Goal: Information Seeking & Learning: Learn about a topic

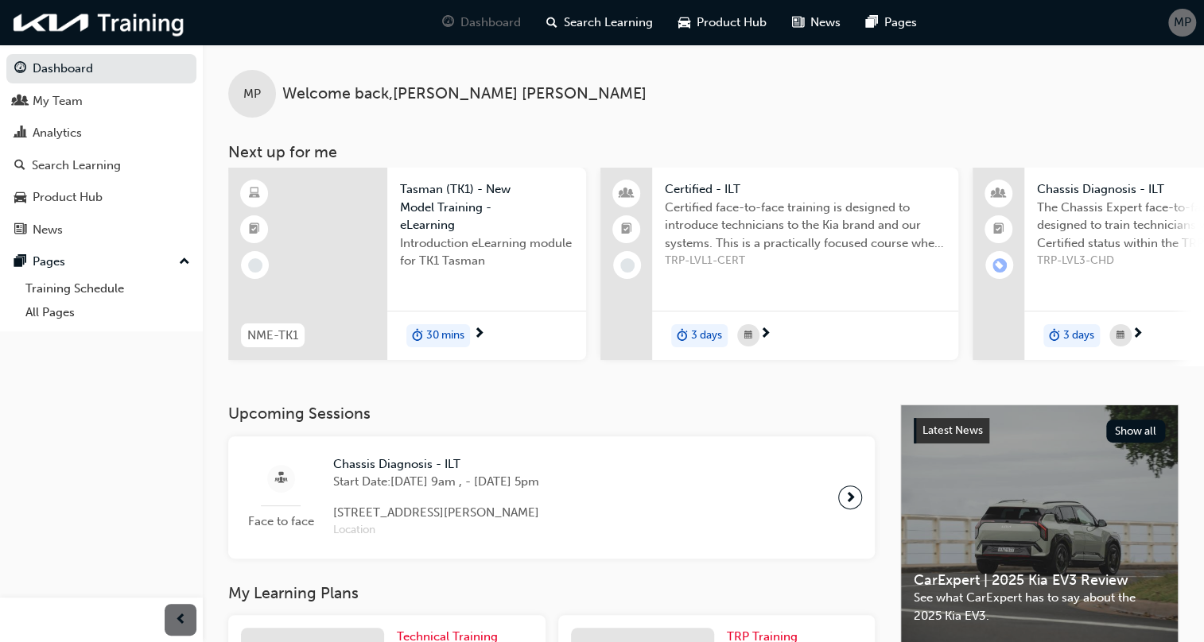
click at [483, 227] on span "Tasman (TK1) - New Model Training - eLearning" at bounding box center [486, 207] width 173 height 54
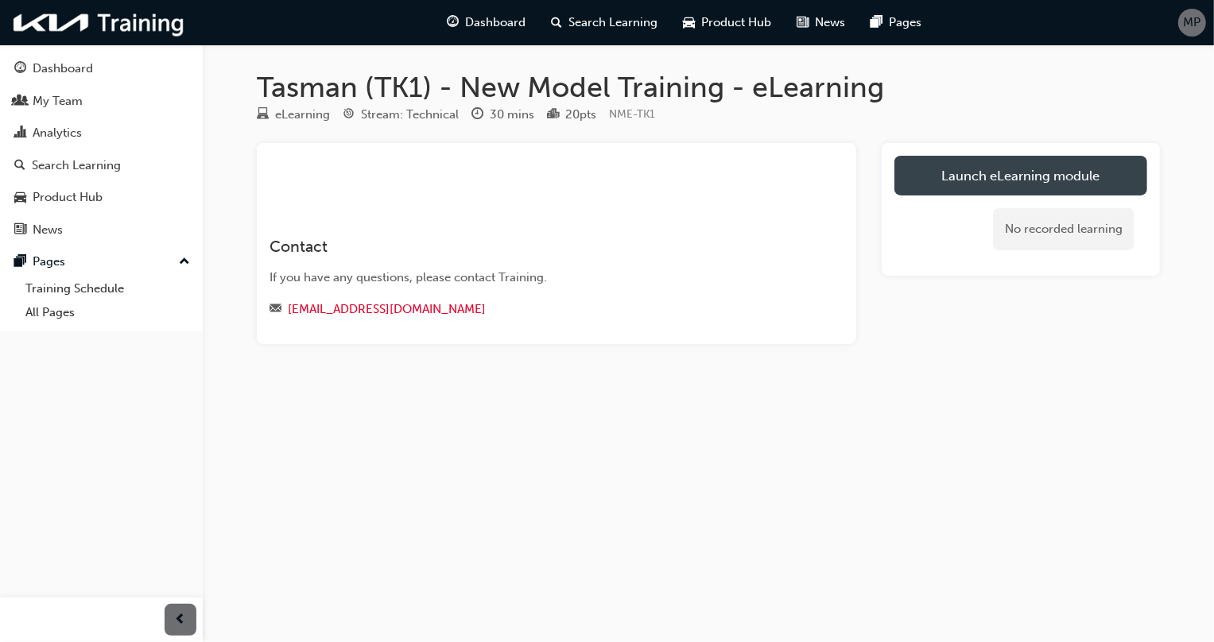
click at [1014, 182] on link "Launch eLearning module" at bounding box center [1020, 176] width 253 height 40
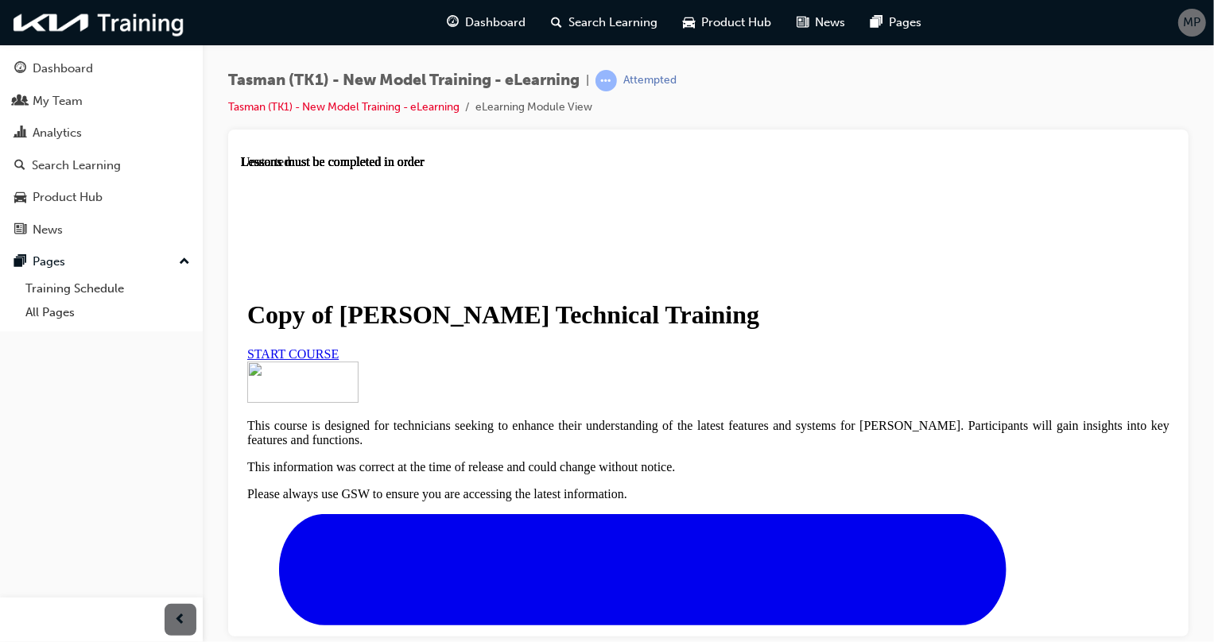
click at [338, 360] on link "START COURSE" at bounding box center [291, 354] width 91 height 14
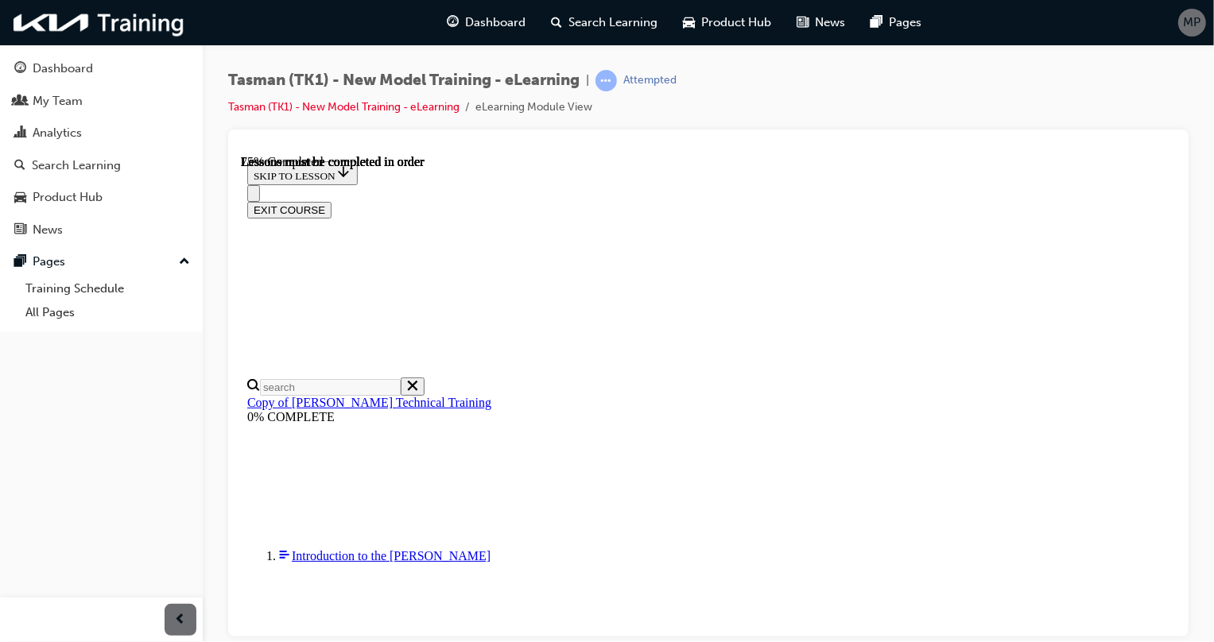
scroll to position [529, 0]
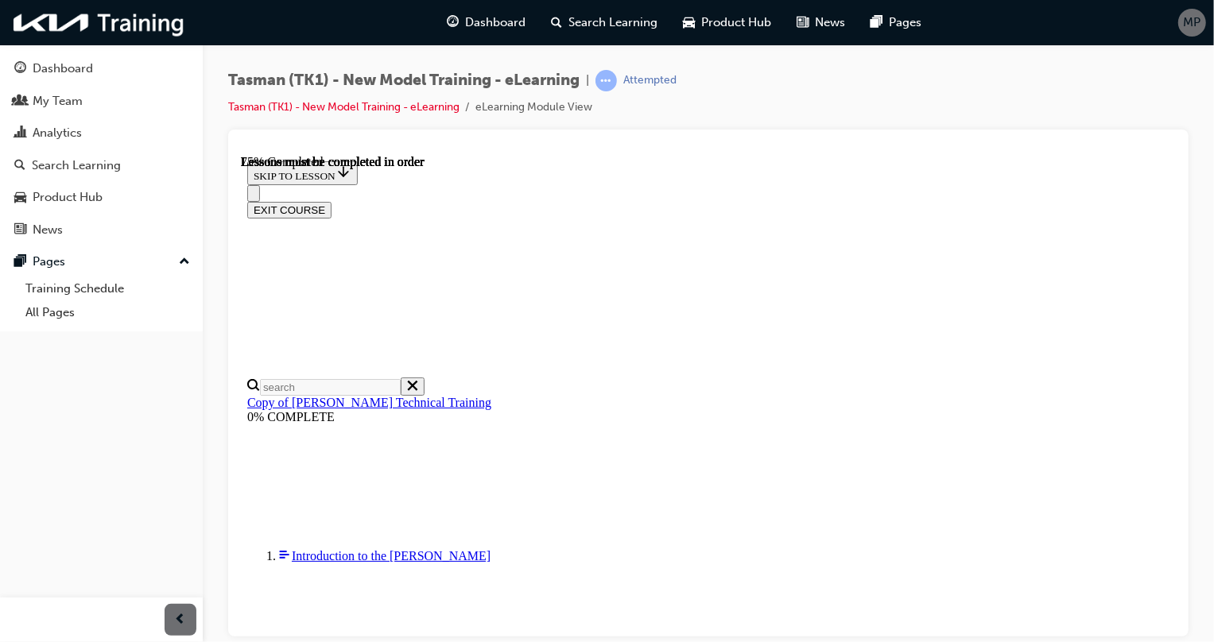
scroll to position [1758, 0]
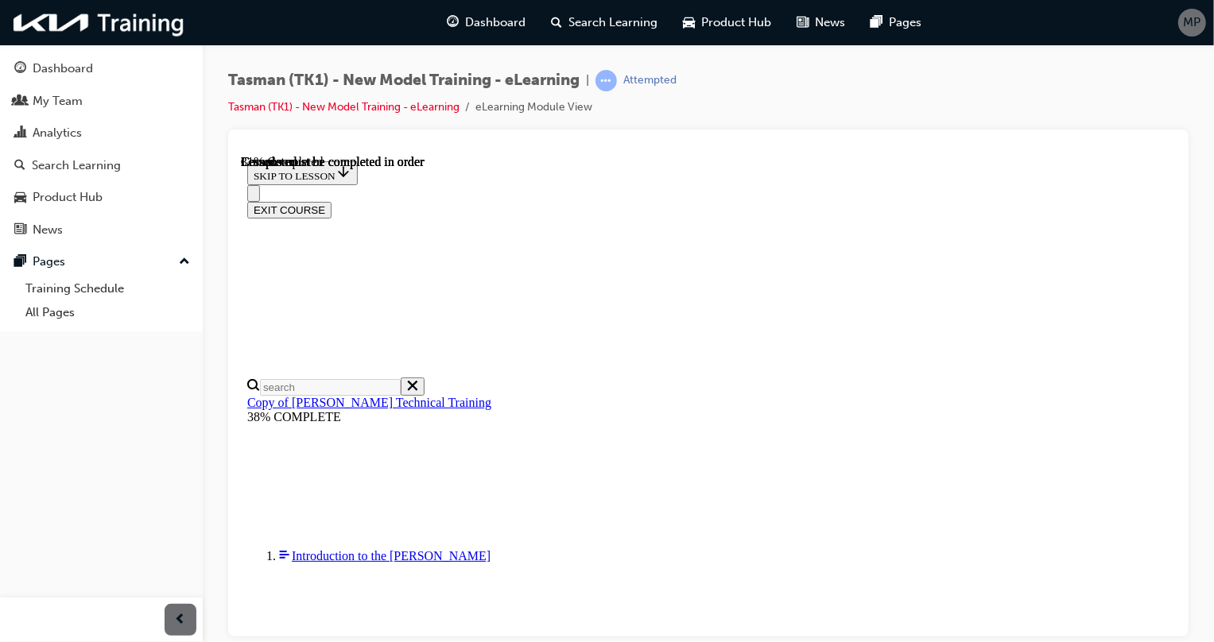
scroll to position [561, 0]
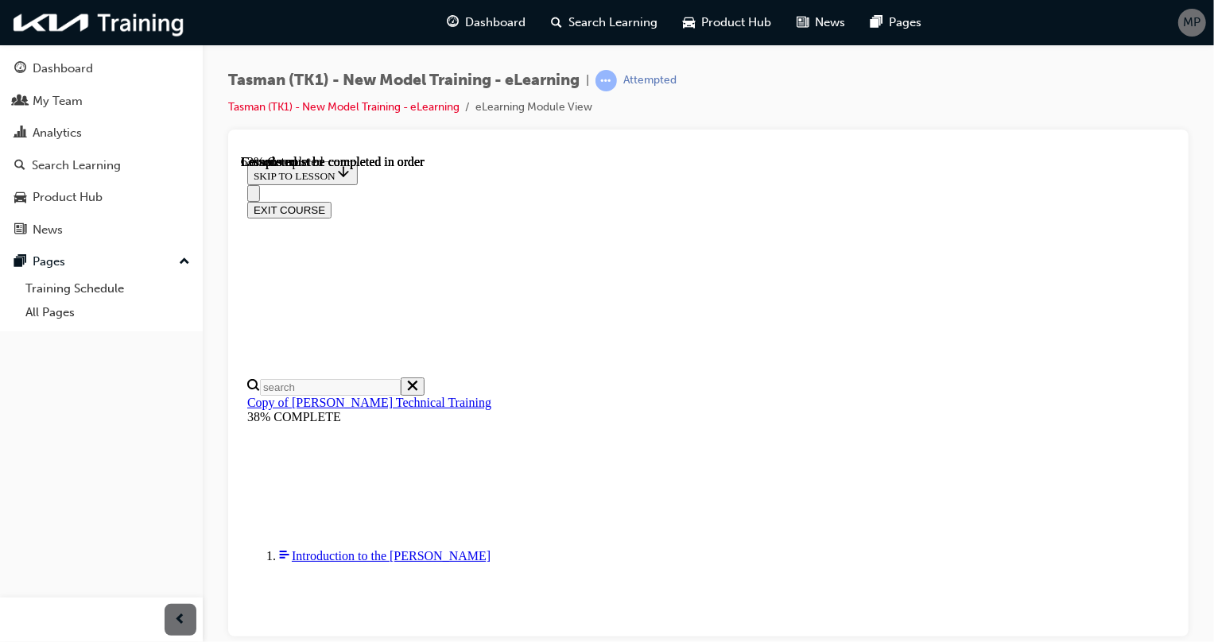
scroll to position [0, 190]
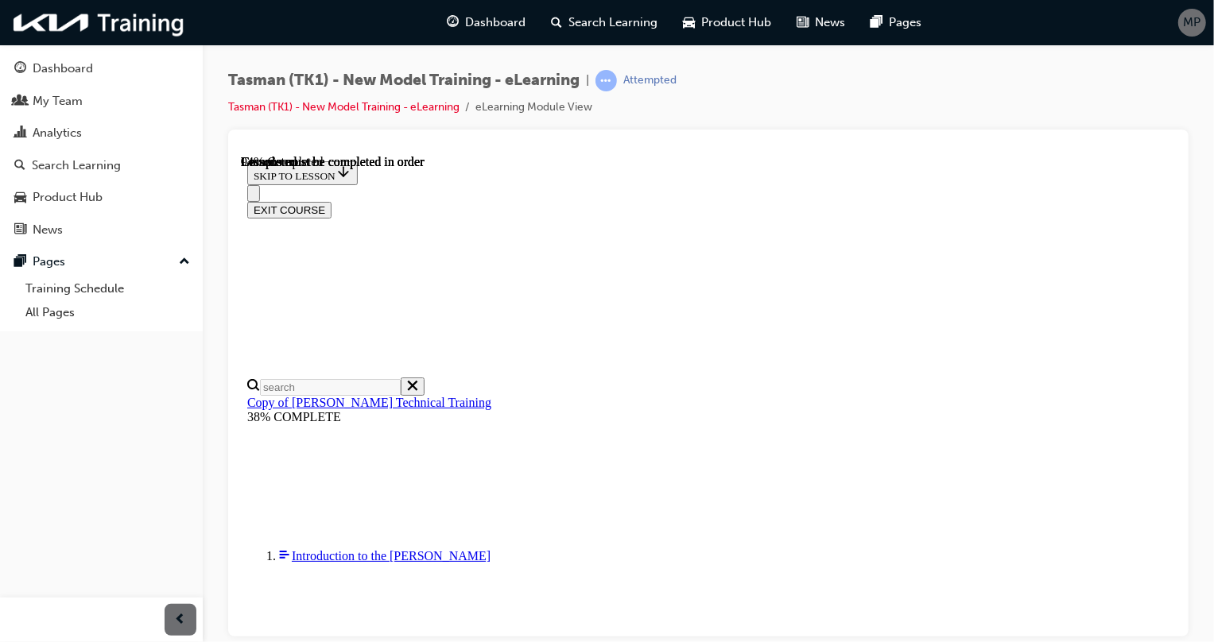
drag, startPoint x: 1108, startPoint y: 508, endPoint x: 1153, endPoint y: 514, distance: 45.7
drag, startPoint x: 1110, startPoint y: 465, endPoint x: 1186, endPoint y: 474, distance: 76.8
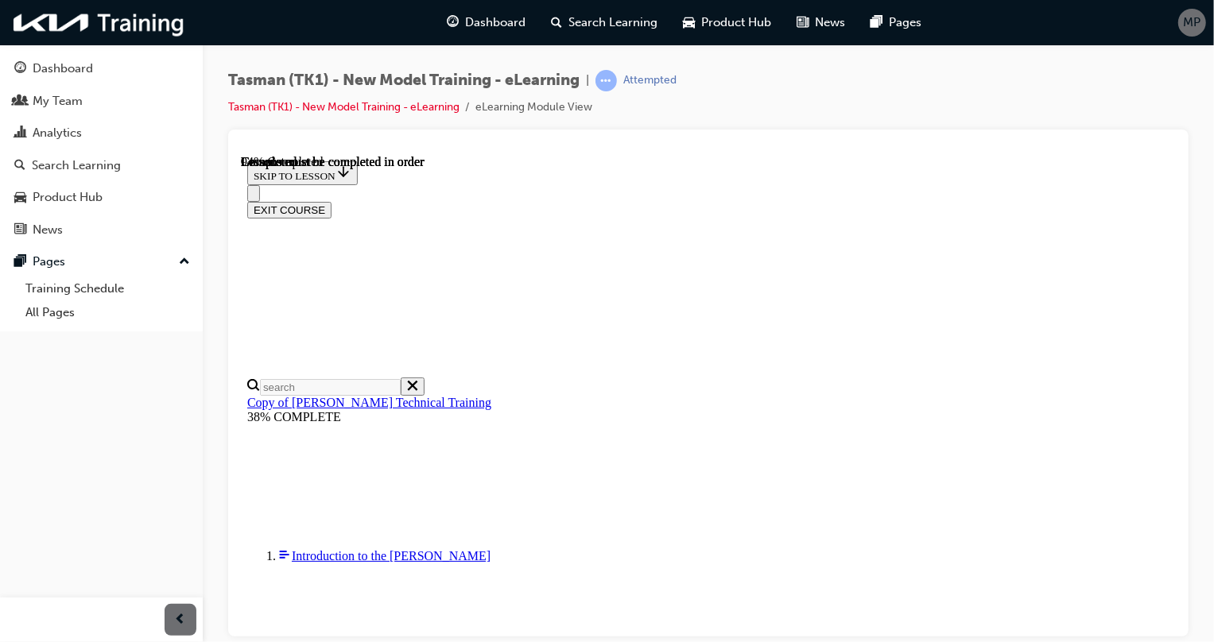
click at [207, 355] on div "Tasman (TK1) - New Model Training - eLearning | Attempted Tasman (TK1) - New Mo…" at bounding box center [708, 324] width 1011 height 558
drag, startPoint x: 482, startPoint y: 359, endPoint x: 479, endPoint y: 399, distance: 40.7
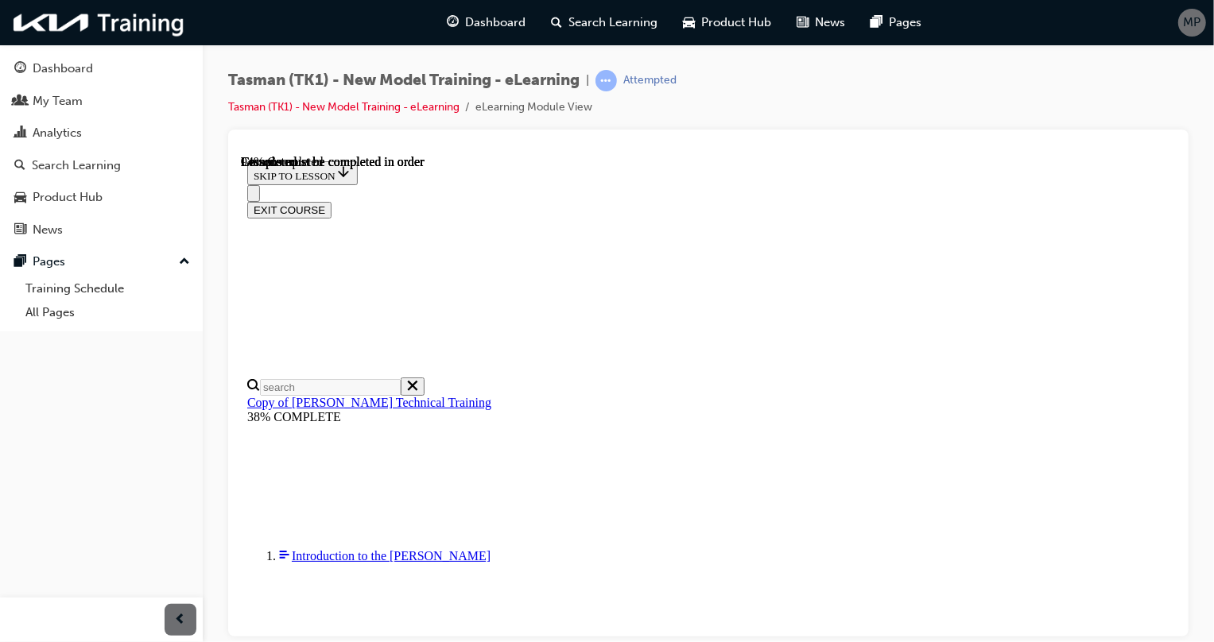
scroll to position [4867, 0]
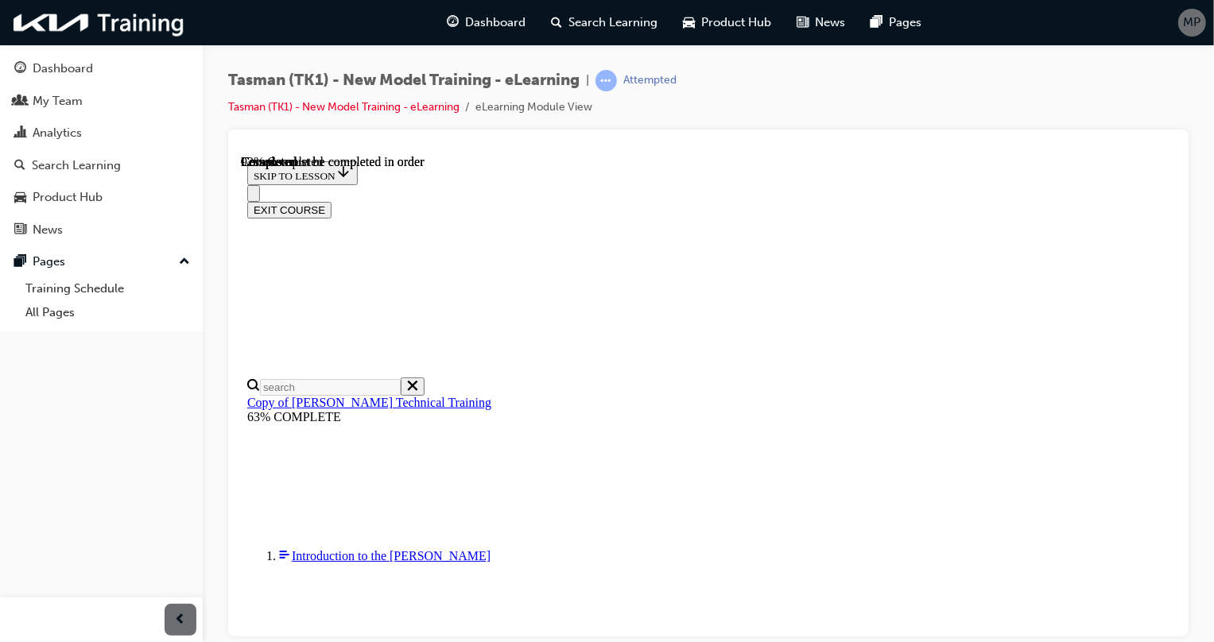
drag, startPoint x: 1105, startPoint y: 536, endPoint x: 1134, endPoint y: 550, distance: 32.7
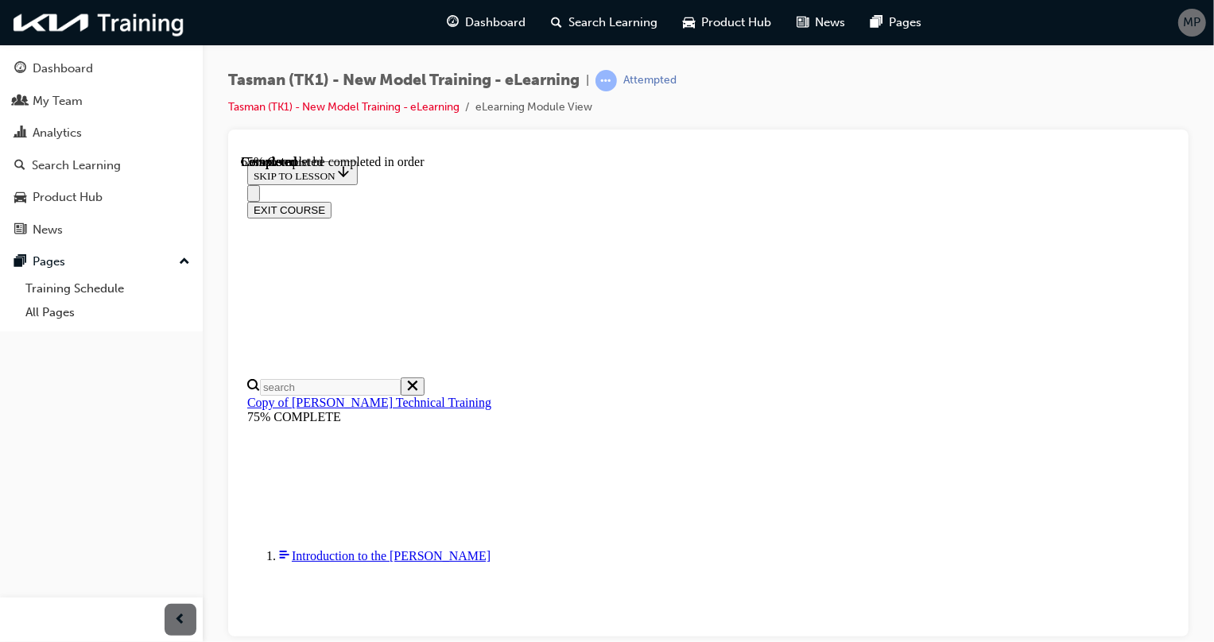
drag, startPoint x: 1106, startPoint y: 522, endPoint x: 1138, endPoint y: 527, distance: 32.2
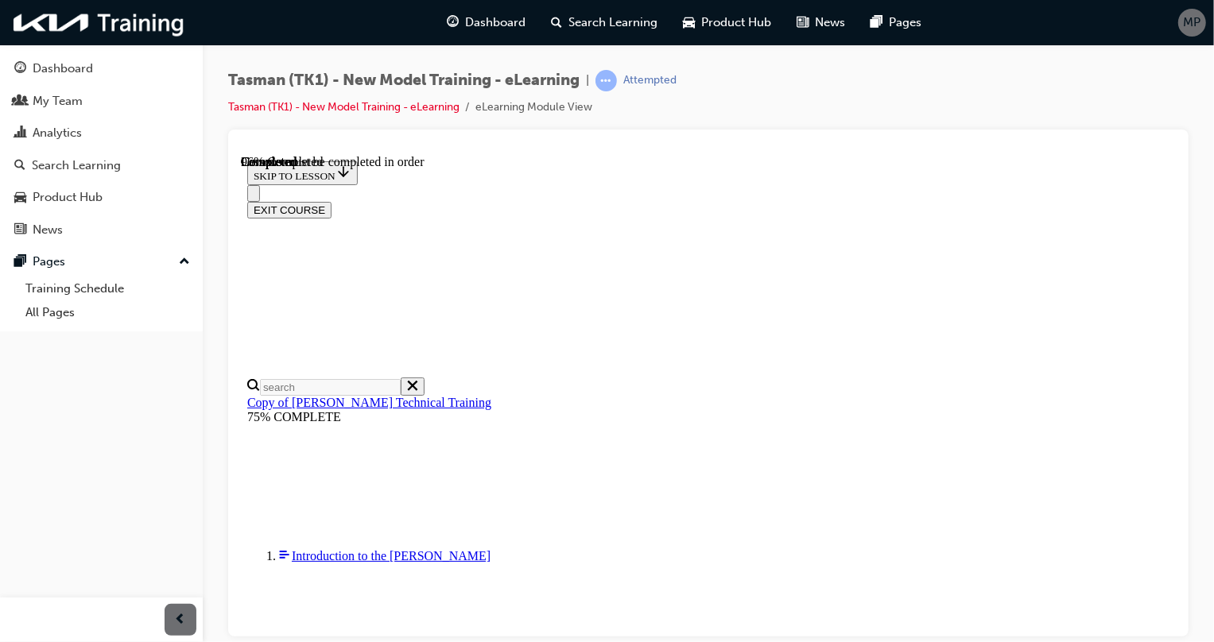
drag, startPoint x: 1110, startPoint y: 413, endPoint x: 1122, endPoint y: 415, distance: 12.2
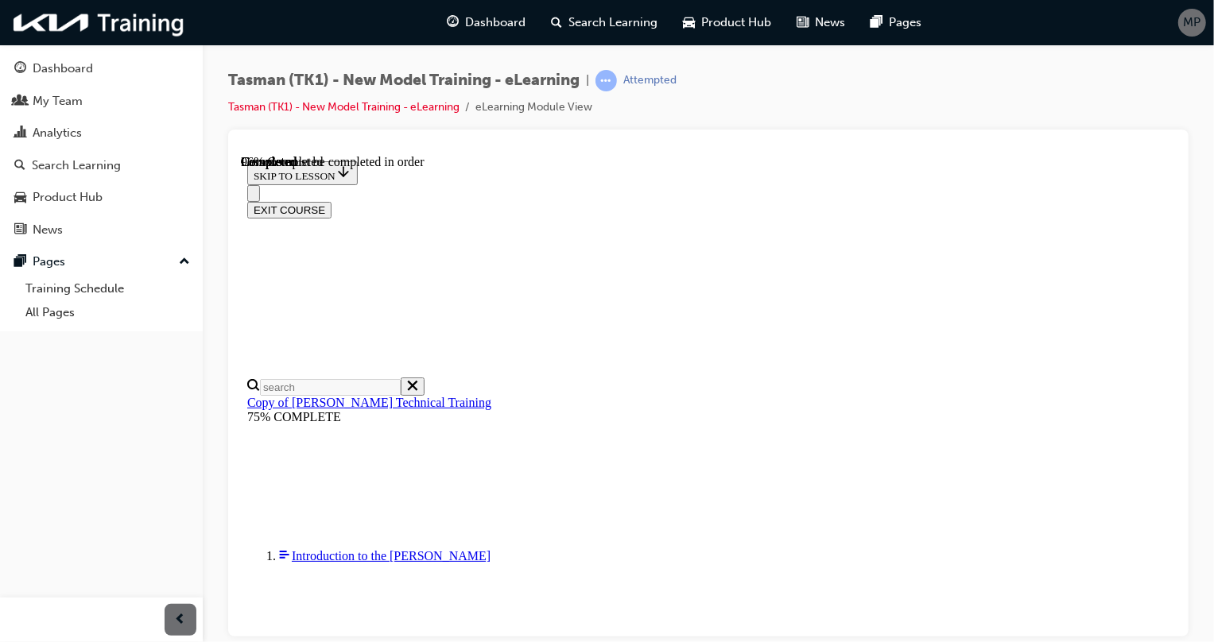
scroll to position [8824, 0]
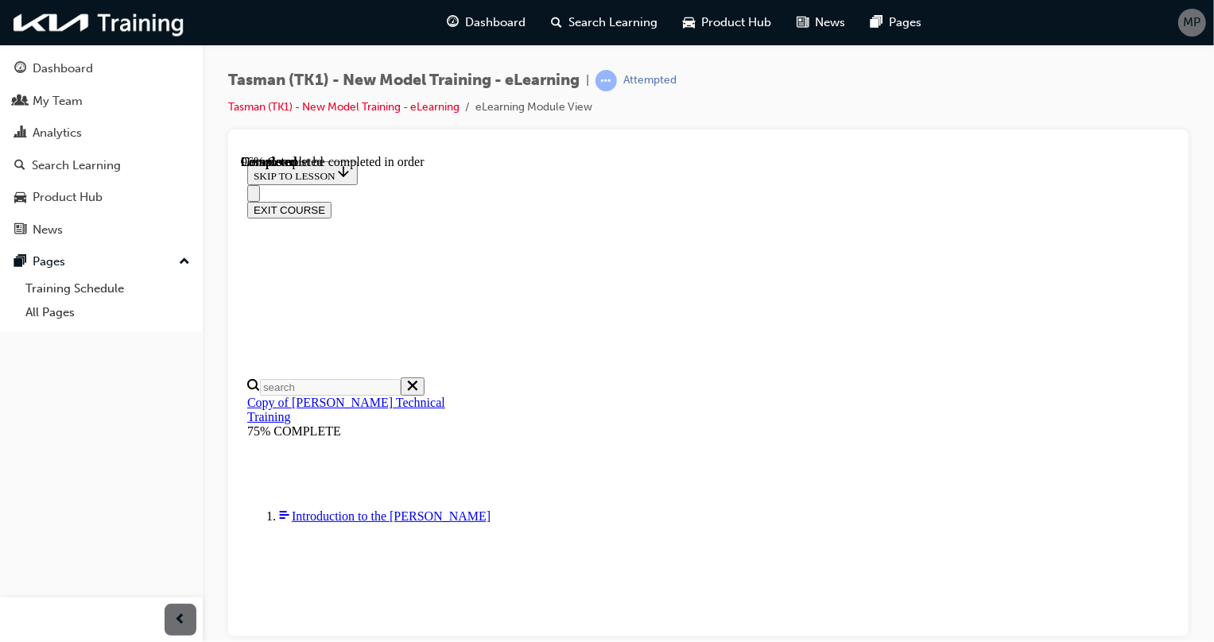
scroll to position [382, 0]
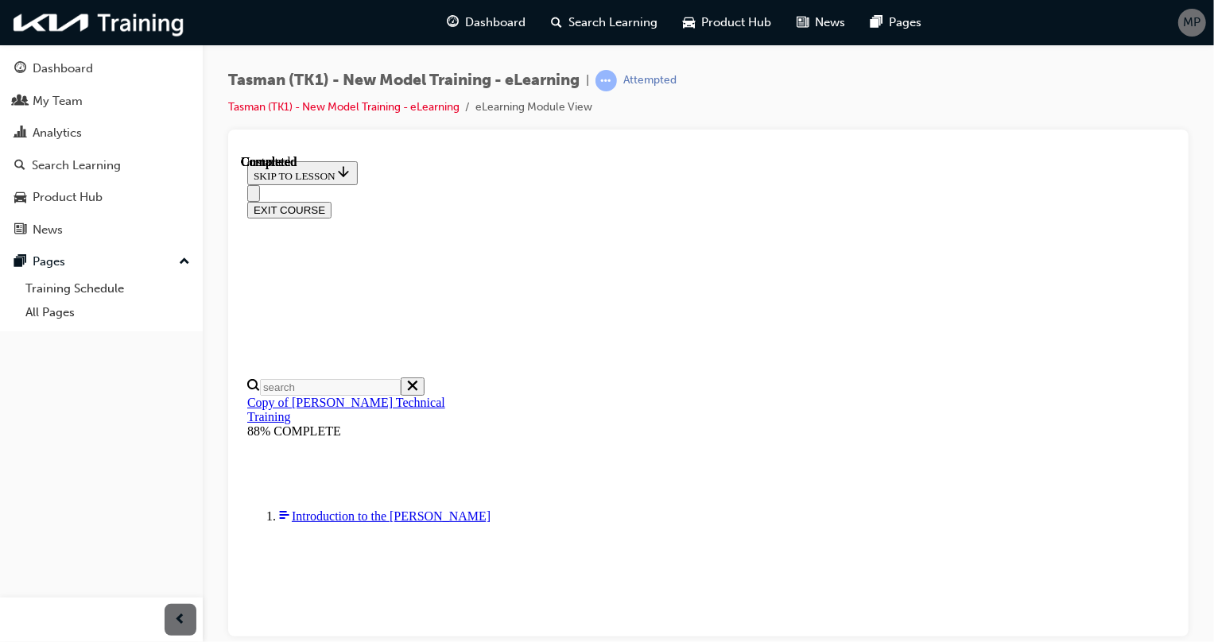
radio input "true"
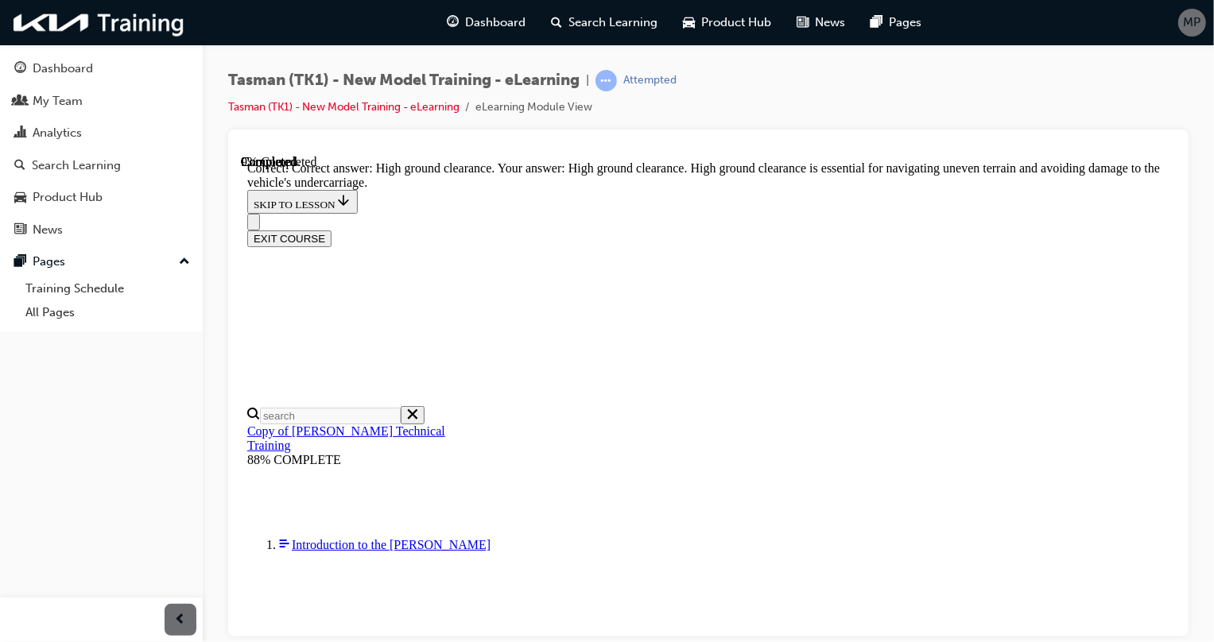
scroll to position [424, 0]
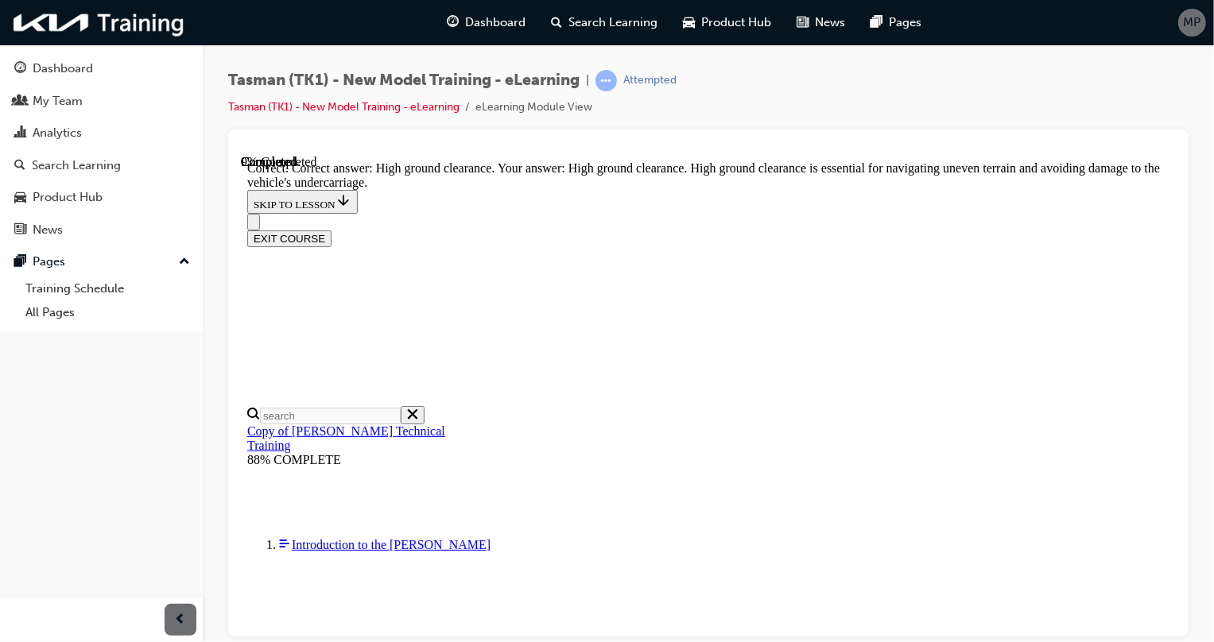
radio input "true"
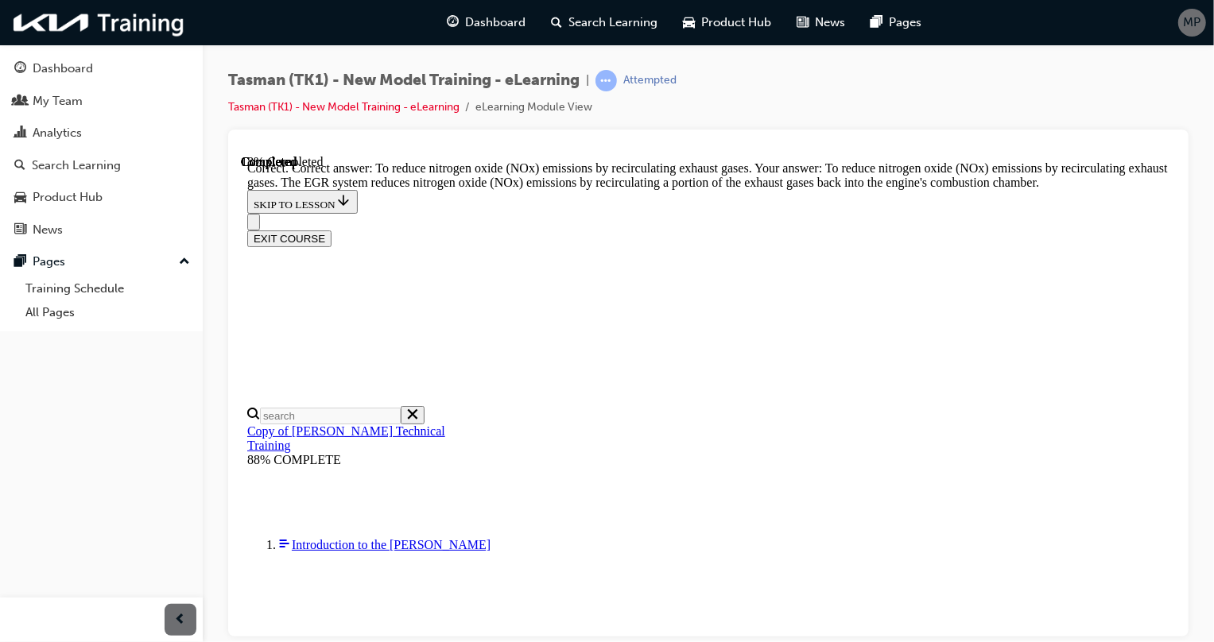
scroll to position [520, 0]
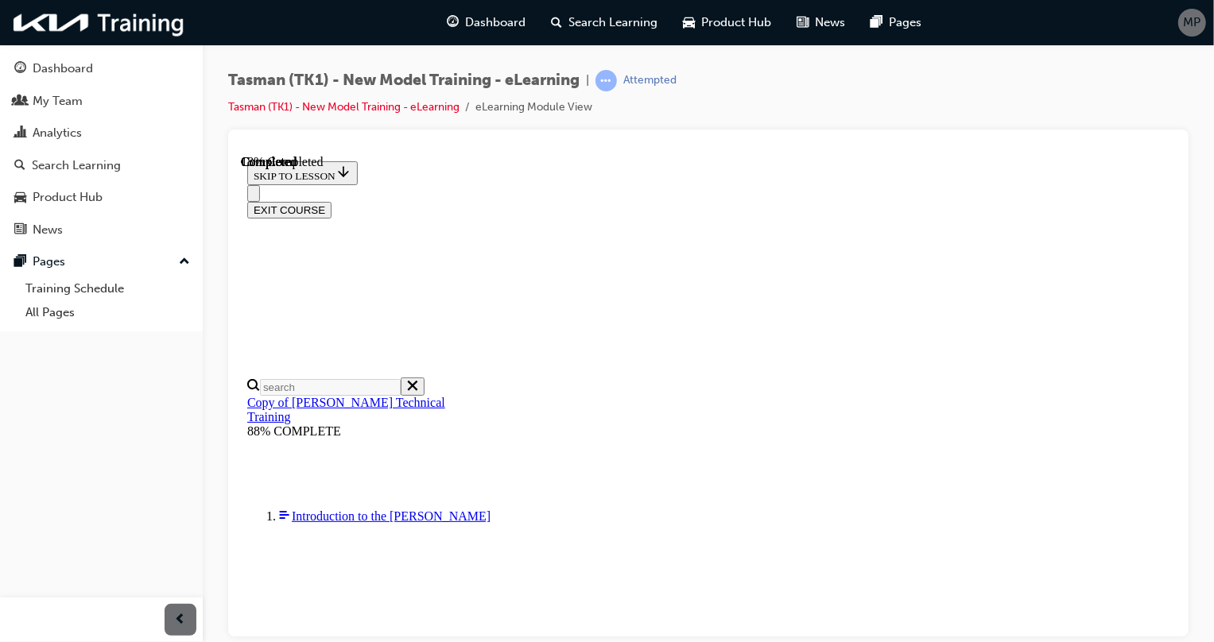
scroll to position [216, 0]
radio input "true"
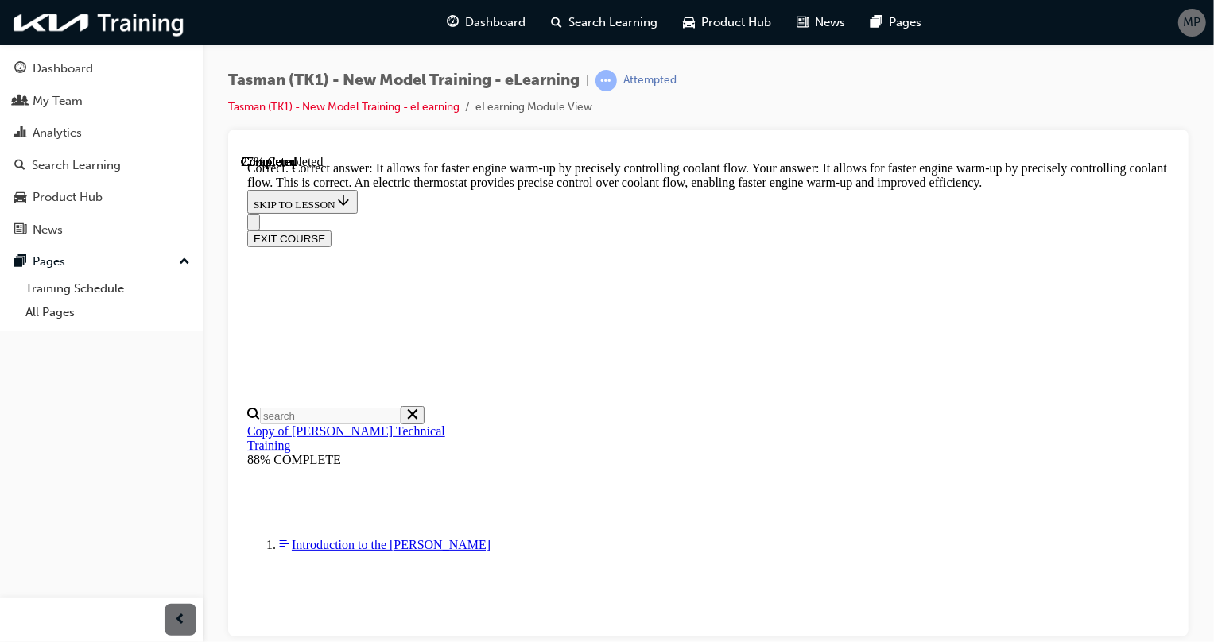
scroll to position [520, 0]
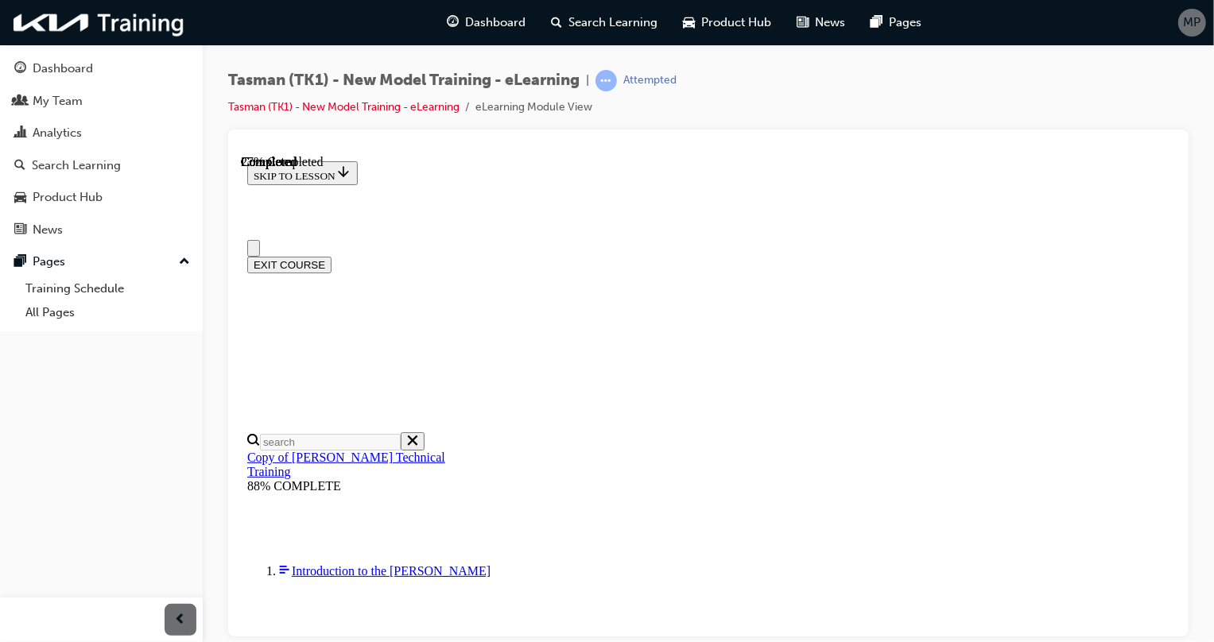
scroll to position [216, 0]
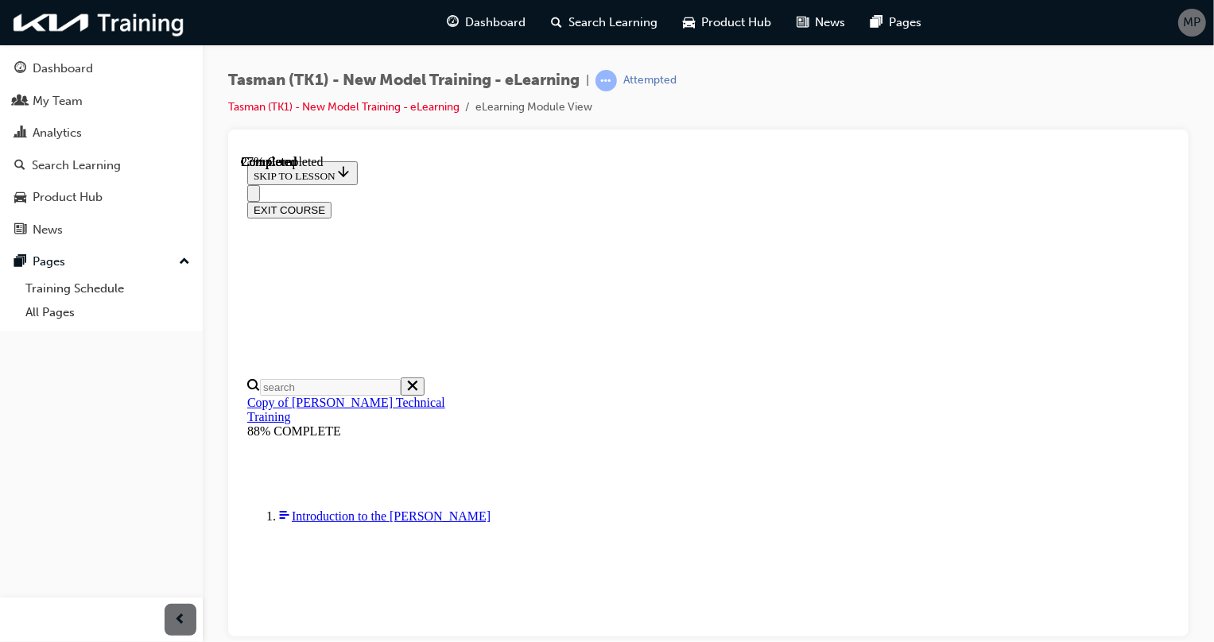
radio input "true"
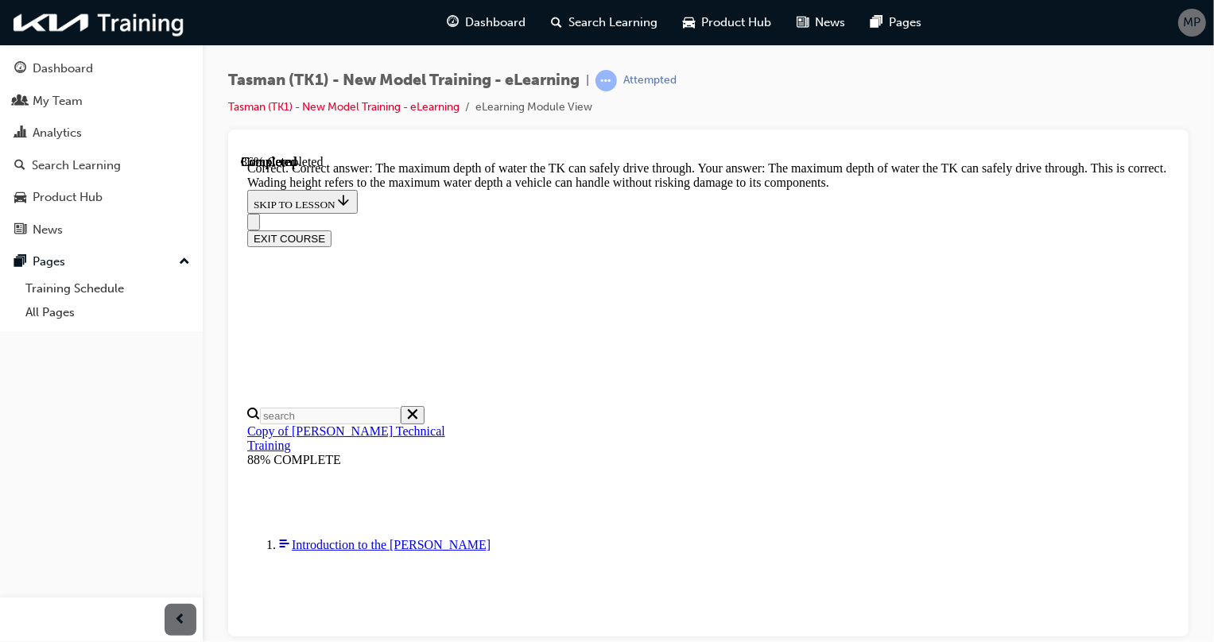
scroll to position [445, 0]
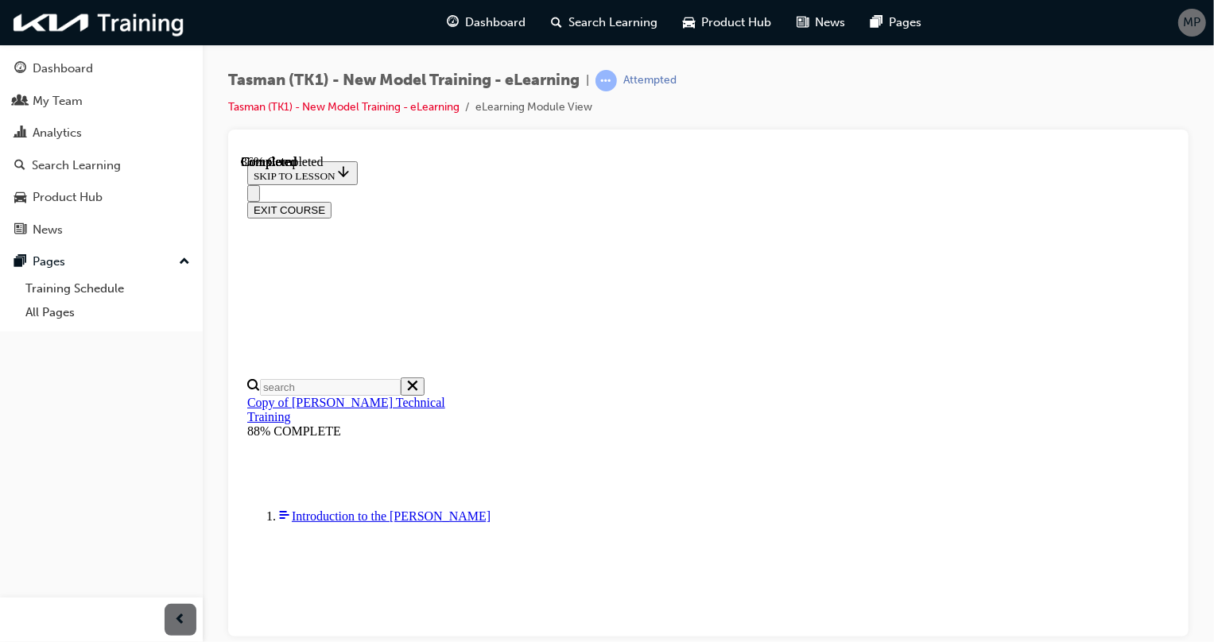
scroll to position [144, 0]
radio input "true"
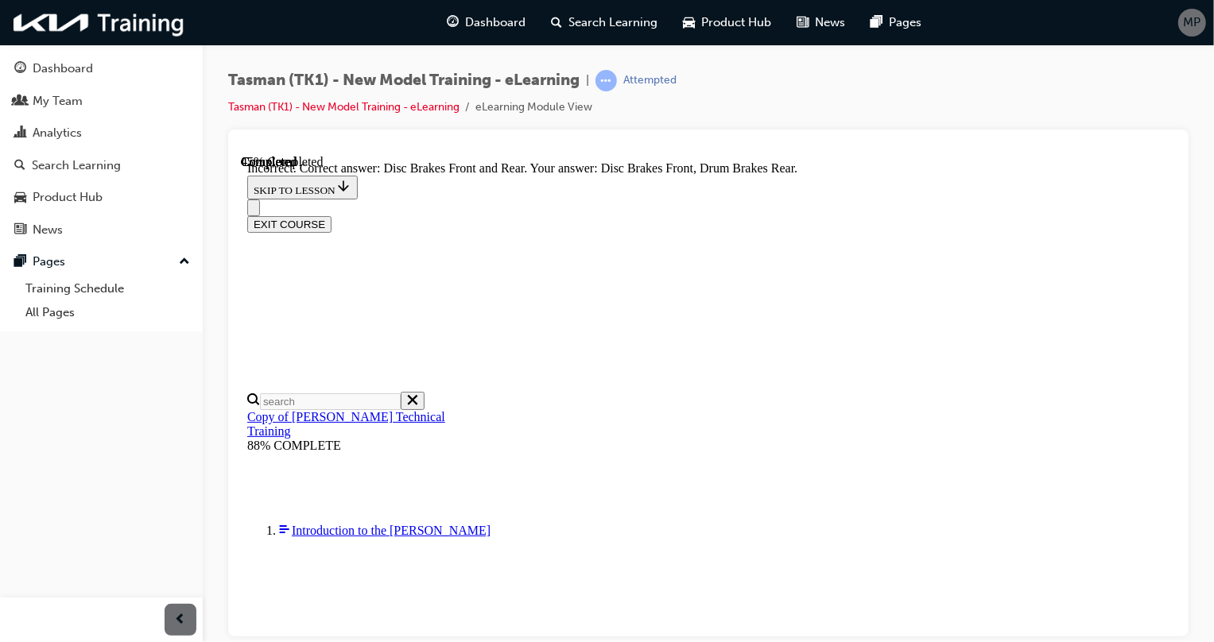
scroll to position [267, 0]
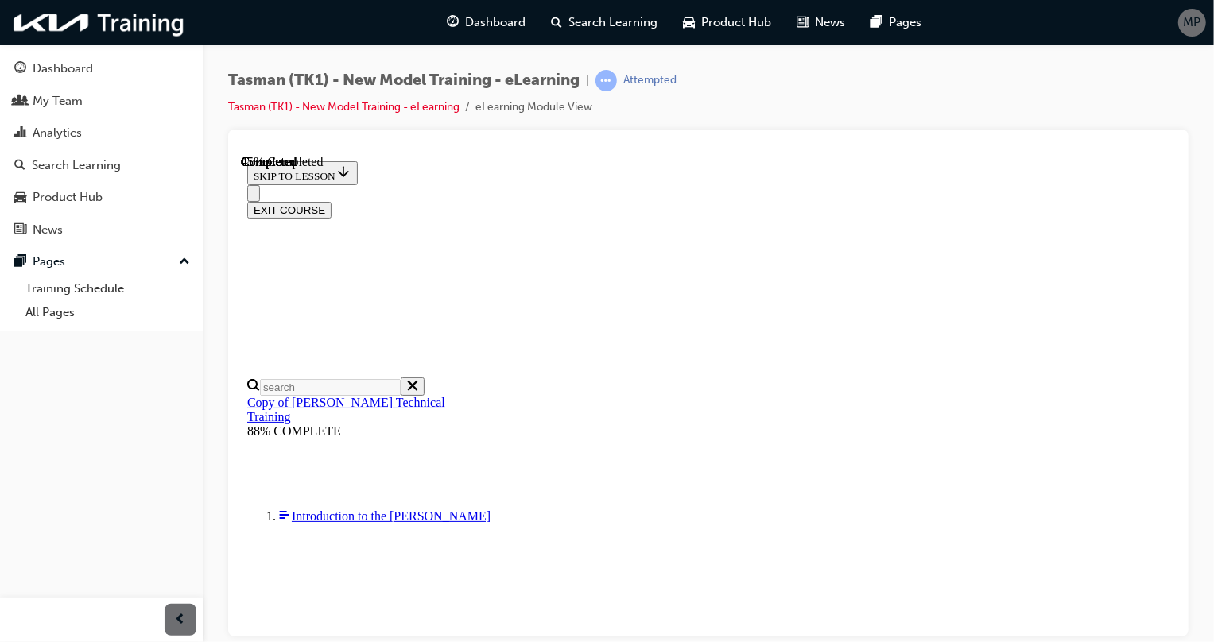
scroll to position [216, 0]
radio input "true"
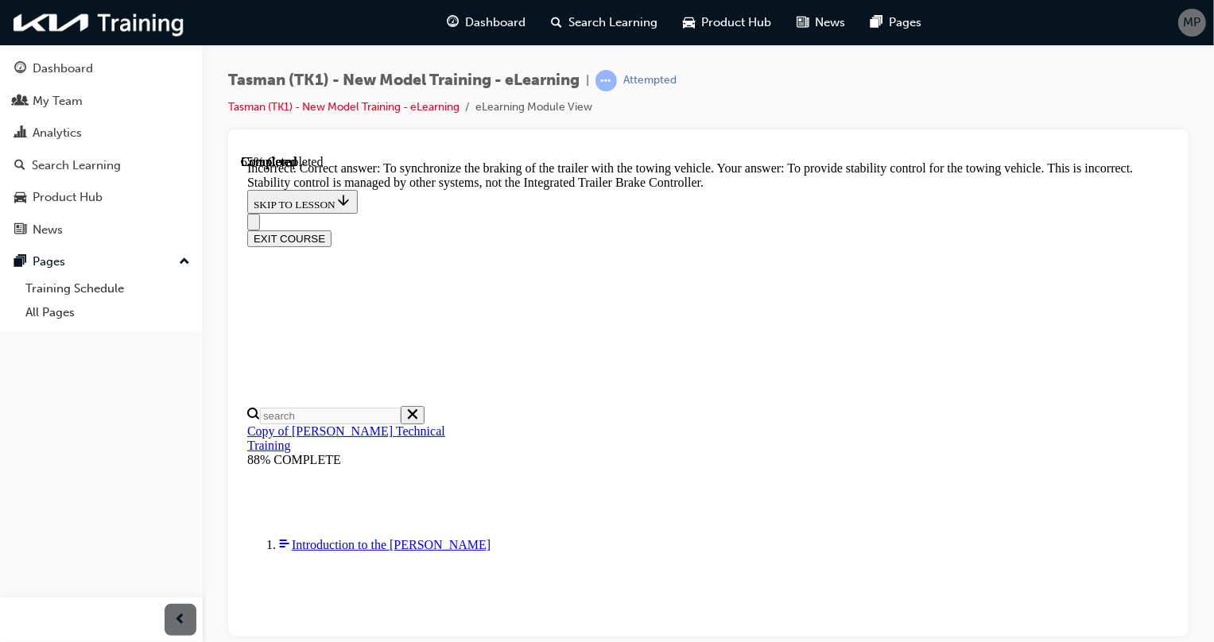
scroll to position [463, 0]
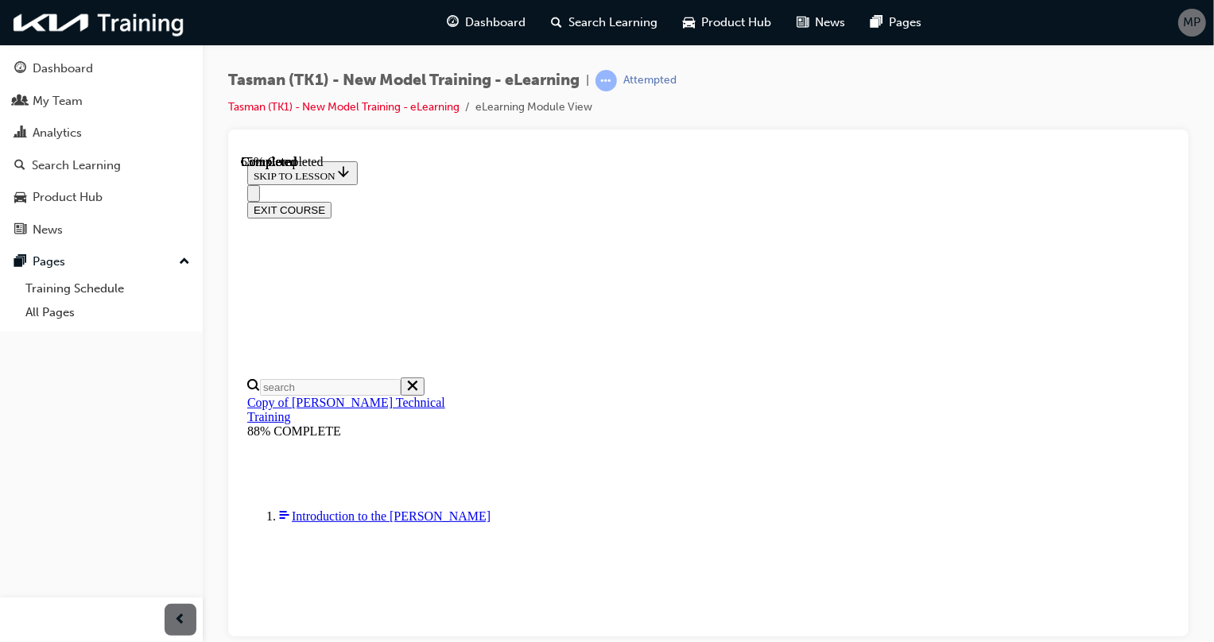
scroll to position [144, 0]
checkbox input "true"
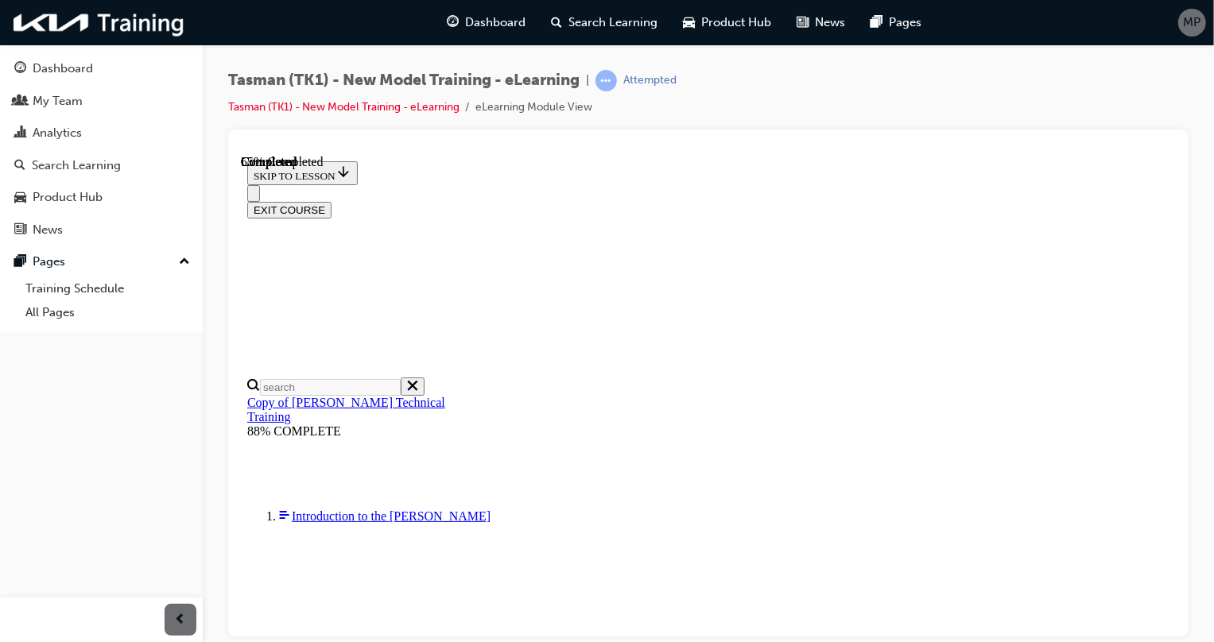
checkbox input "true"
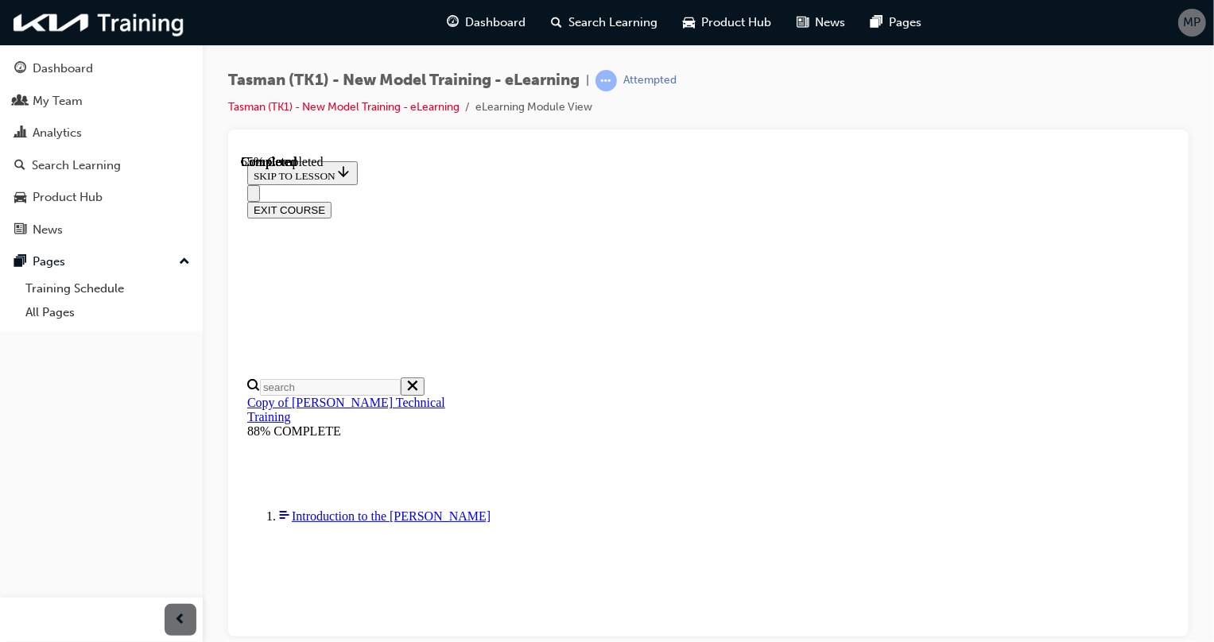
checkbox input "true"
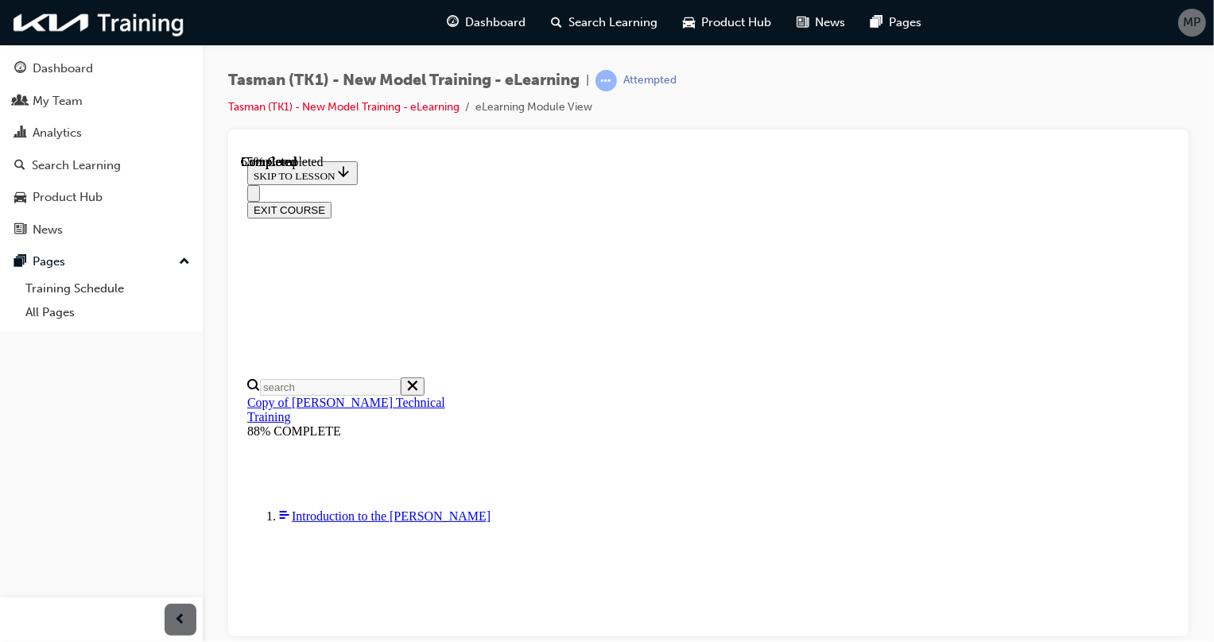
checkbox input "true"
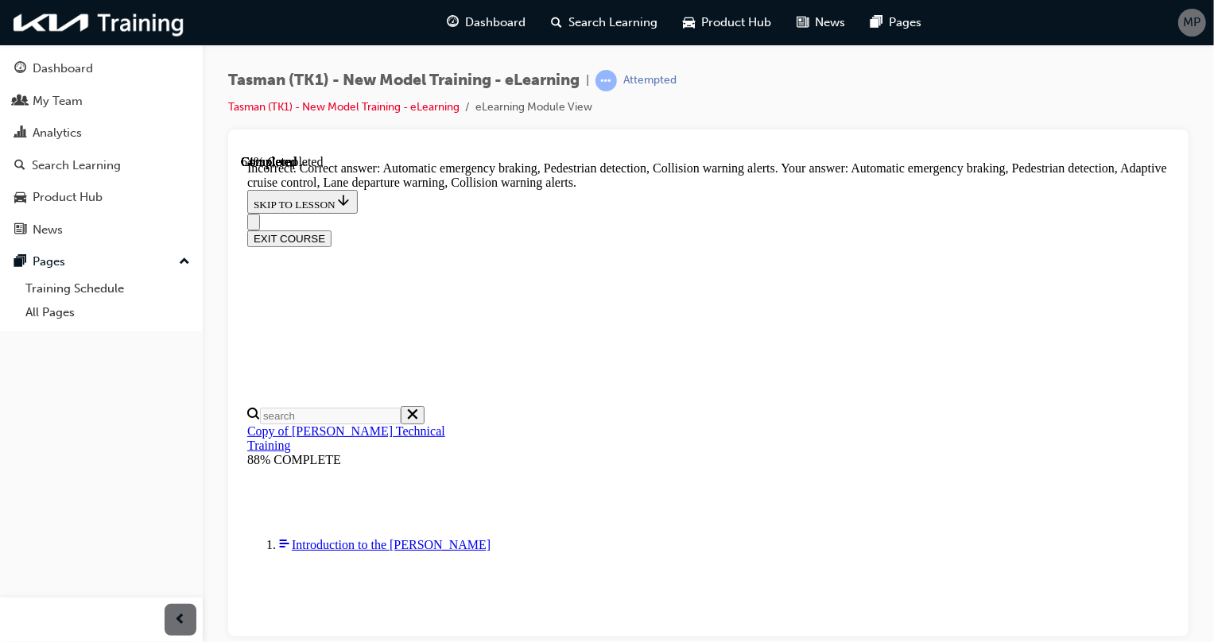
scroll to position [381, 0]
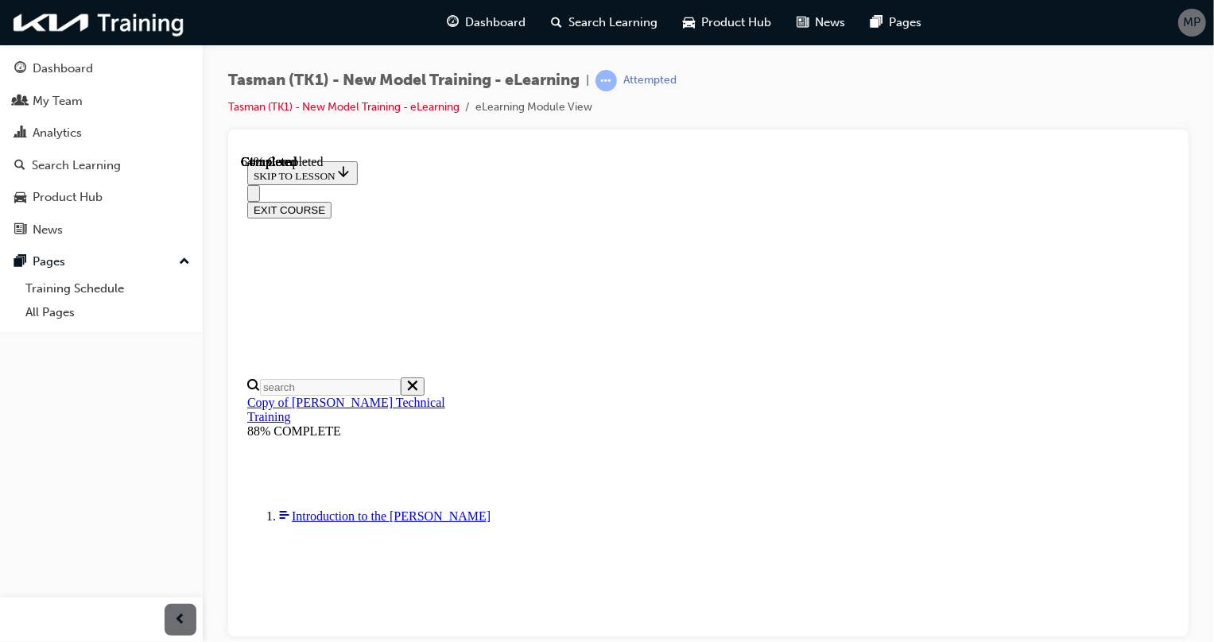
scroll to position [216, 0]
radio input "true"
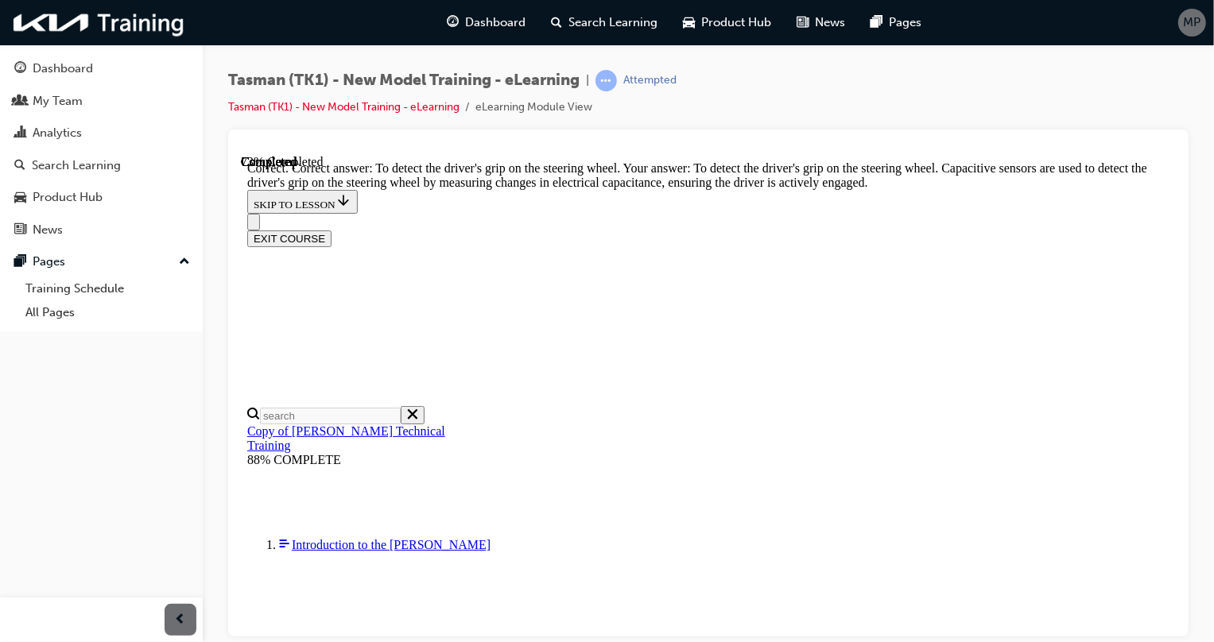
scroll to position [444, 0]
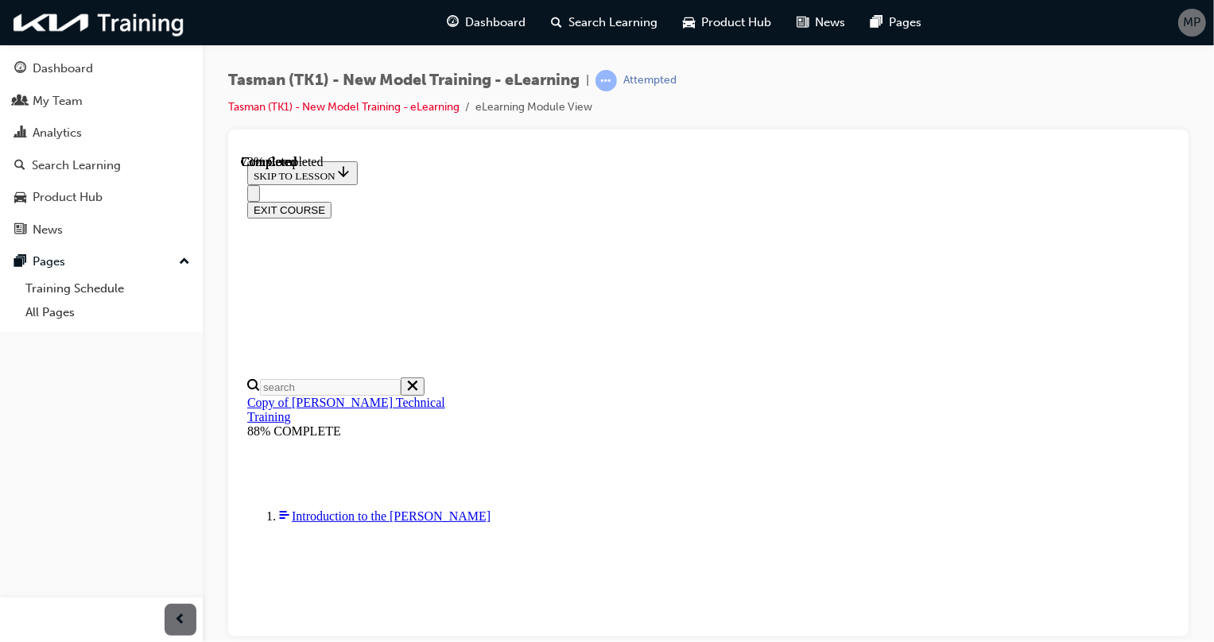
scroll to position [216, 0]
radio input "true"
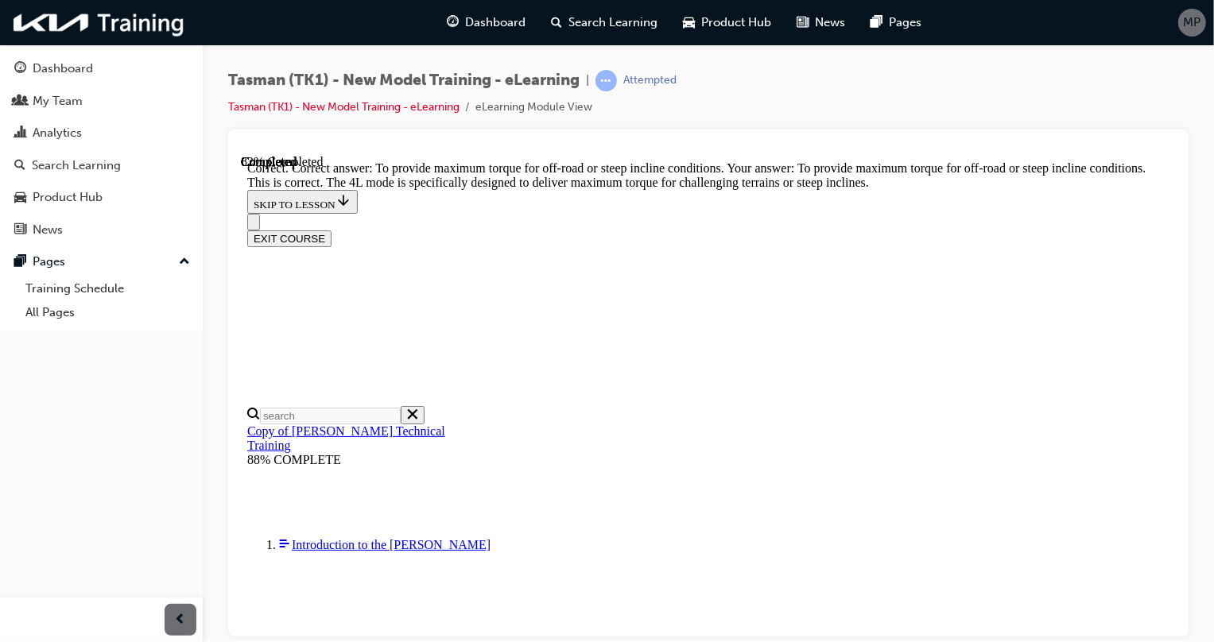
scroll to position [463, 0]
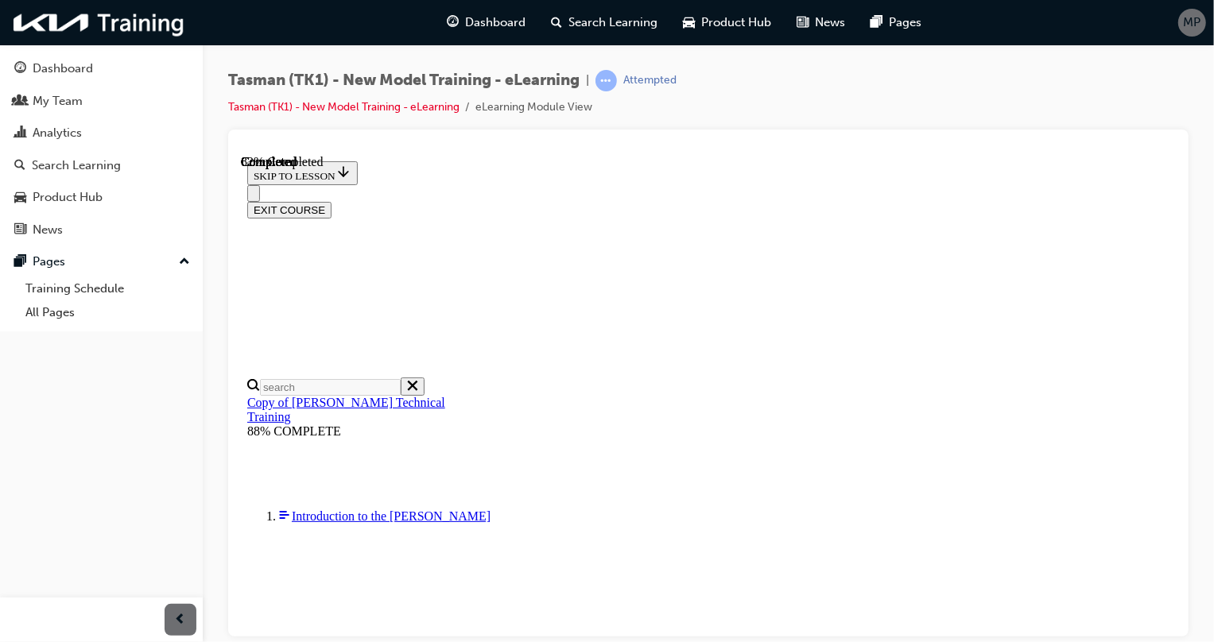
scroll to position [289, 0]
drag, startPoint x: 948, startPoint y: 259, endPoint x: 921, endPoint y: 450, distance: 192.7
drag, startPoint x: 893, startPoint y: 264, endPoint x: 807, endPoint y: 539, distance: 288.4
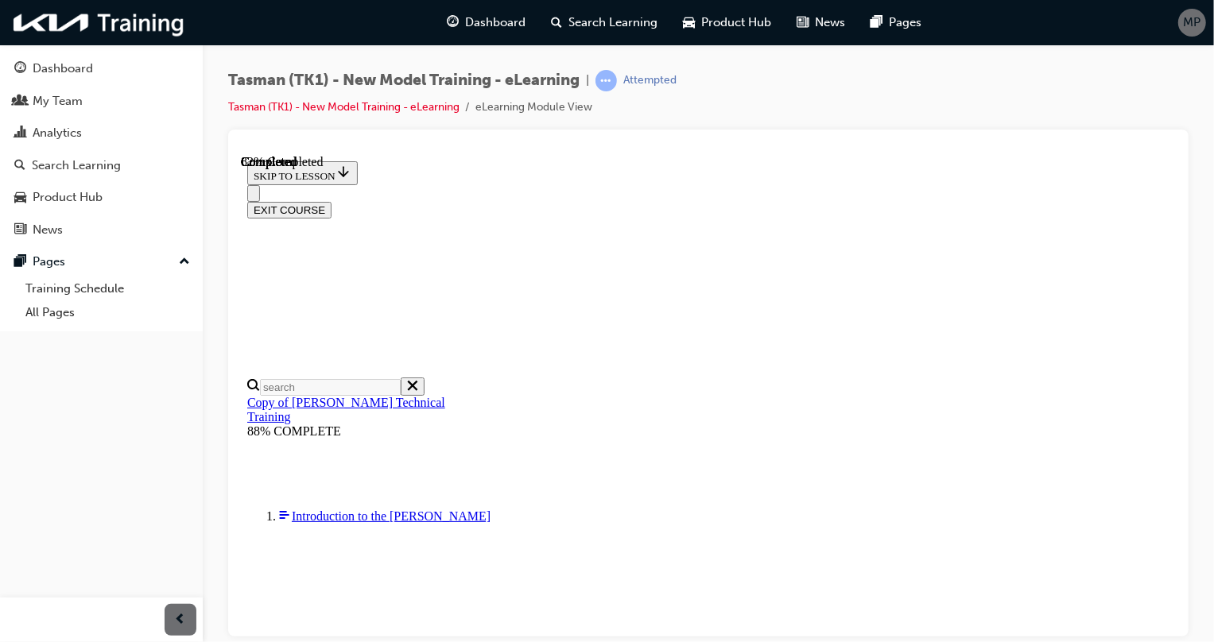
drag, startPoint x: 744, startPoint y: 550, endPoint x: 785, endPoint y: 245, distance: 308.0
drag, startPoint x: 920, startPoint y: 511, endPoint x: 920, endPoint y: 317, distance: 194.0
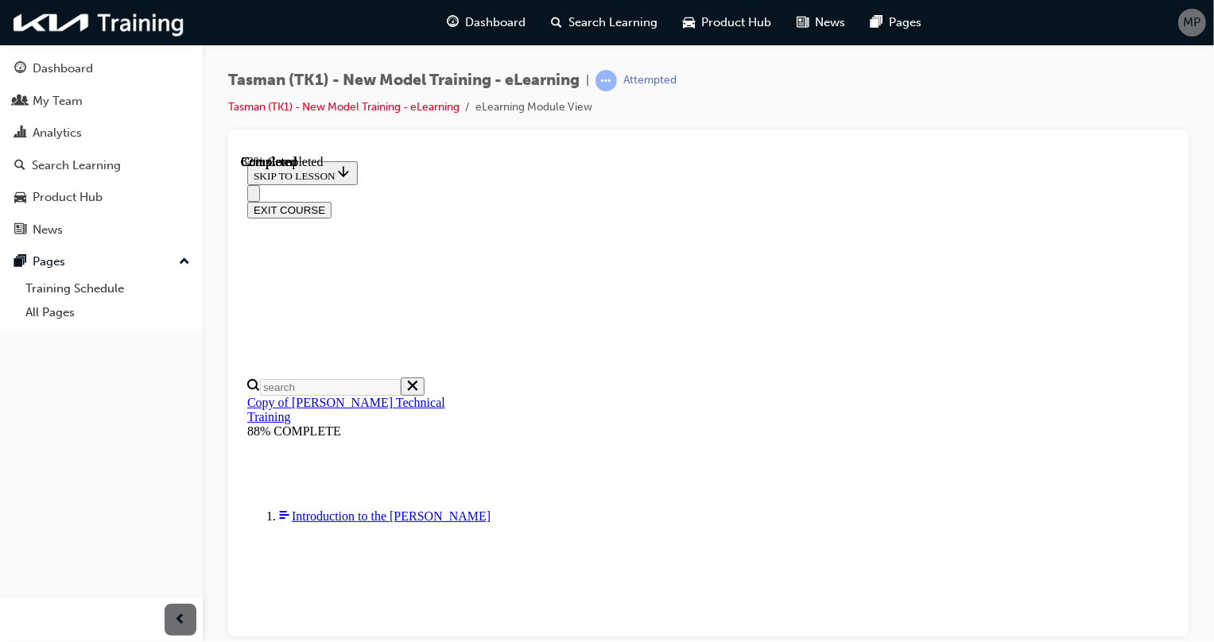
drag, startPoint x: 913, startPoint y: 475, endPoint x: 998, endPoint y: 365, distance: 139.0
drag, startPoint x: 967, startPoint y: 406, endPoint x: 929, endPoint y: 406, distance: 37.4
drag, startPoint x: 931, startPoint y: 396, endPoint x: 899, endPoint y: 397, distance: 31.8
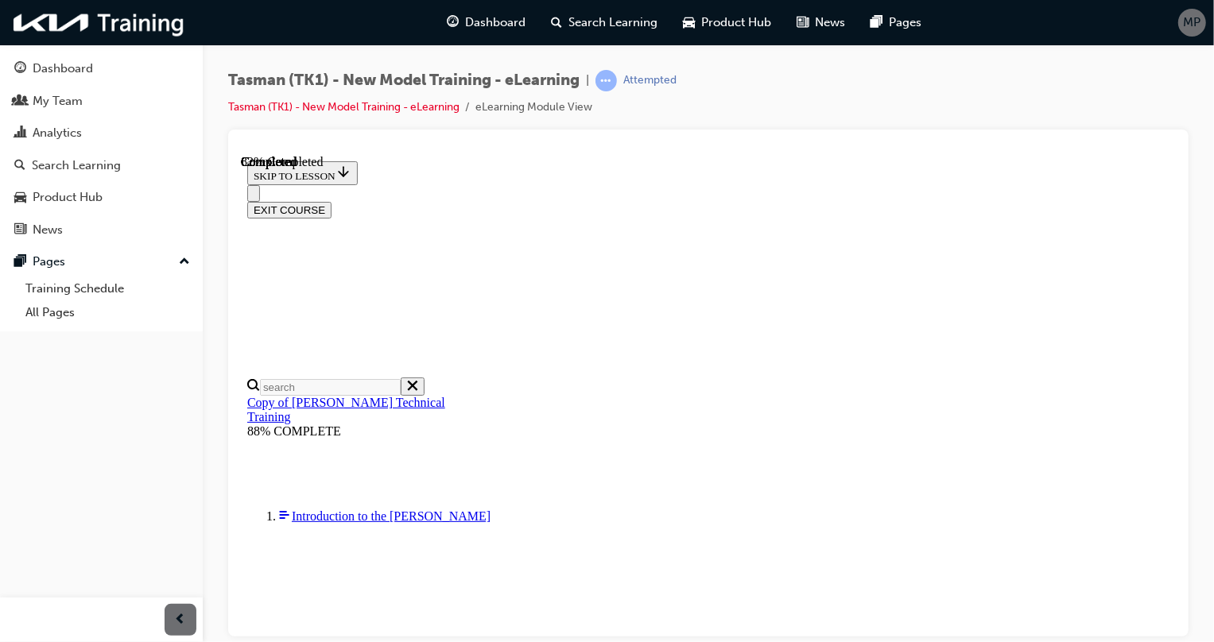
drag, startPoint x: 897, startPoint y: 279, endPoint x: 844, endPoint y: 376, distance: 110.3
drag, startPoint x: 781, startPoint y: 380, endPoint x: 824, endPoint y: 277, distance: 110.9
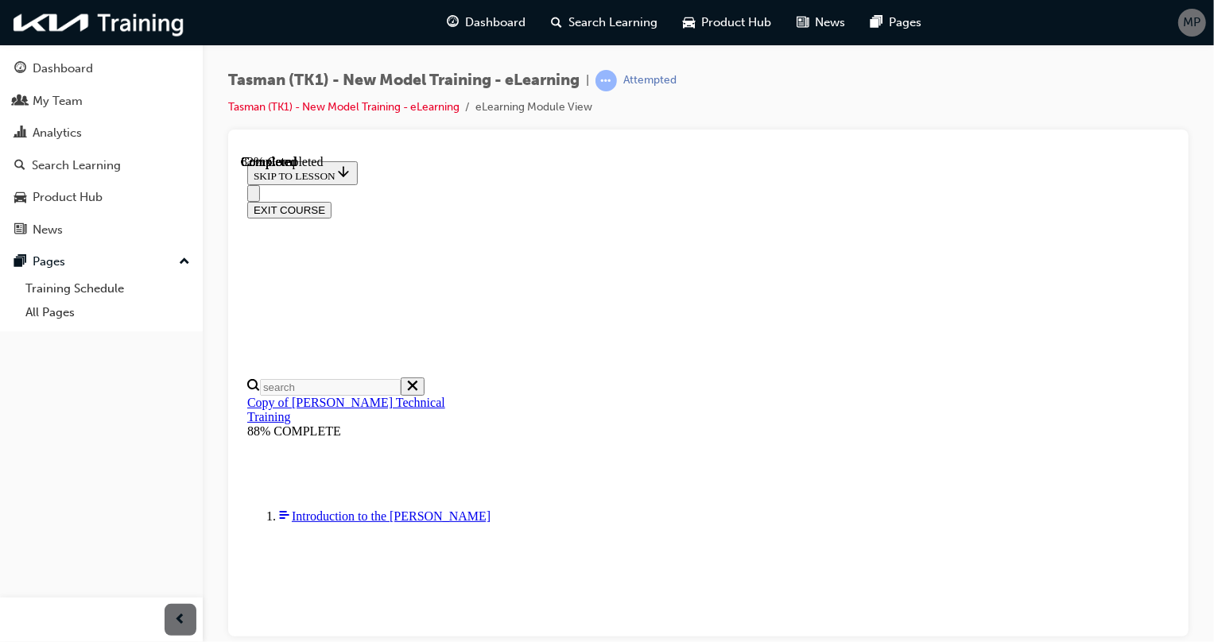
drag, startPoint x: 737, startPoint y: 393, endPoint x: 778, endPoint y: 396, distance: 41.4
drag, startPoint x: 770, startPoint y: 482, endPoint x: 826, endPoint y: 490, distance: 56.2
drag, startPoint x: 853, startPoint y: 494, endPoint x: 798, endPoint y: 449, distance: 70.6
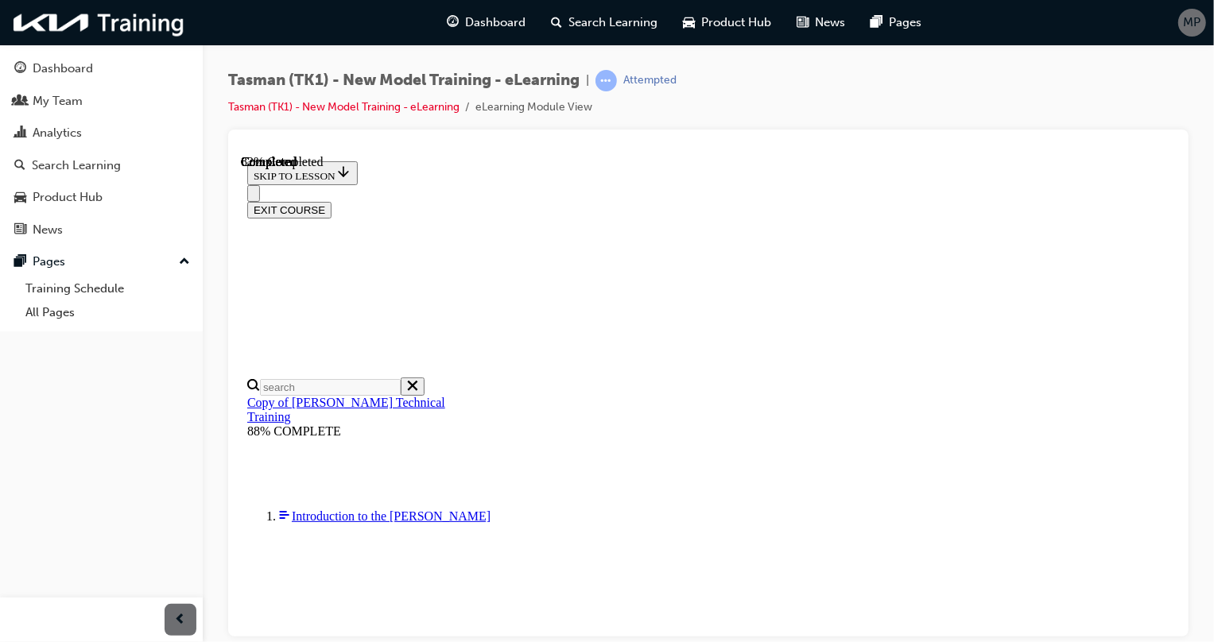
drag, startPoint x: 757, startPoint y: 404, endPoint x: 777, endPoint y: 506, distance: 104.5
drag, startPoint x: 747, startPoint y: 401, endPoint x: 797, endPoint y: 399, distance: 50.1
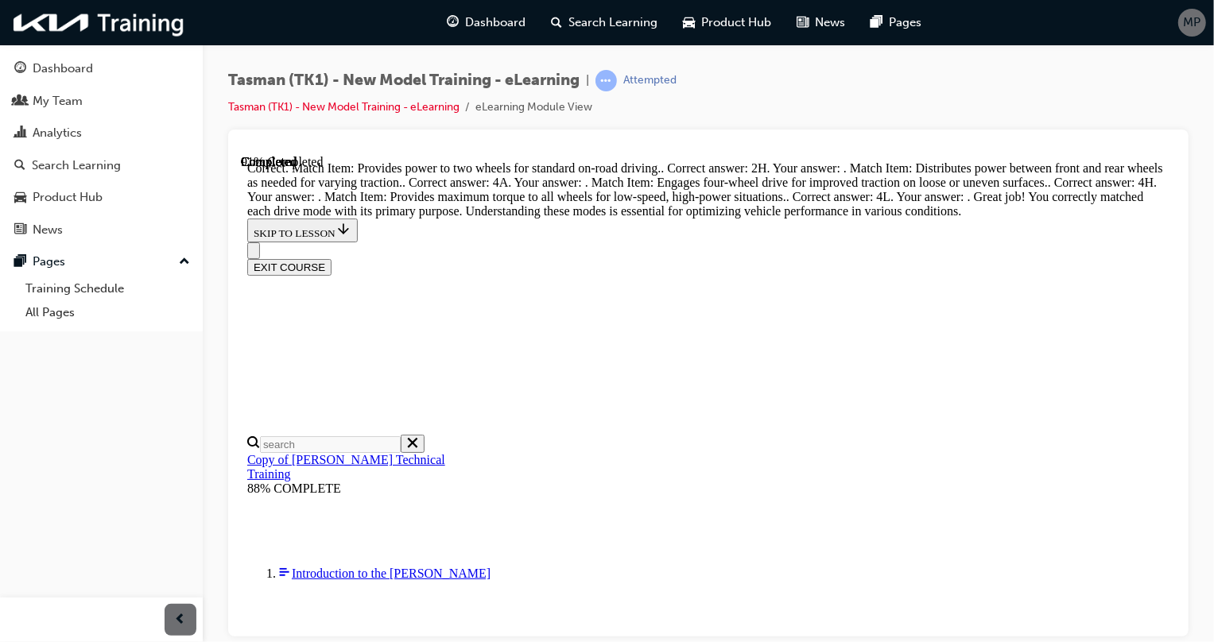
scroll to position [717, 0]
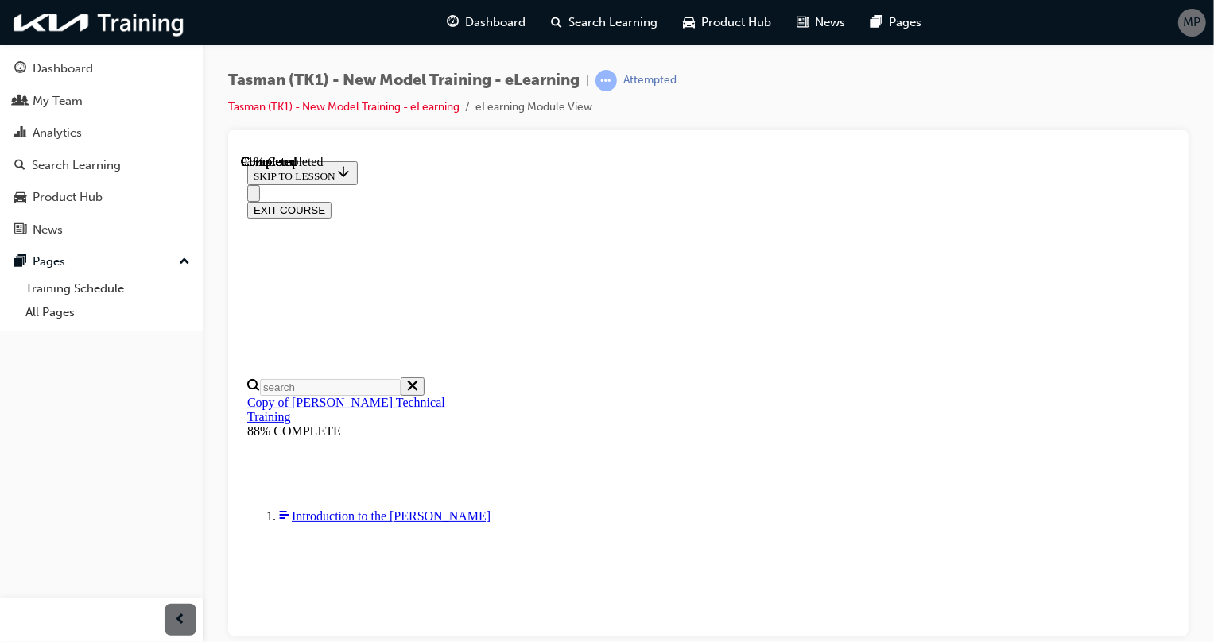
scroll to position [473, 0]
drag, startPoint x: 929, startPoint y: 556, endPoint x: 844, endPoint y: 384, distance: 192.3
drag, startPoint x: 716, startPoint y: 402, endPoint x: 789, endPoint y: 543, distance: 158.6
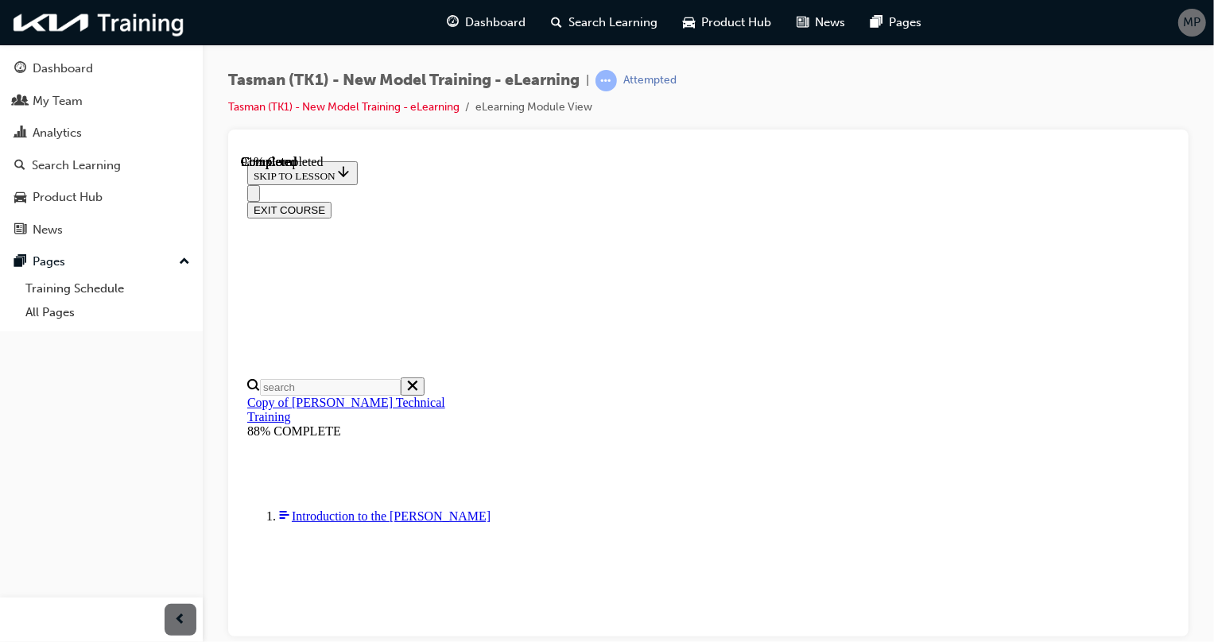
scroll to position [401, 0]
drag, startPoint x: 754, startPoint y: 479, endPoint x: 797, endPoint y: 476, distance: 43.0
drag, startPoint x: 672, startPoint y: 424, endPoint x: 725, endPoint y: 424, distance: 53.3
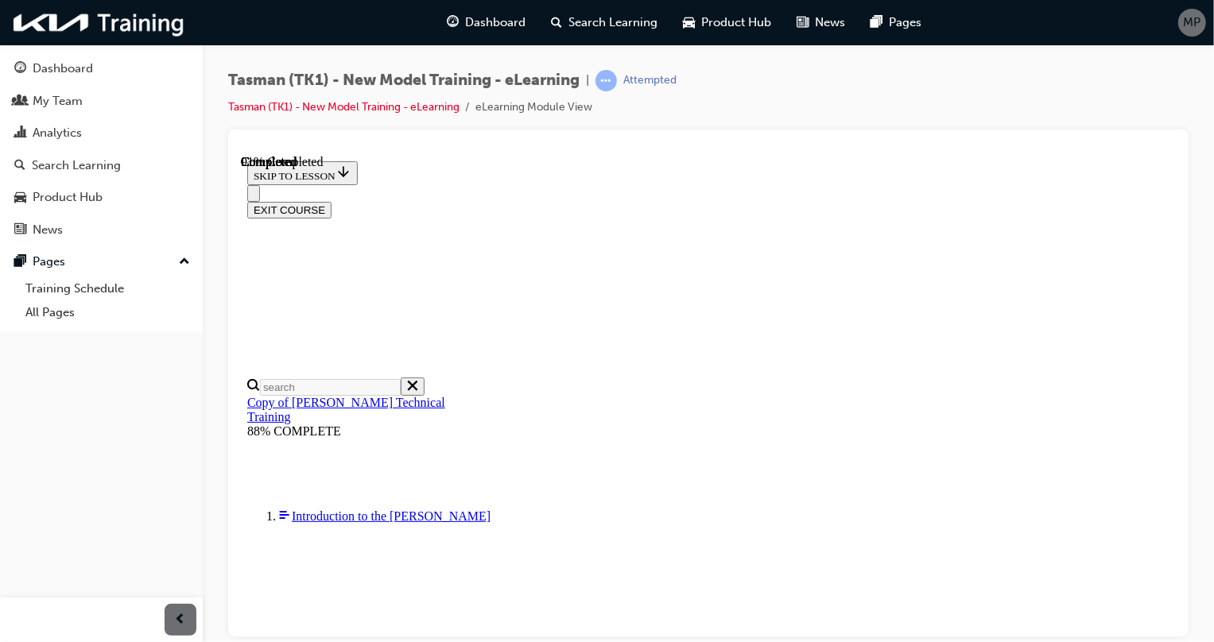
drag, startPoint x: 666, startPoint y: 482, endPoint x: 731, endPoint y: 392, distance: 110.5
drag, startPoint x: 688, startPoint y: 415, endPoint x: 758, endPoint y: 419, distance: 70.9
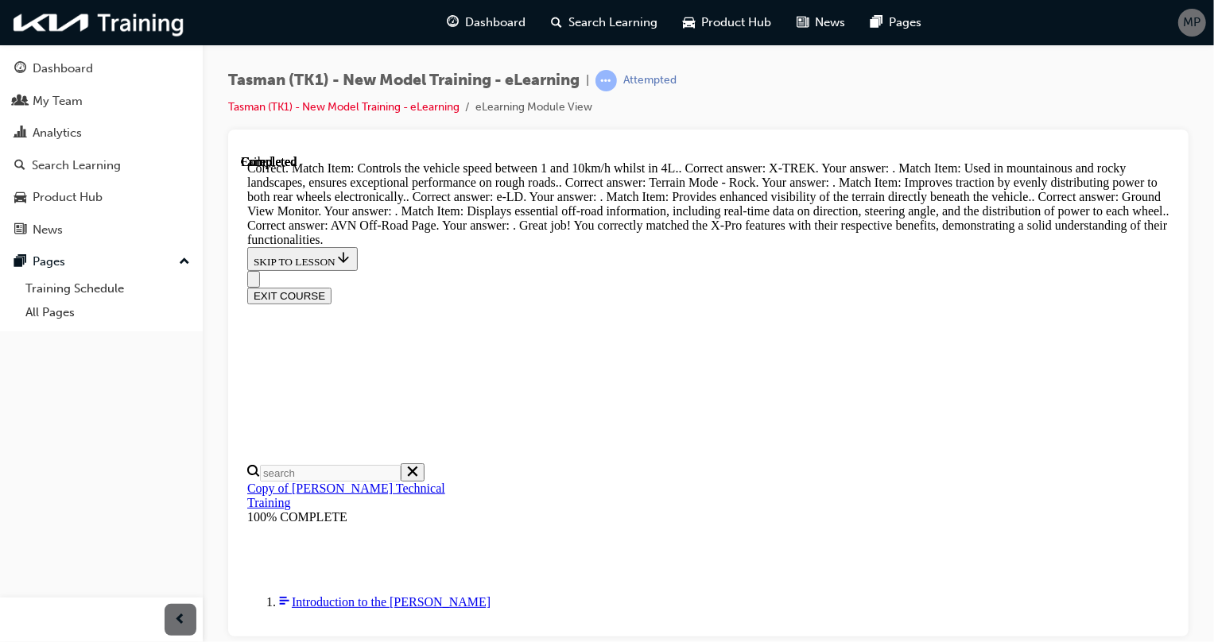
scroll to position [1011, 0]
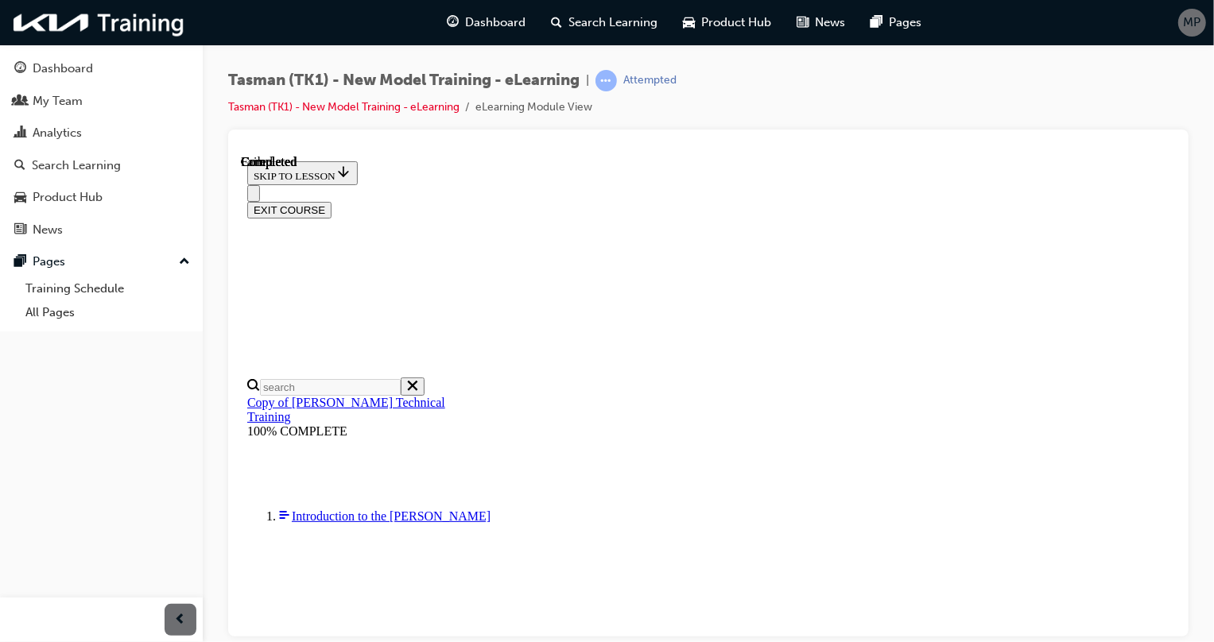
scroll to position [337, 0]
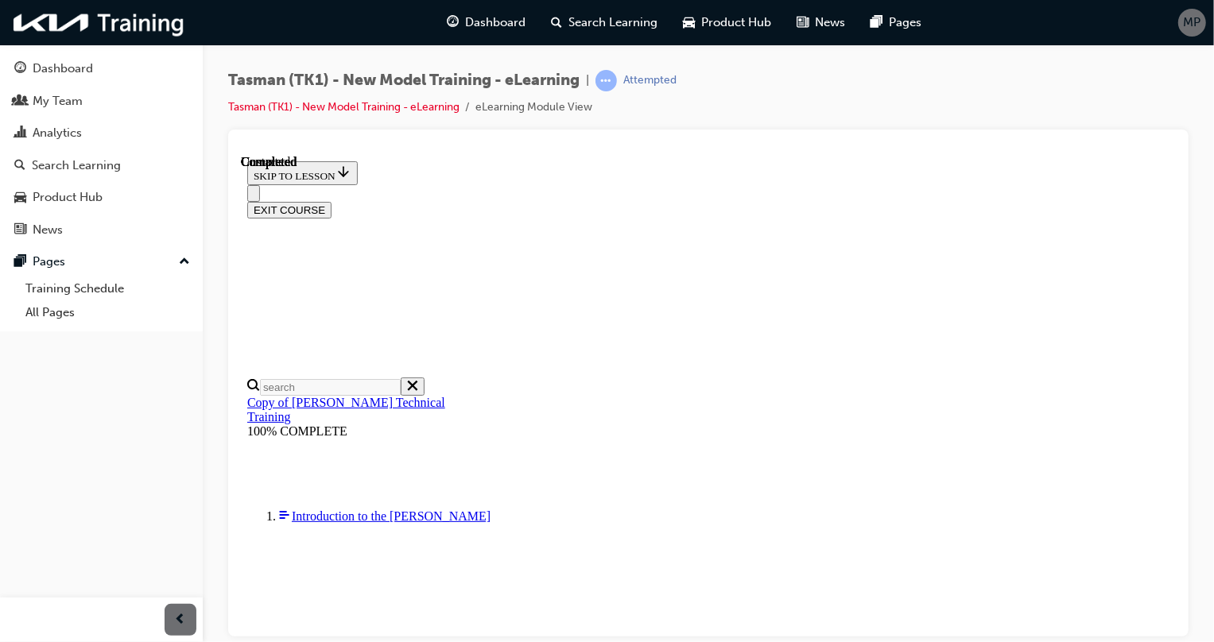
radio input "true"
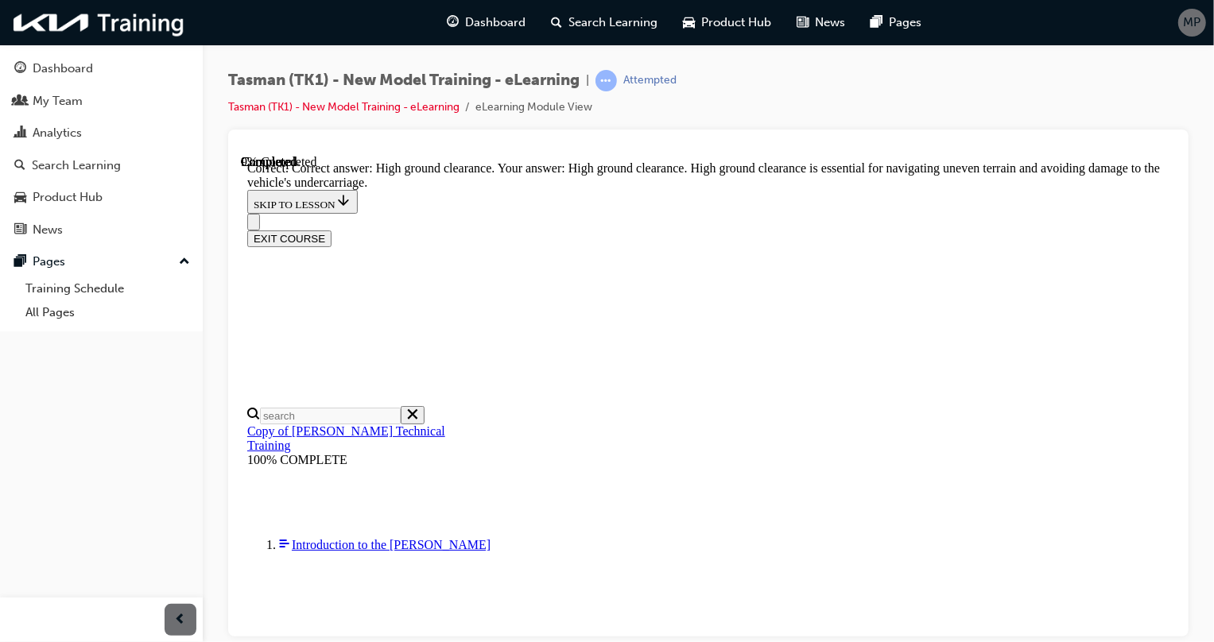
scroll to position [424, 0]
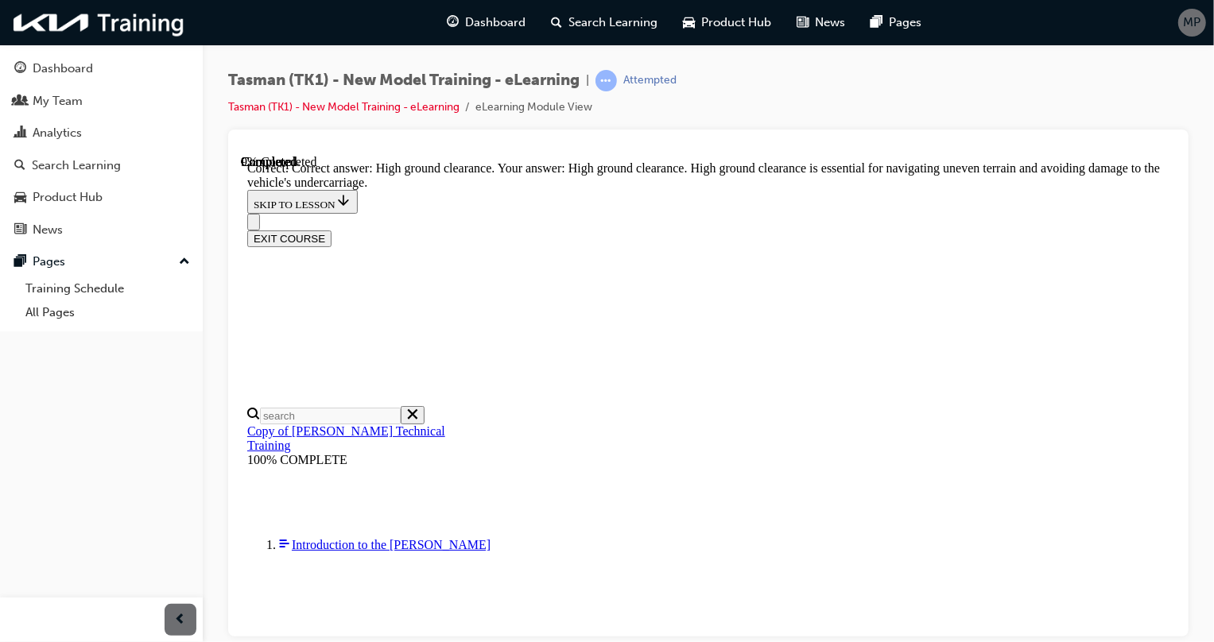
radio input "true"
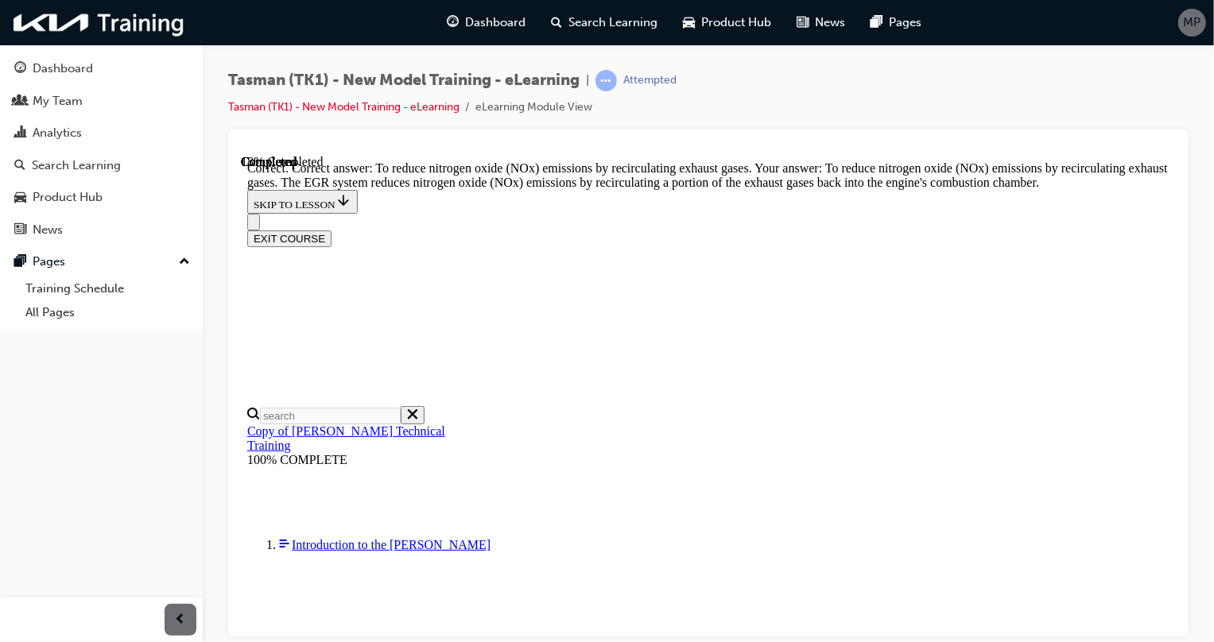
scroll to position [520, 0]
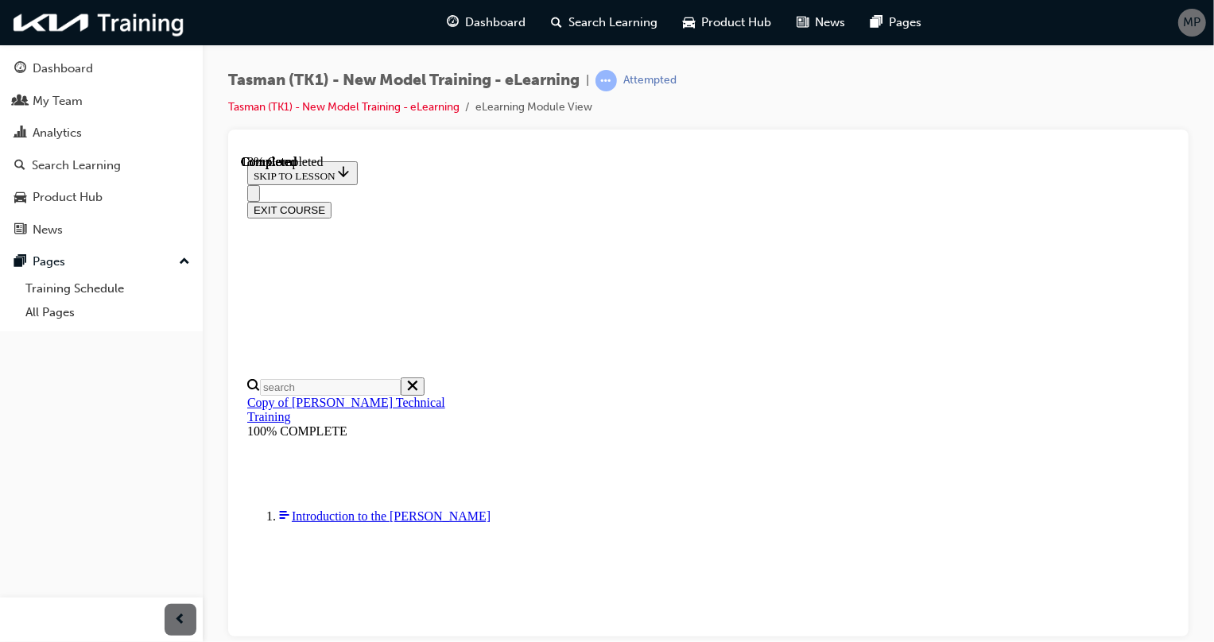
scroll to position [289, 0]
radio input "true"
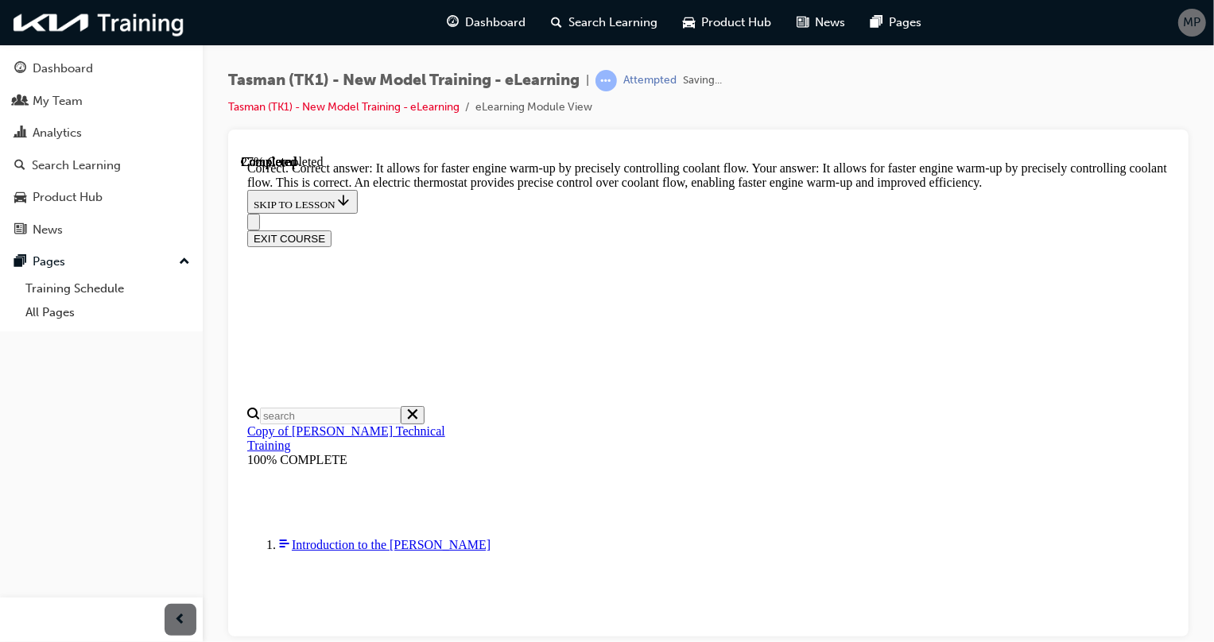
scroll to position [520, 0]
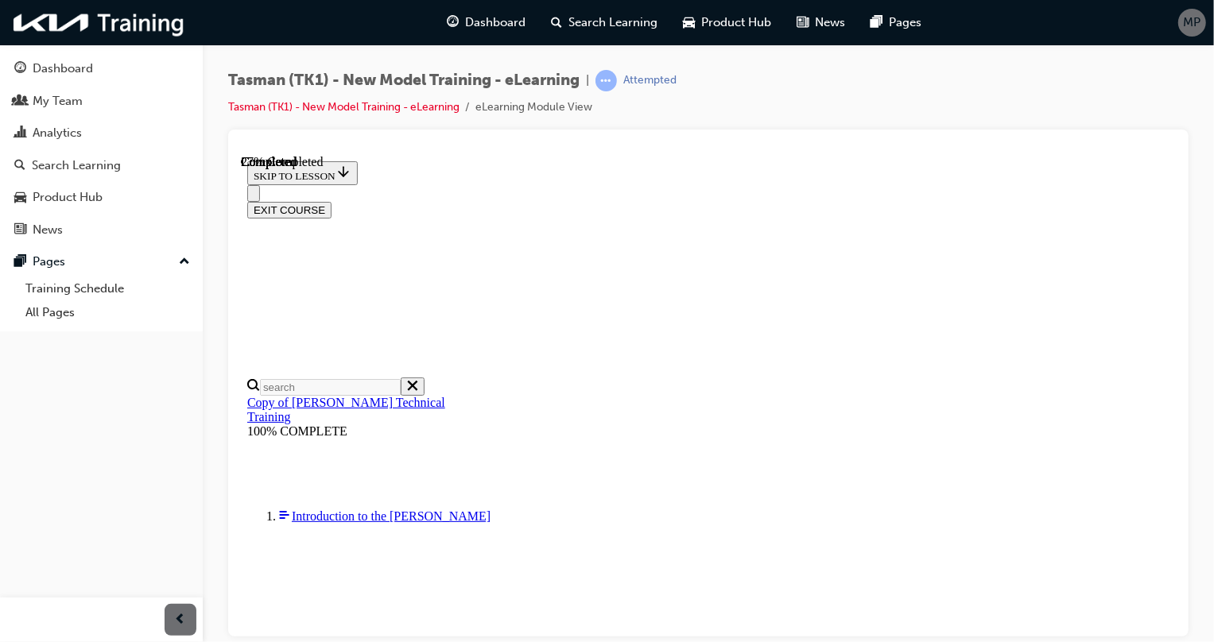
scroll to position [144, 0]
radio input "true"
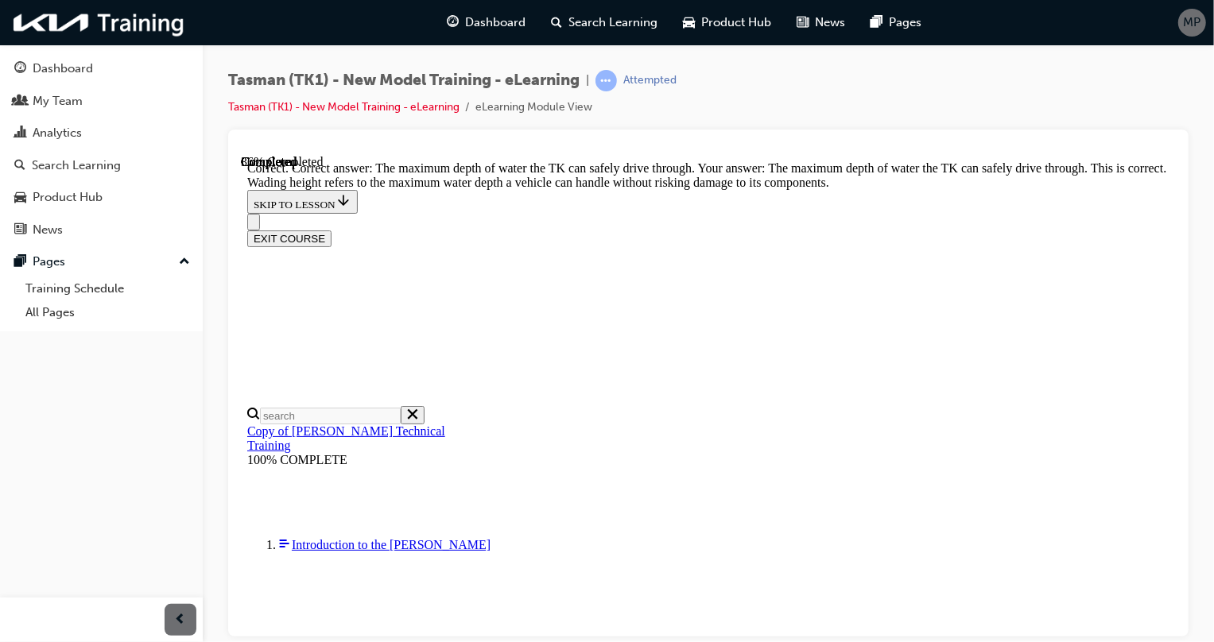
scroll to position [445, 0]
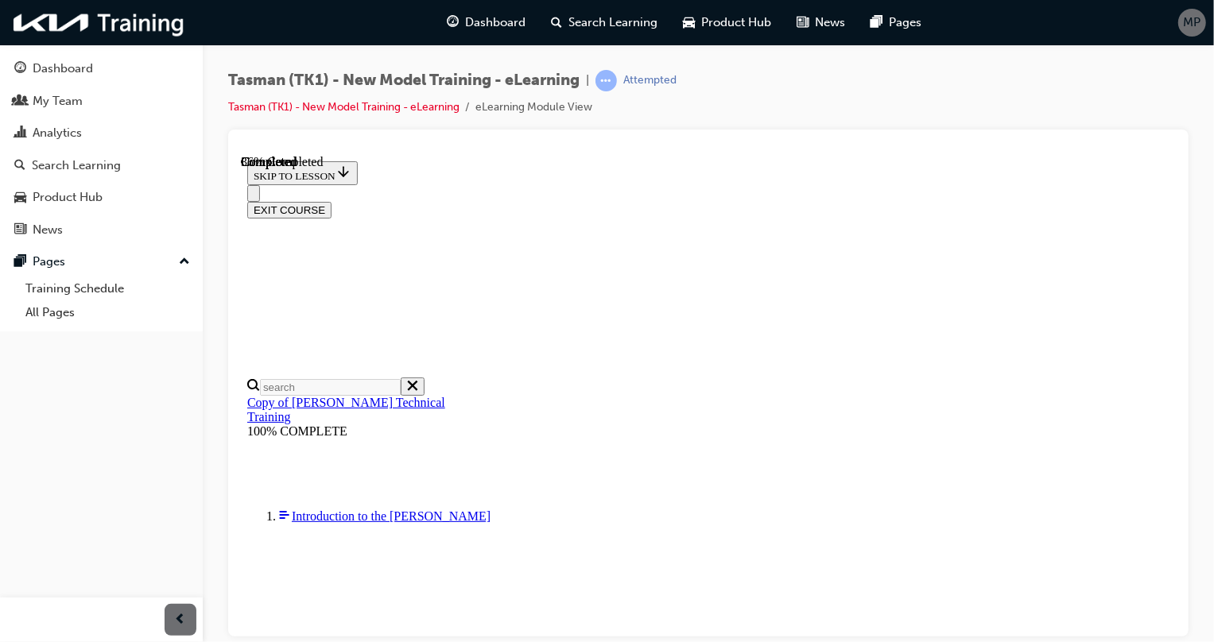
scroll to position [216, 0]
radio input "true"
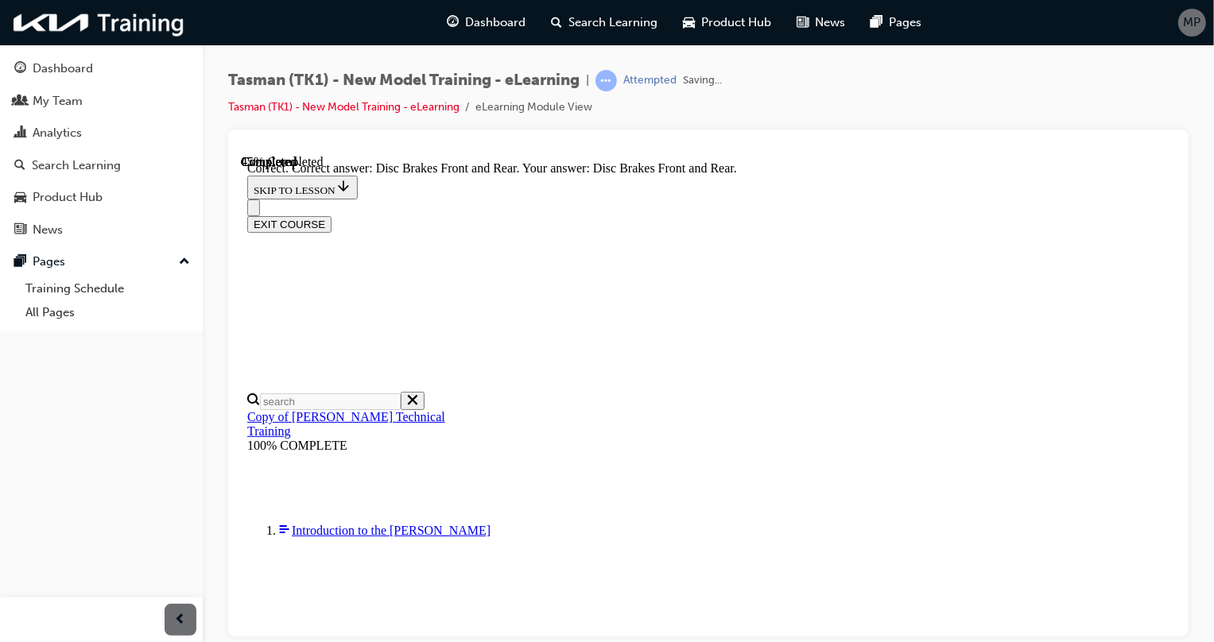
scroll to position [339, 0]
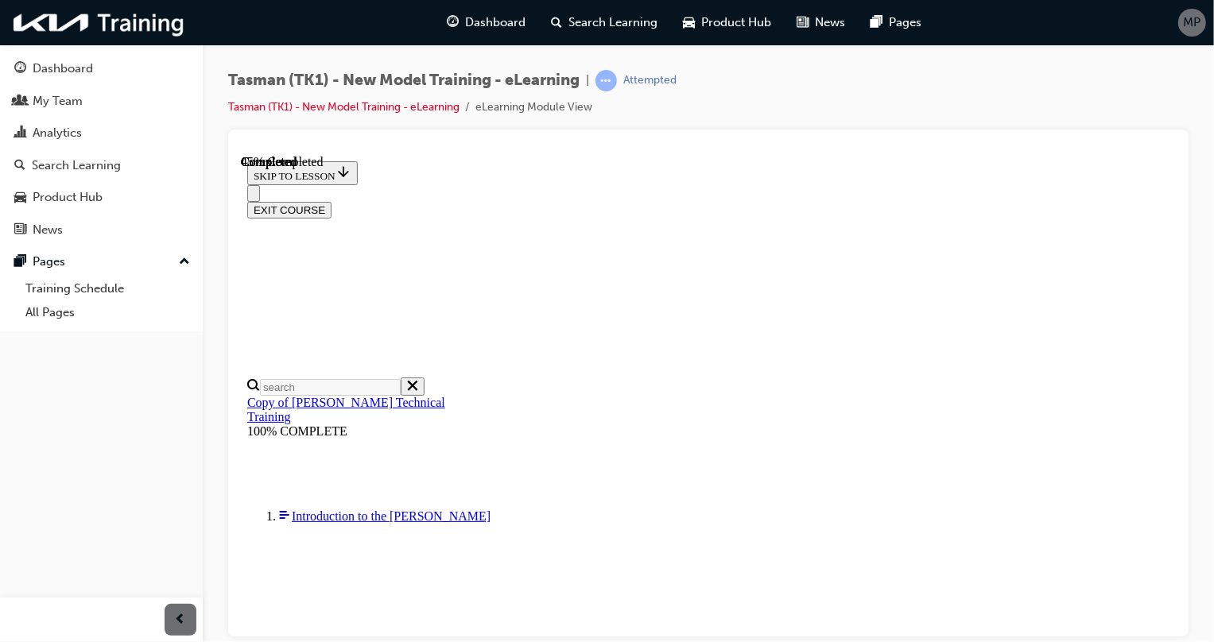
scroll to position [216, 0]
radio input "true"
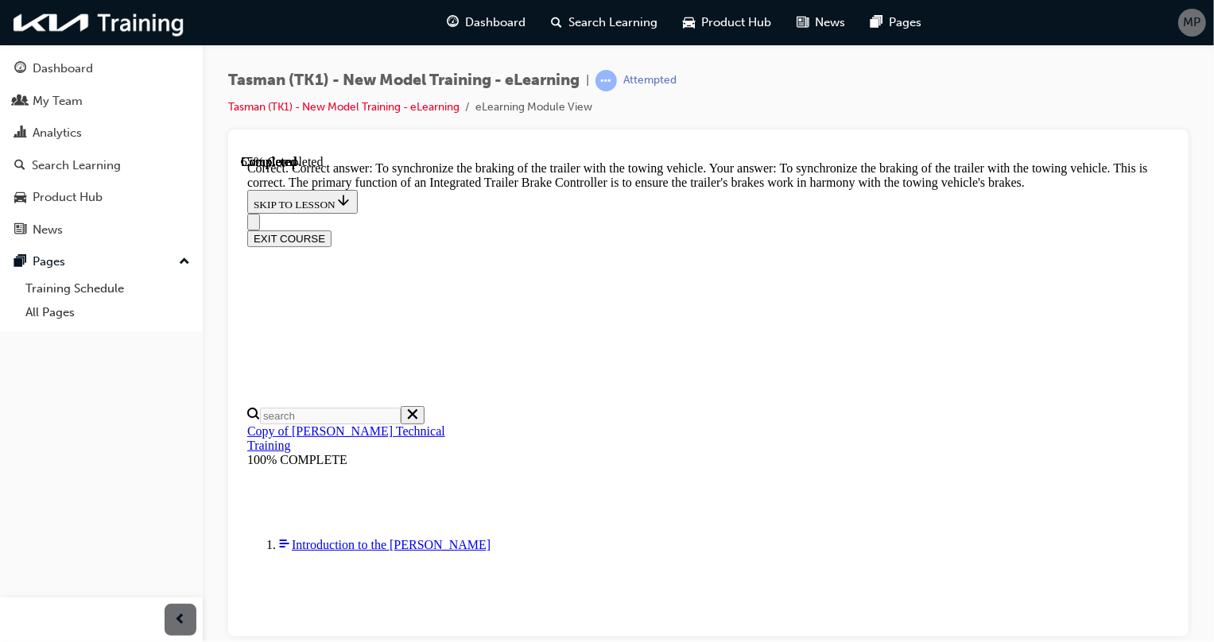
scroll to position [482, 0]
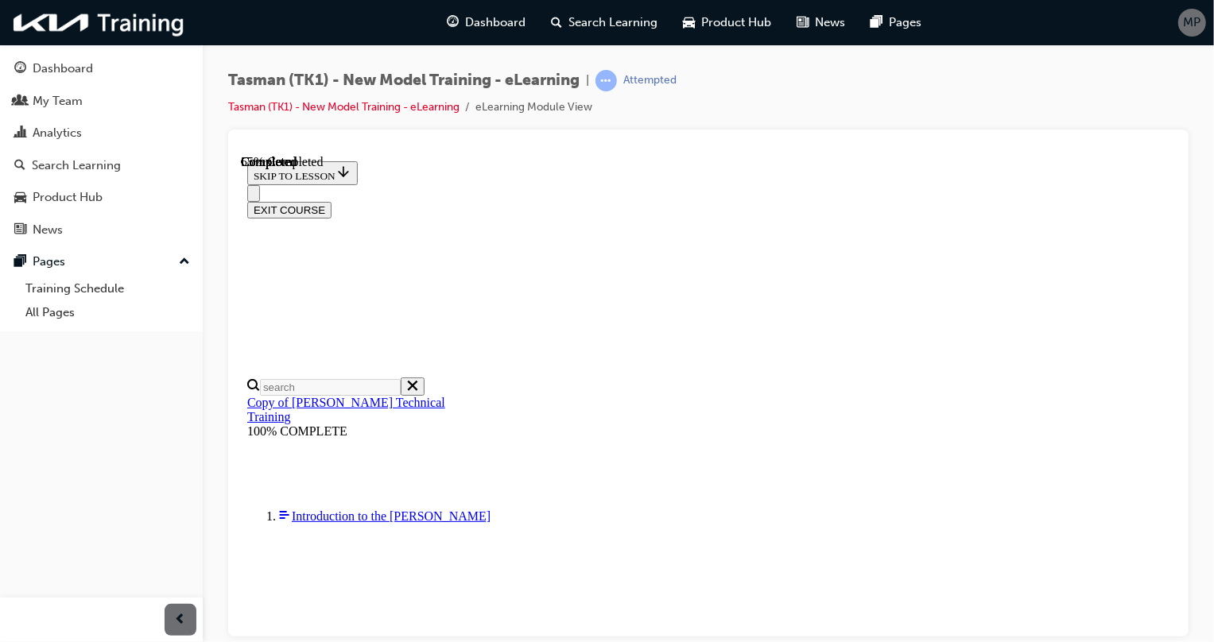
scroll to position [144, 0]
checkbox input "true"
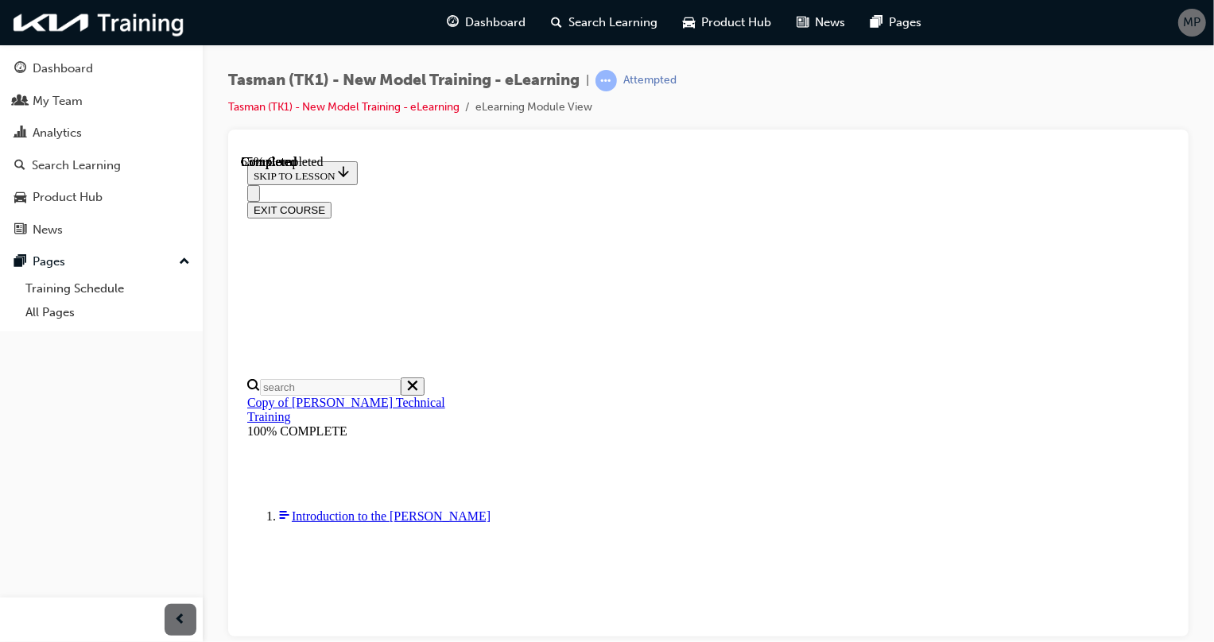
checkbox input "true"
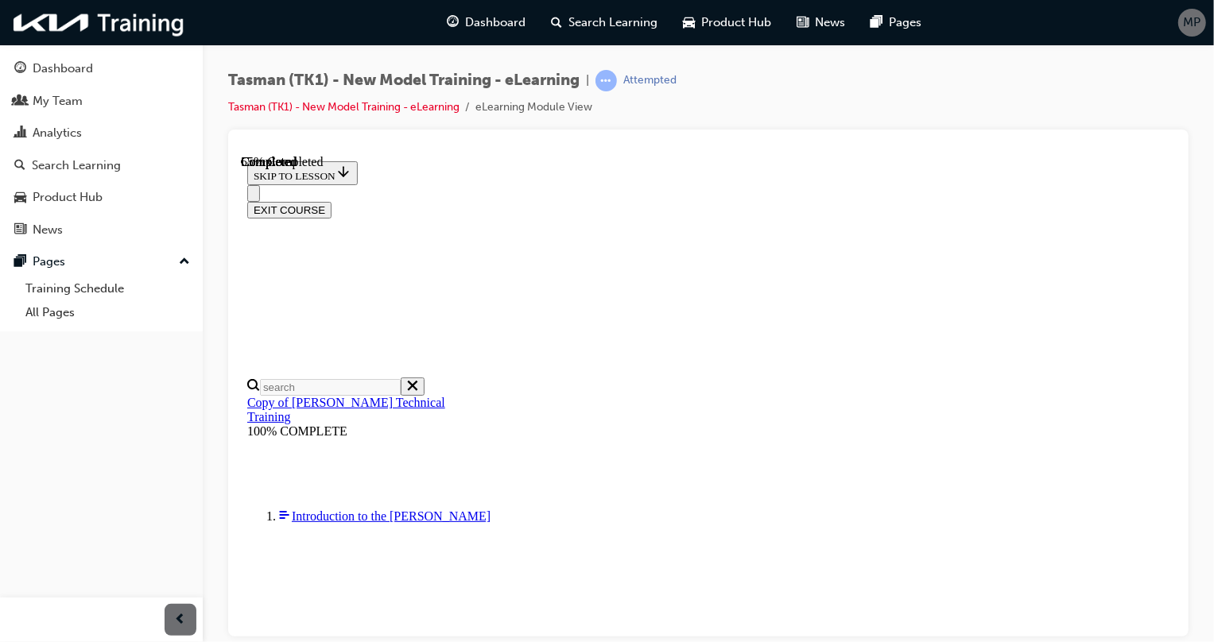
checkbox input "true"
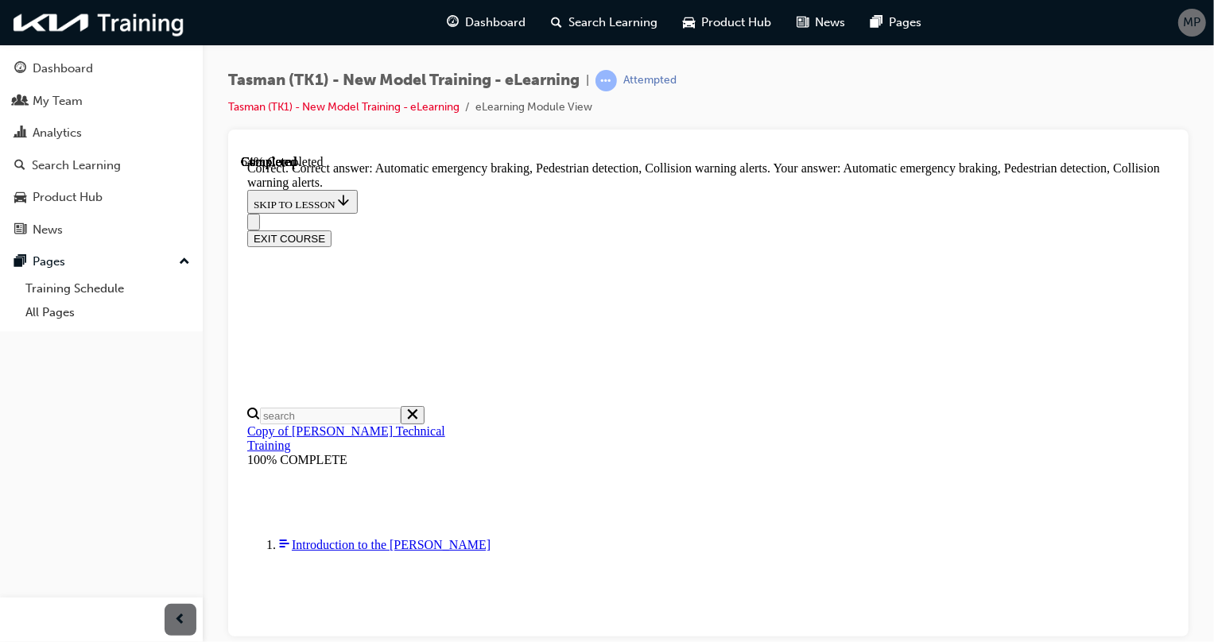
scroll to position [308, 0]
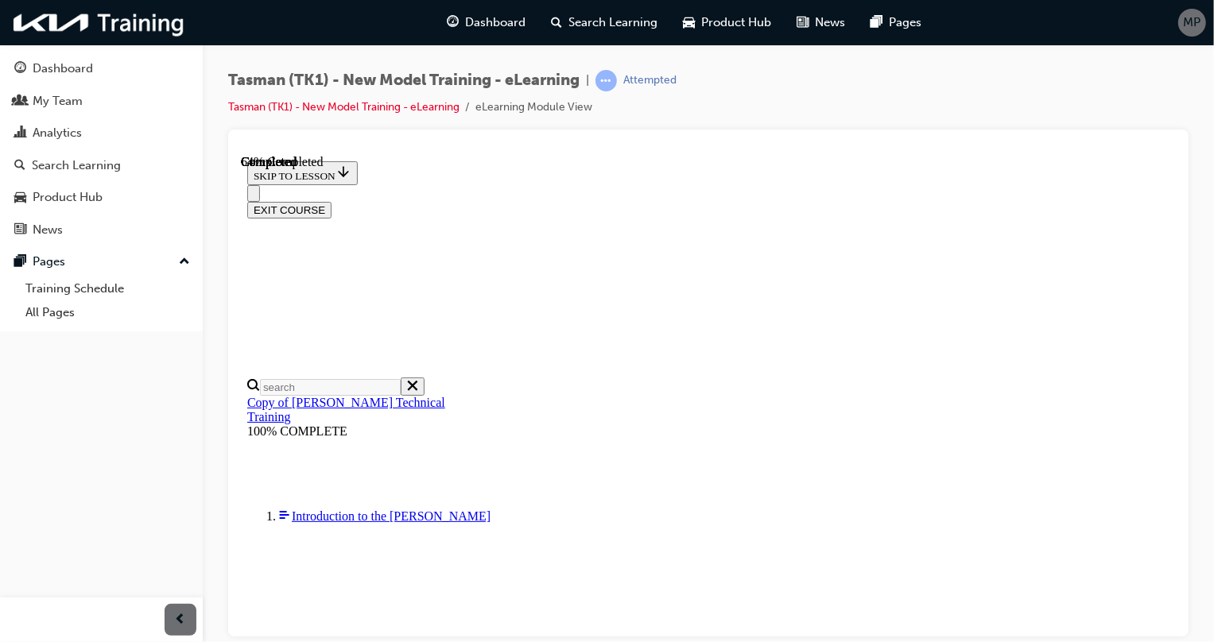
scroll to position [216, 0]
radio input "true"
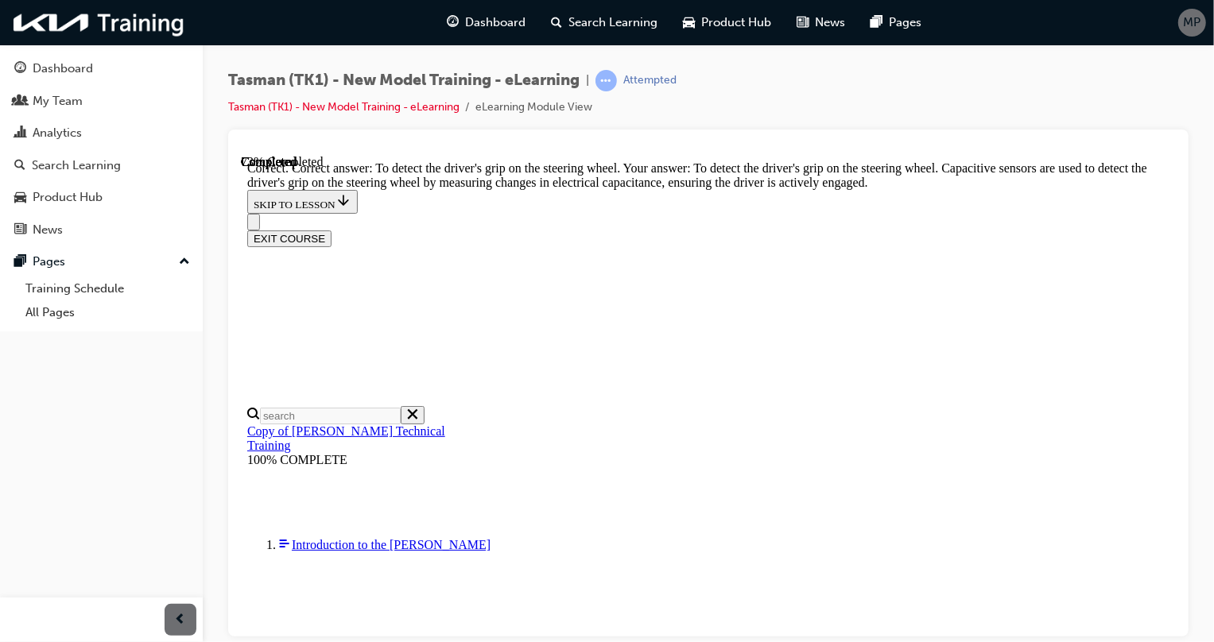
scroll to position [444, 0]
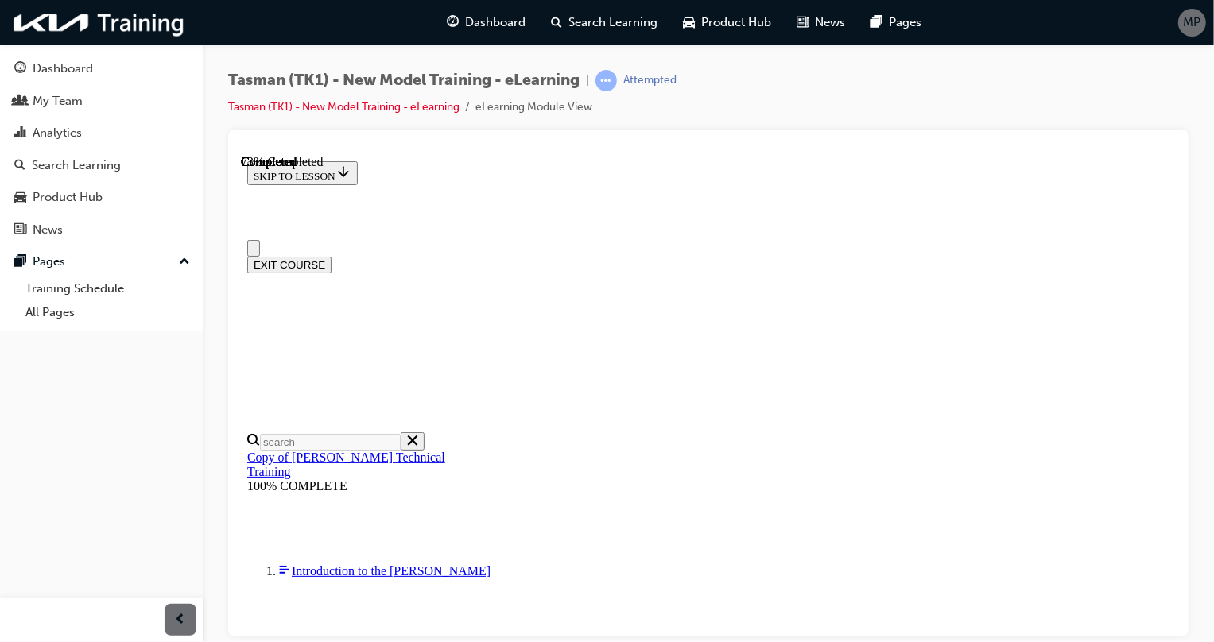
scroll to position [144, 0]
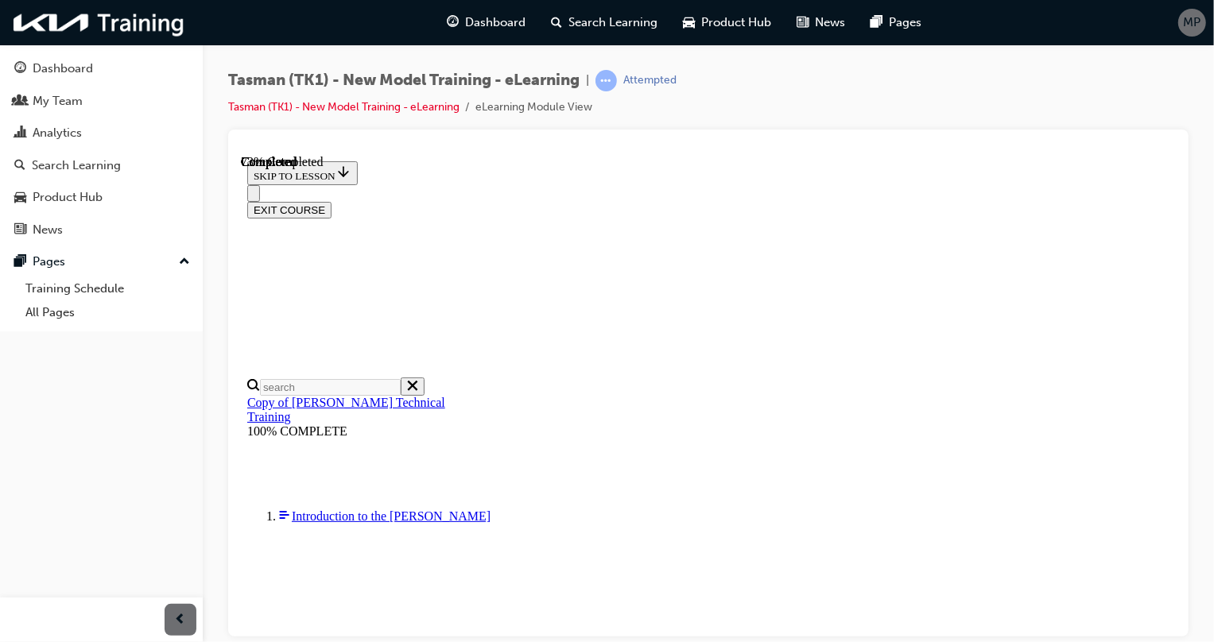
radio input "true"
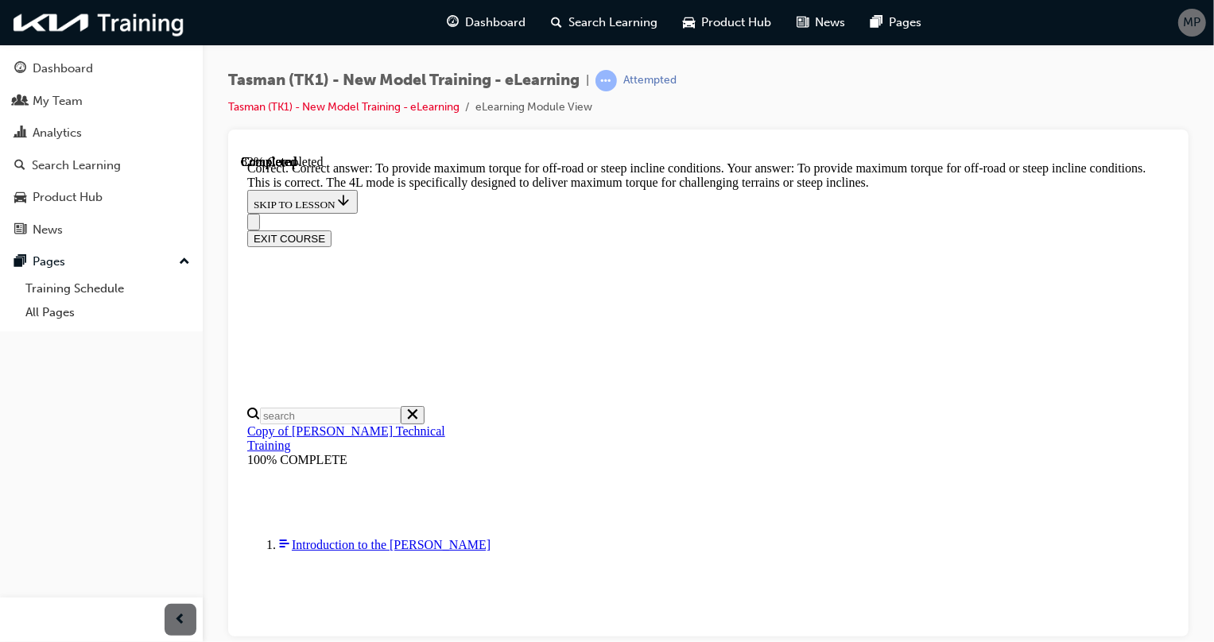
scroll to position [463, 0]
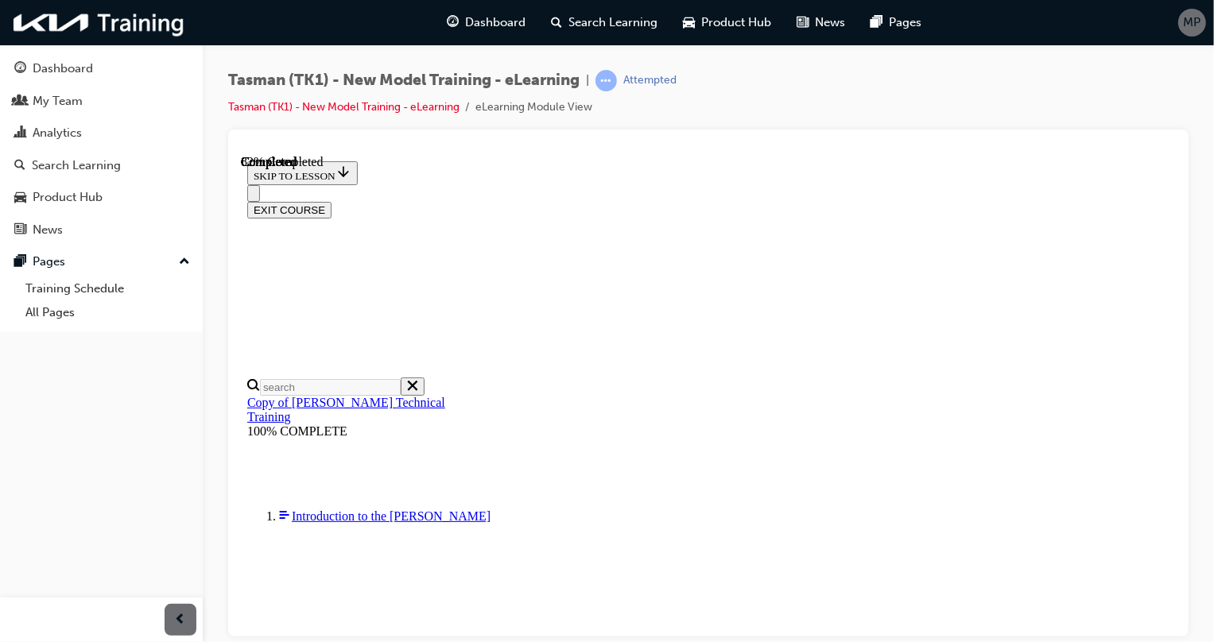
scroll to position [361, 0]
drag, startPoint x: 890, startPoint y: 193, endPoint x: 846, endPoint y: 190, distance: 43.8
drag, startPoint x: 801, startPoint y: 188, endPoint x: 819, endPoint y: 259, distance: 73.6
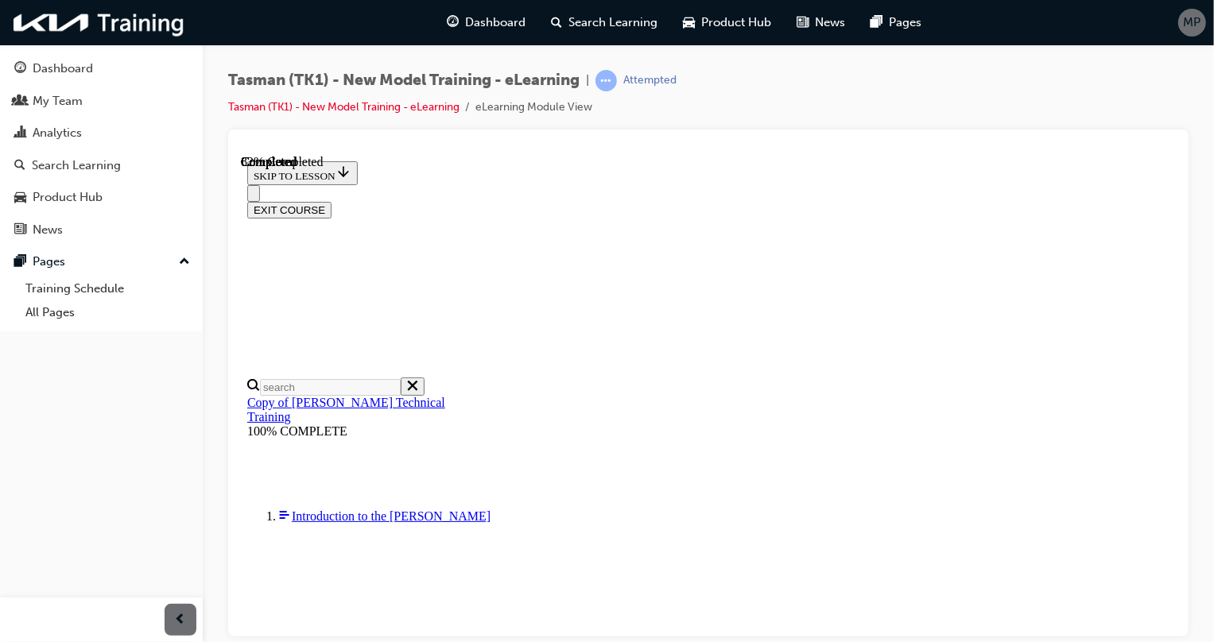
drag, startPoint x: 768, startPoint y: 398, endPoint x: 786, endPoint y: 369, distance: 34.6
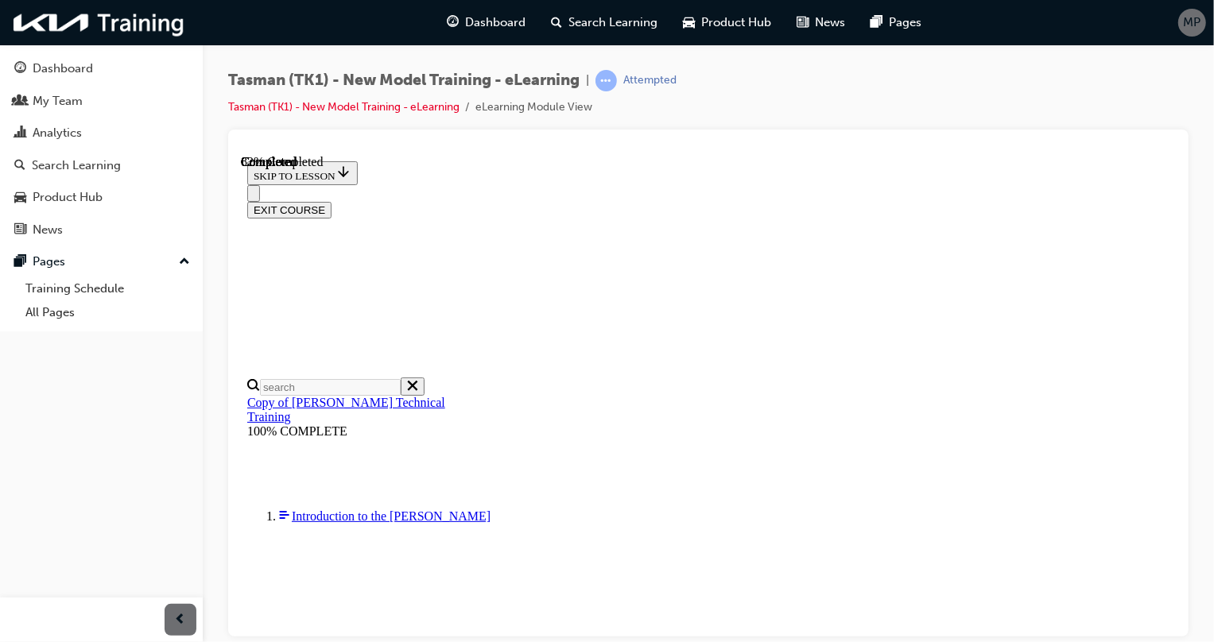
scroll to position [290, 0]
drag, startPoint x: 742, startPoint y: 559, endPoint x: 735, endPoint y: 258, distance: 300.5
drag, startPoint x: 735, startPoint y: 355, endPoint x: 786, endPoint y: 367, distance: 53.0
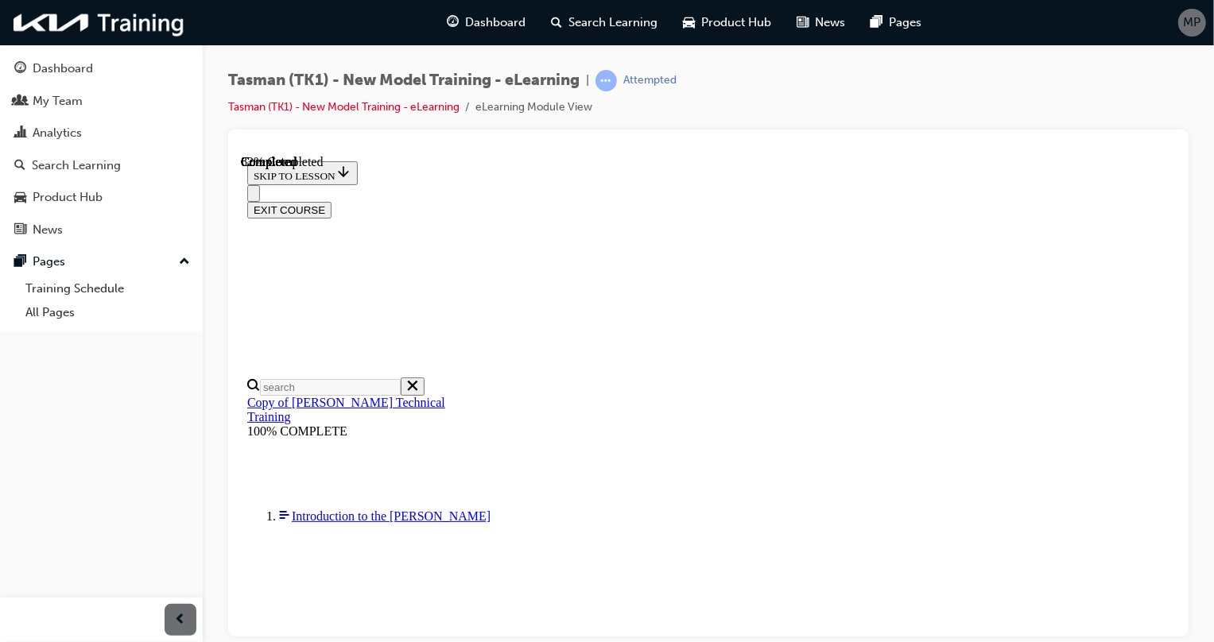
scroll to position [362, 0]
drag, startPoint x: 770, startPoint y: 394, endPoint x: 824, endPoint y: 500, distance: 118.7
drag, startPoint x: 754, startPoint y: 390, endPoint x: 810, endPoint y: 394, distance: 56.6
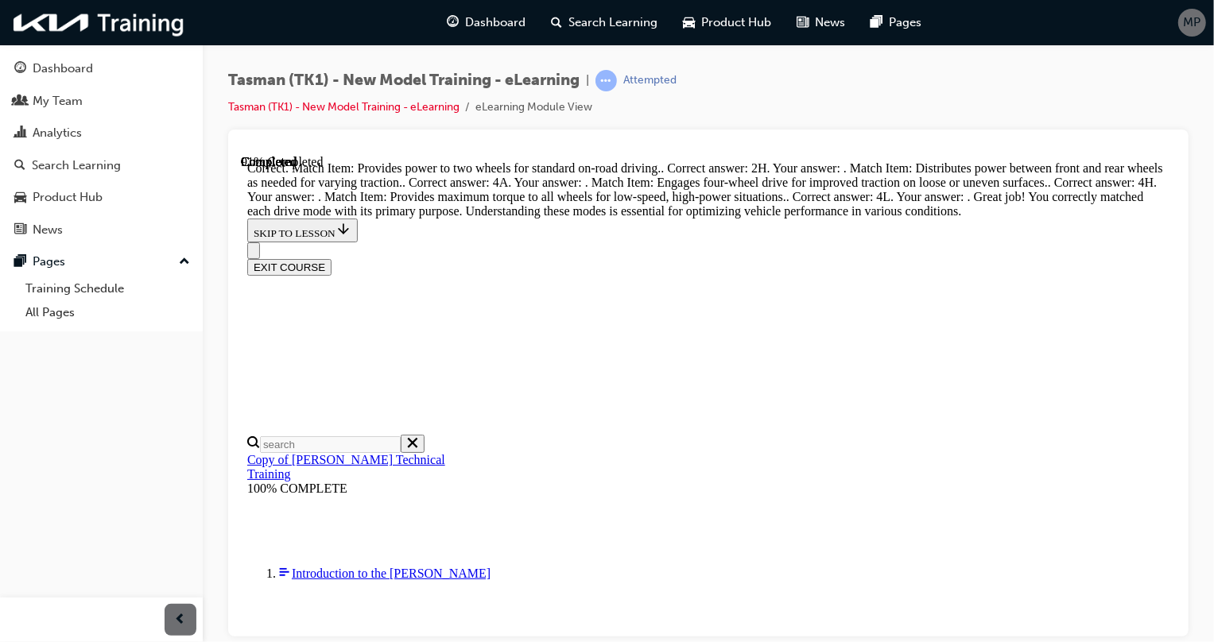
scroll to position [717, 0]
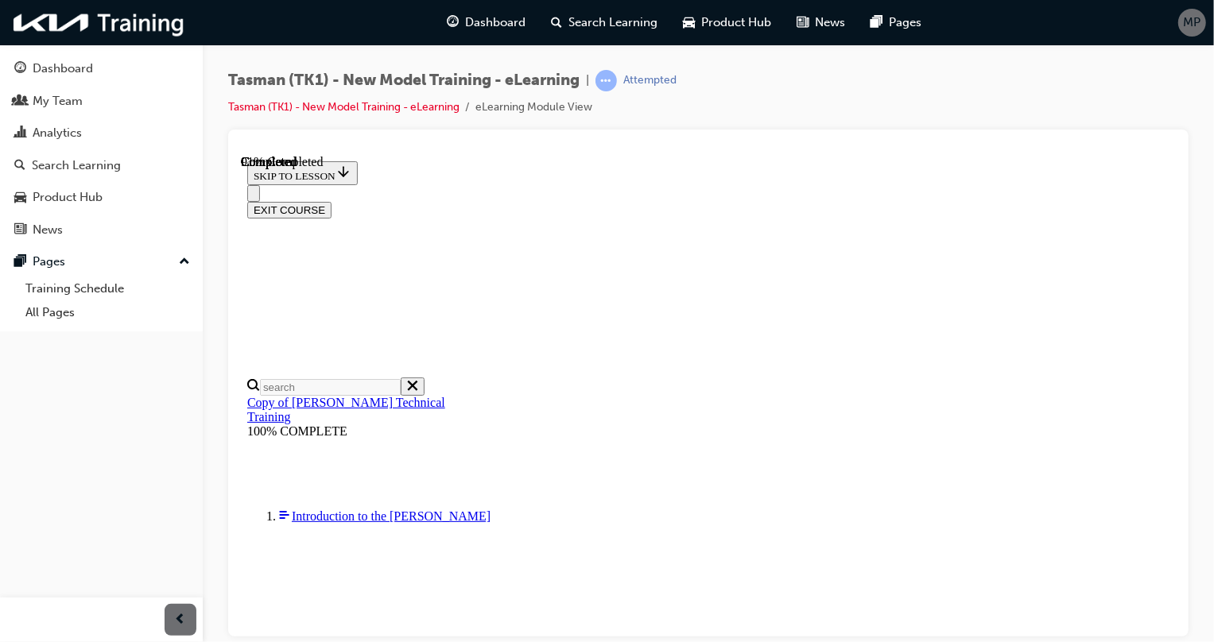
scroll to position [289, 0]
drag, startPoint x: 736, startPoint y: 597, endPoint x: 796, endPoint y: 301, distance: 301.7
drag, startPoint x: 750, startPoint y: 516, endPoint x: 814, endPoint y: 443, distance: 97.4
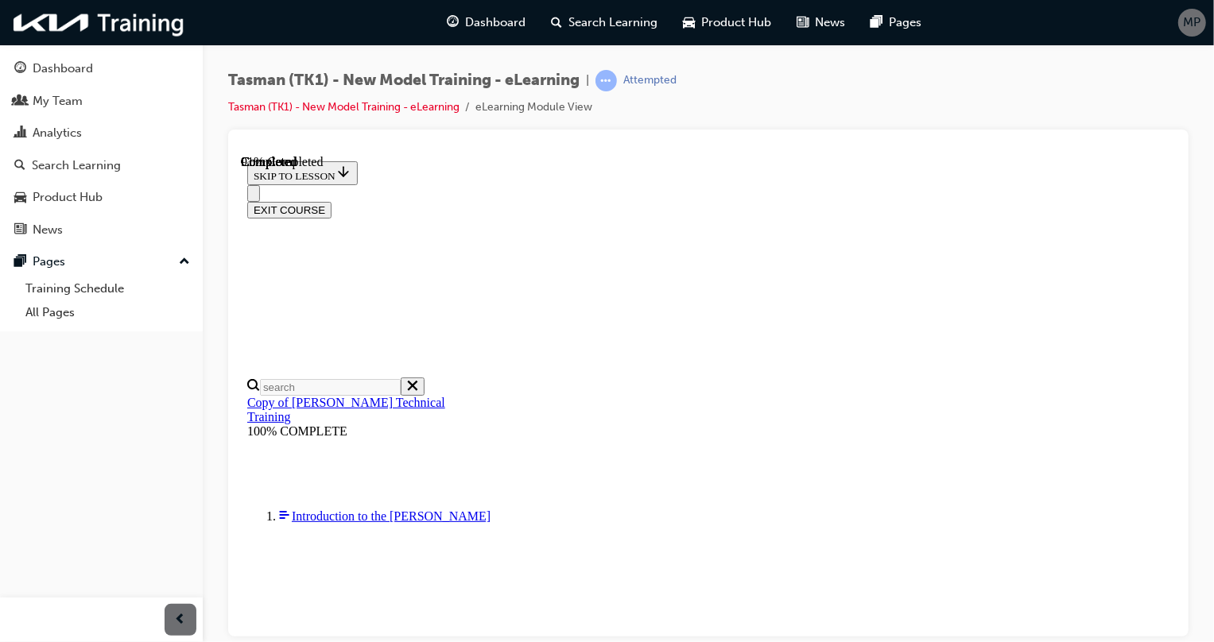
scroll to position [650, 0]
drag, startPoint x: 723, startPoint y: 389, endPoint x: 762, endPoint y: 385, distance: 39.9
drag, startPoint x: 756, startPoint y: 496, endPoint x: 815, endPoint y: 207, distance: 294.5
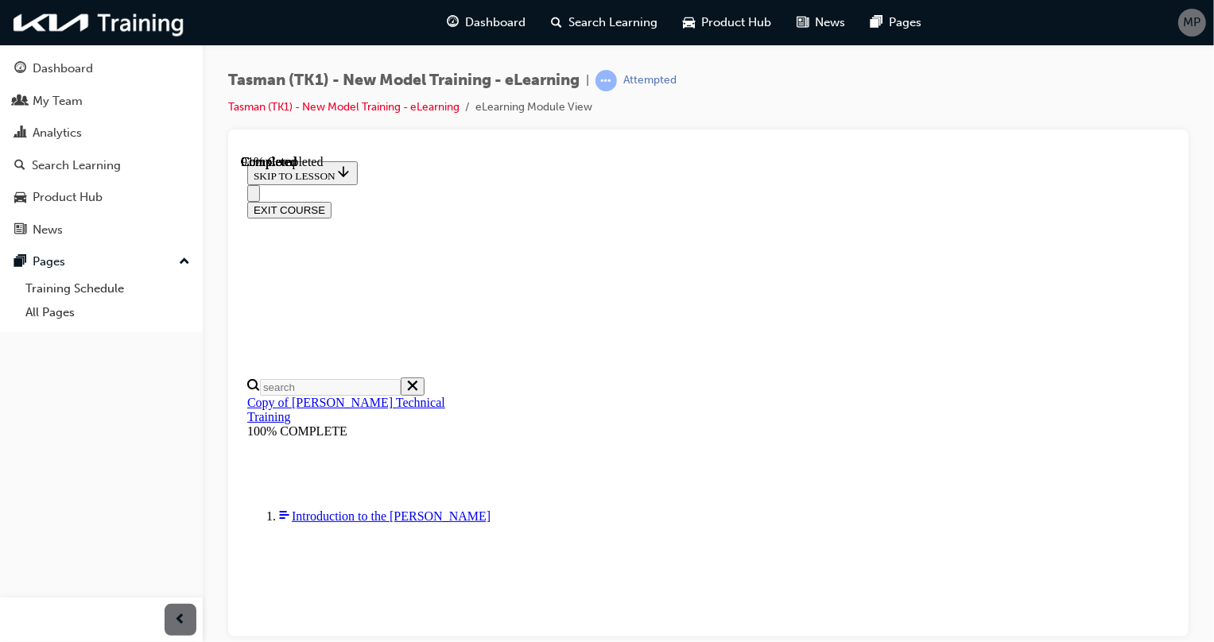
drag, startPoint x: 729, startPoint y: 510, endPoint x: 777, endPoint y: 493, distance: 51.3
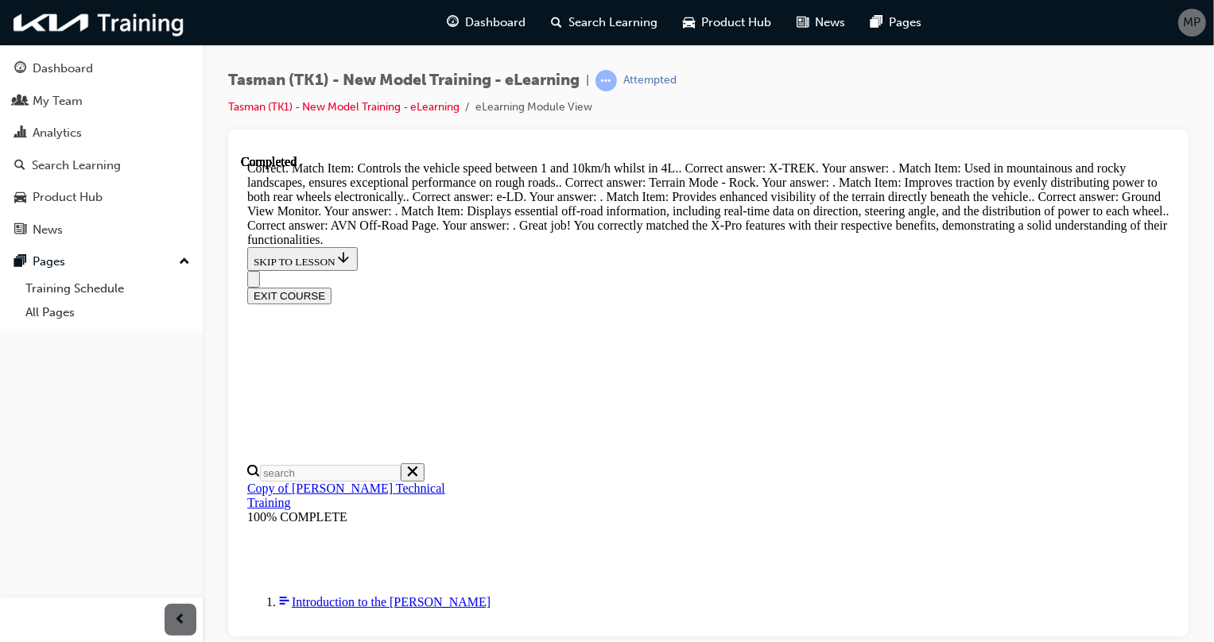
scroll to position [1058, 0]
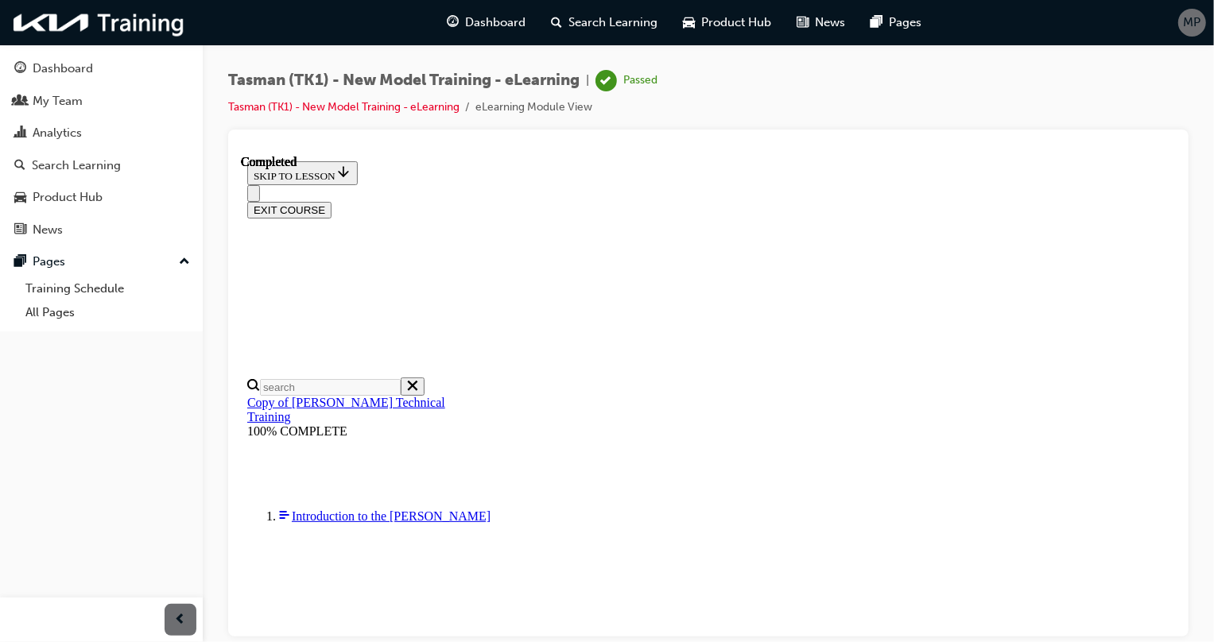
scroll to position [337, 0]
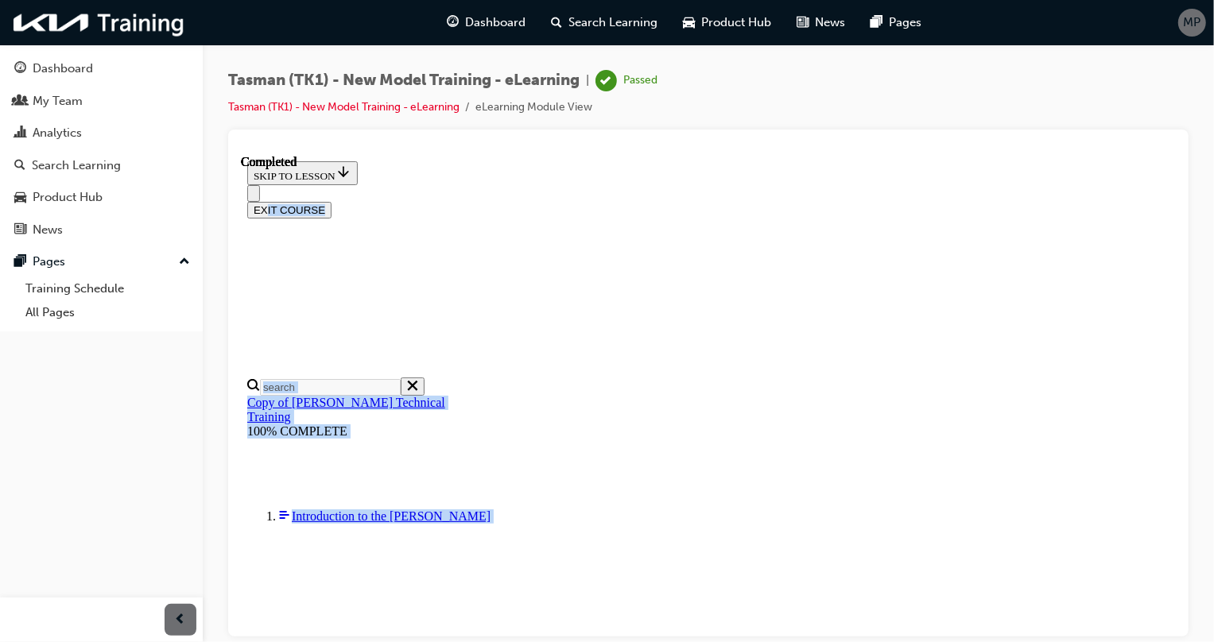
click at [331, 201] on button "EXIT COURSE" at bounding box center [288, 209] width 84 height 17
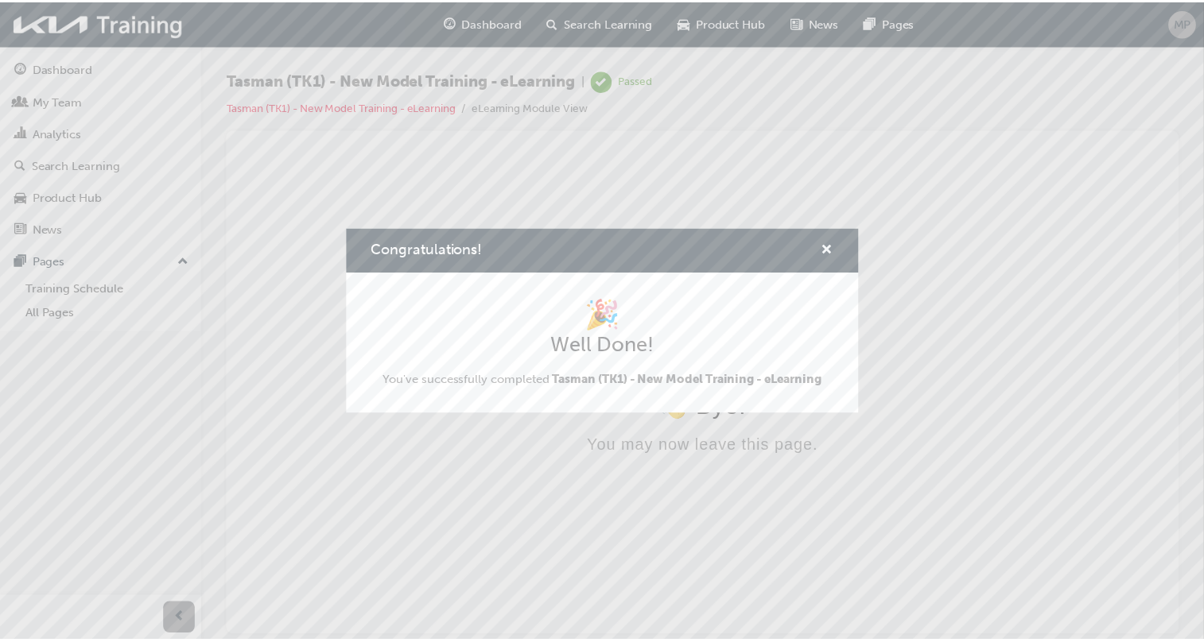
scroll to position [0, 0]
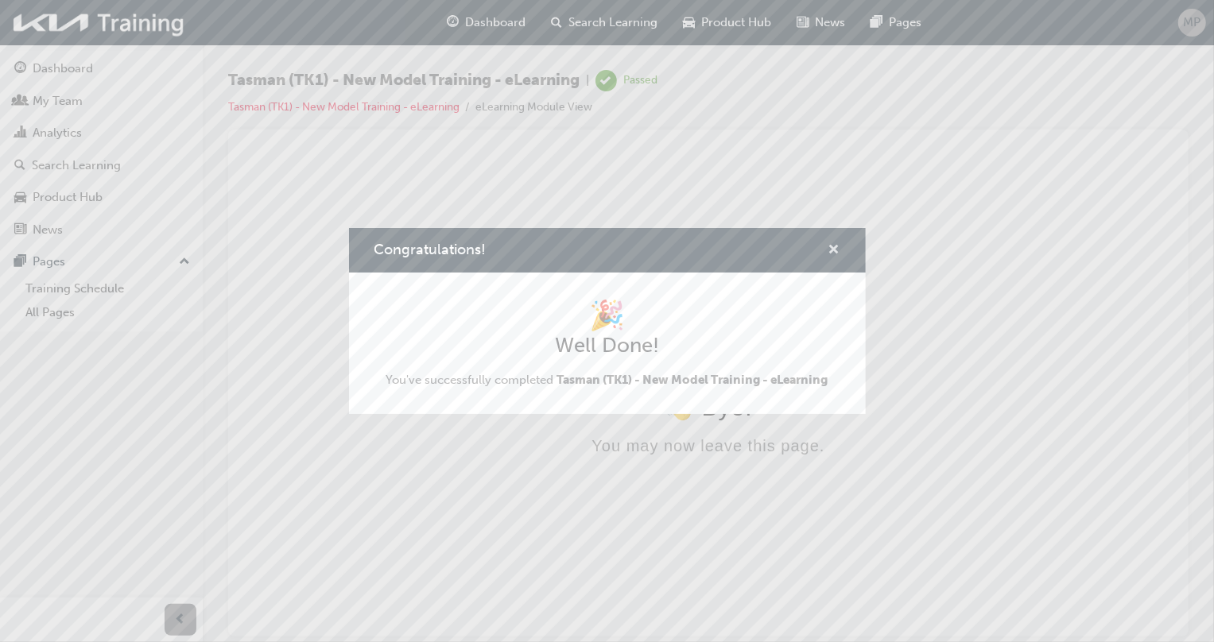
click at [835, 250] on span "cross-icon" at bounding box center [834, 251] width 12 height 14
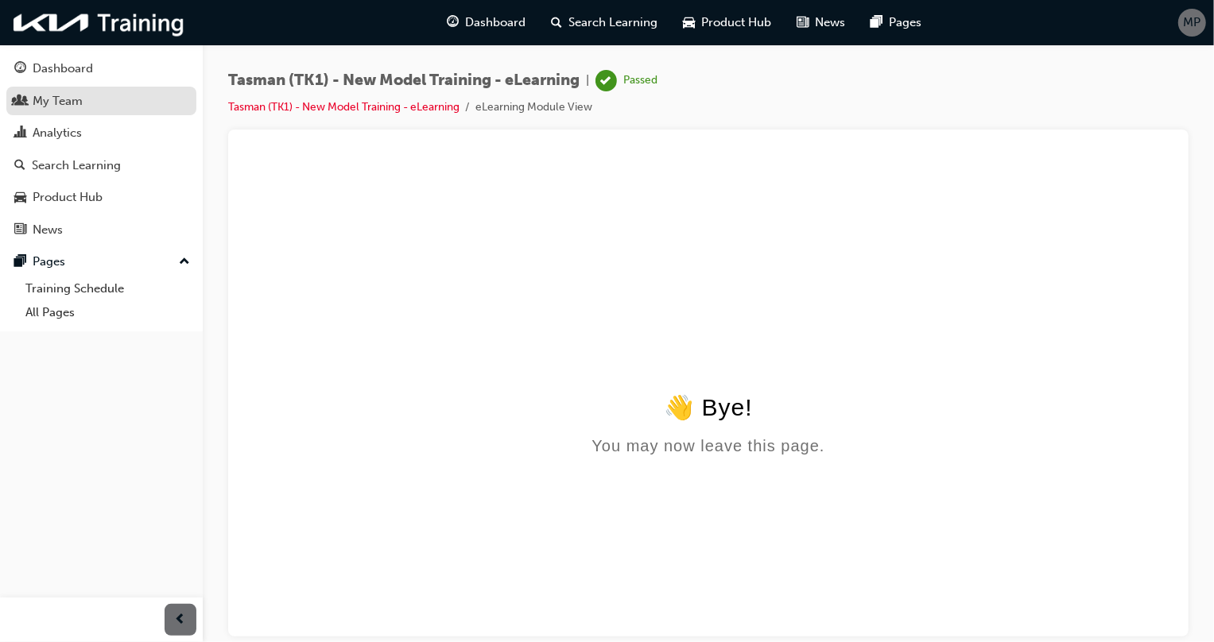
click at [84, 87] on link "My Team" at bounding box center [101, 101] width 190 height 29
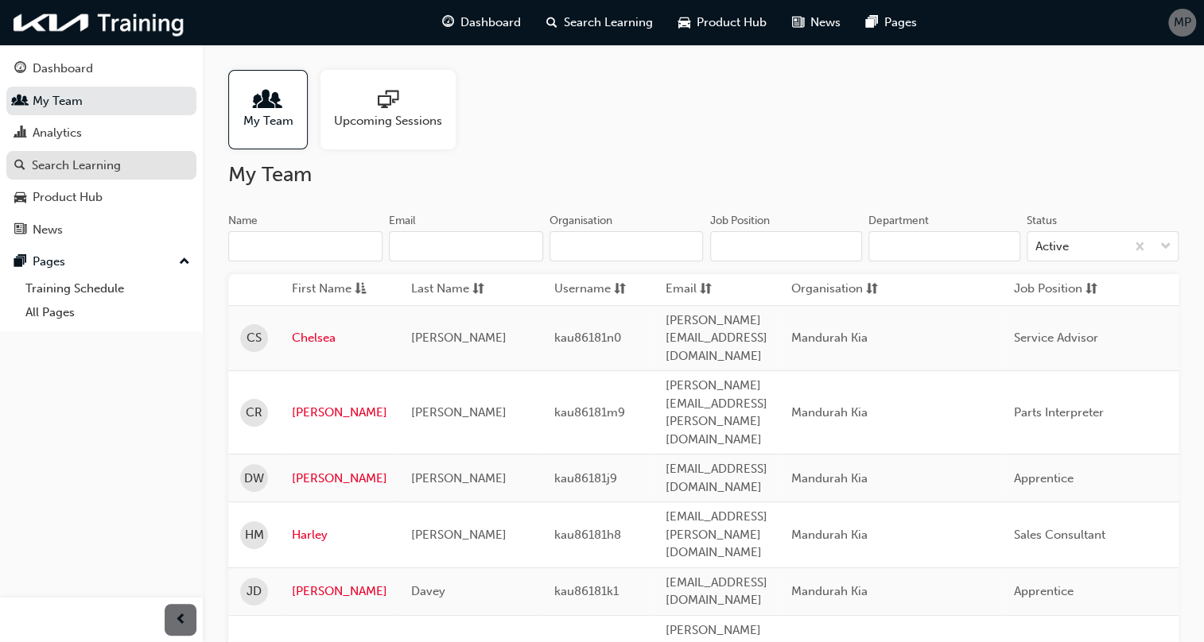
click at [115, 157] on div "Search Learning" at bounding box center [76, 166] width 89 height 18
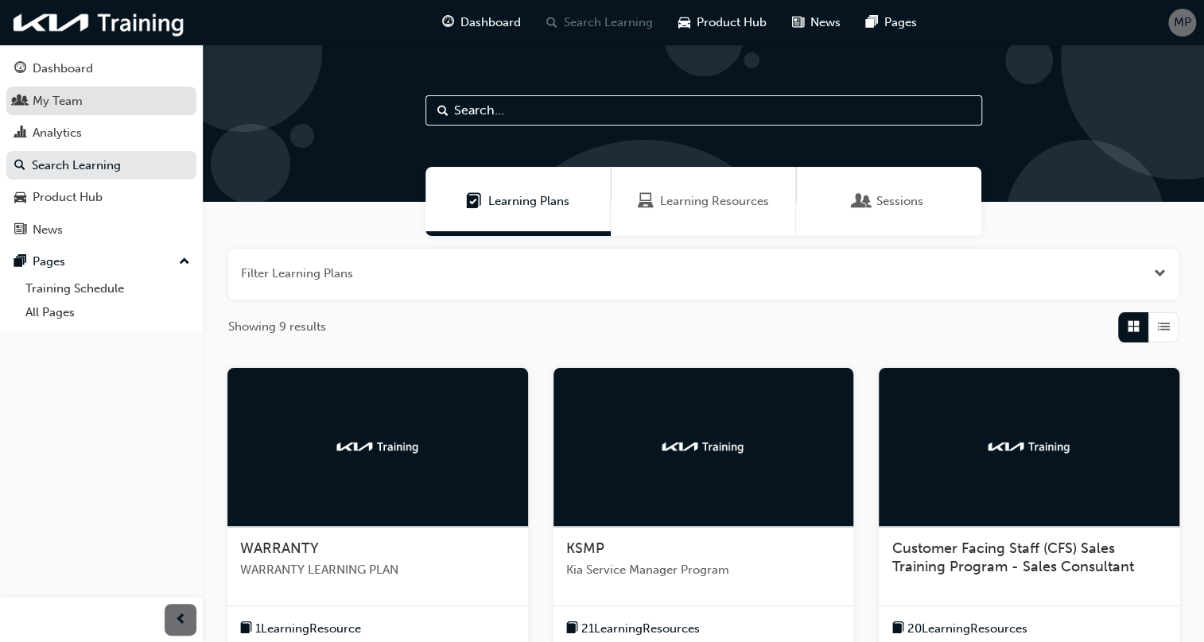
click at [135, 110] on link "My Team" at bounding box center [101, 101] width 190 height 29
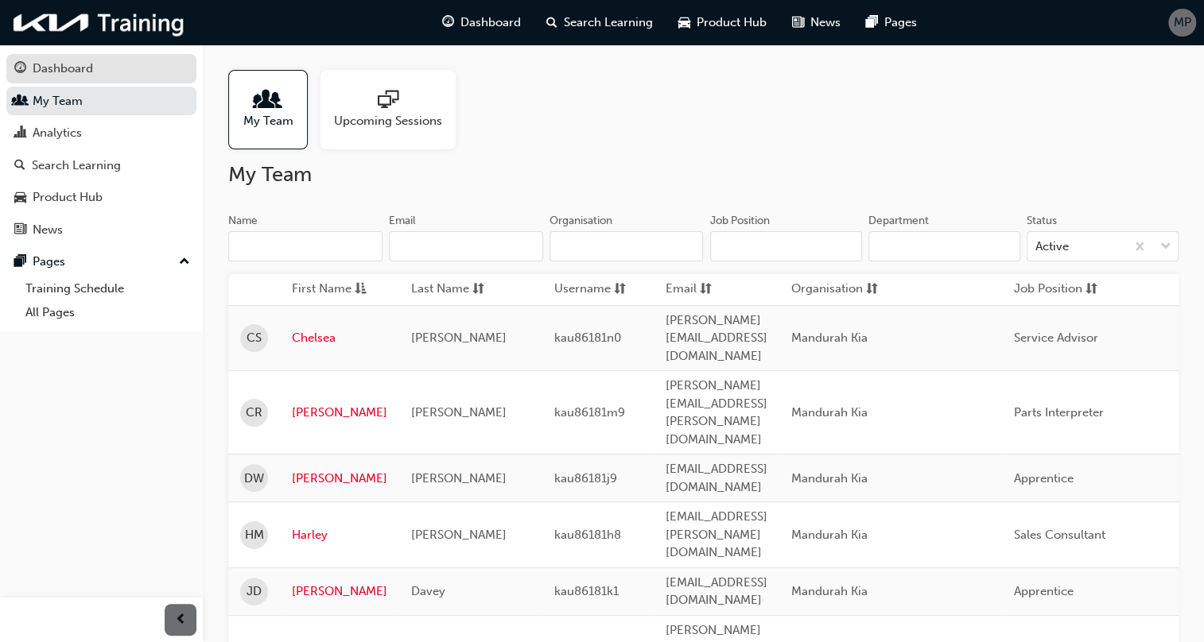
click at [152, 75] on div "Dashboard" at bounding box center [101, 69] width 174 height 20
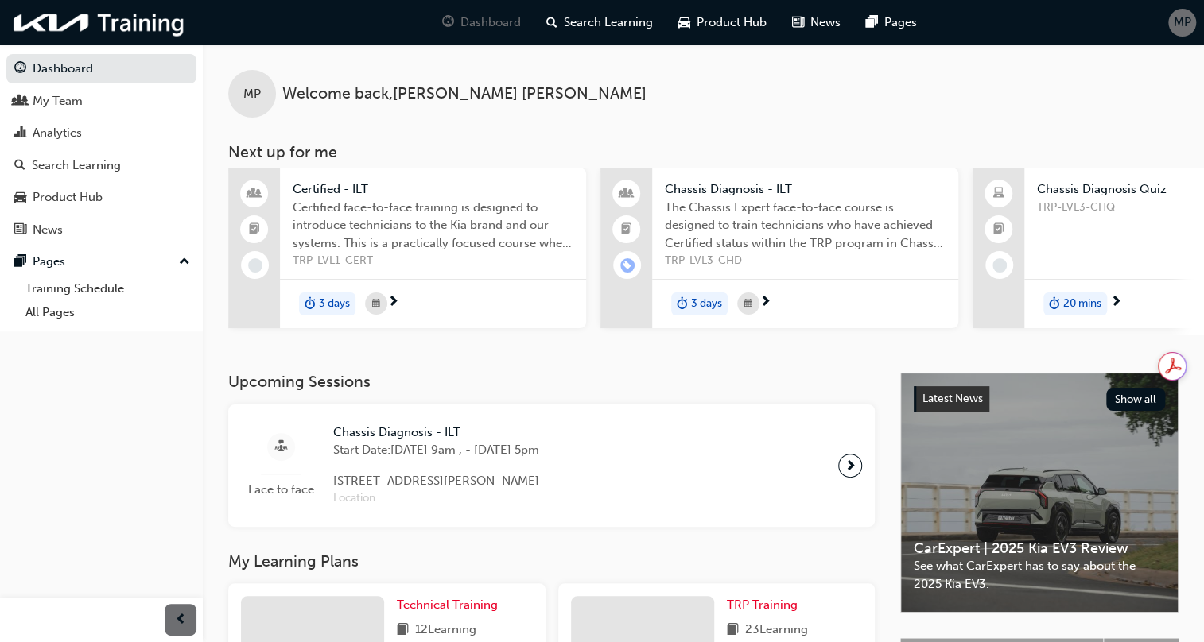
click at [415, 234] on span "Certified face-to-face training is designed to introduce technicians to the Kia…" at bounding box center [433, 226] width 281 height 54
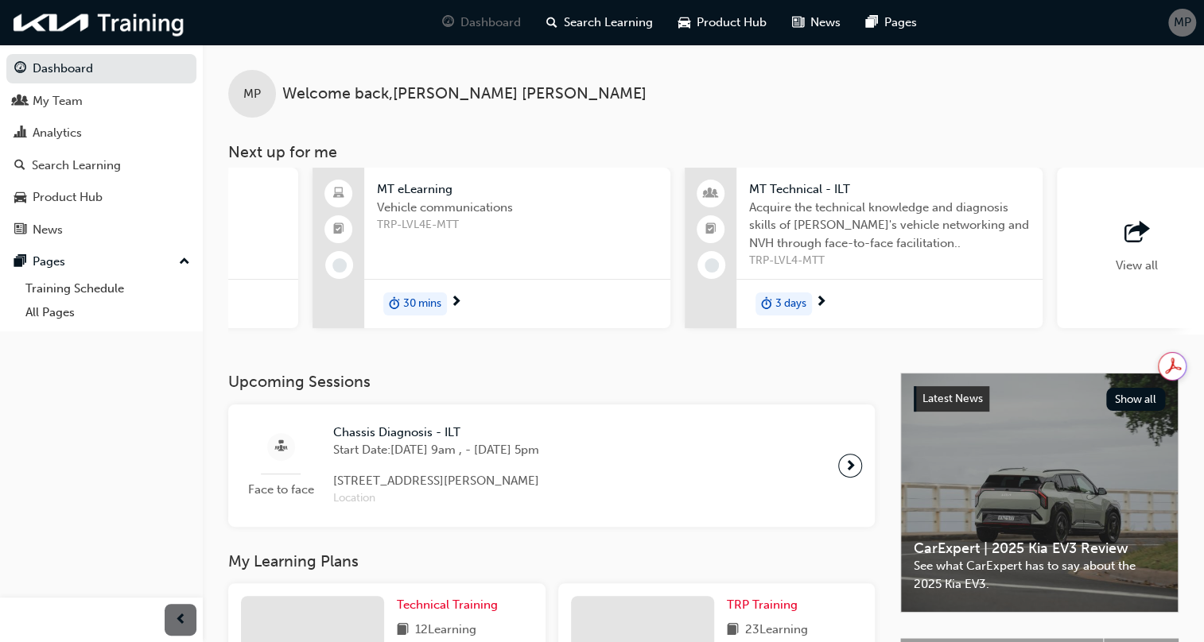
scroll to position [0, 1038]
click at [593, 245] on div "Vehicle communications TRP-LVL4E-MTT" at bounding box center [510, 231] width 281 height 64
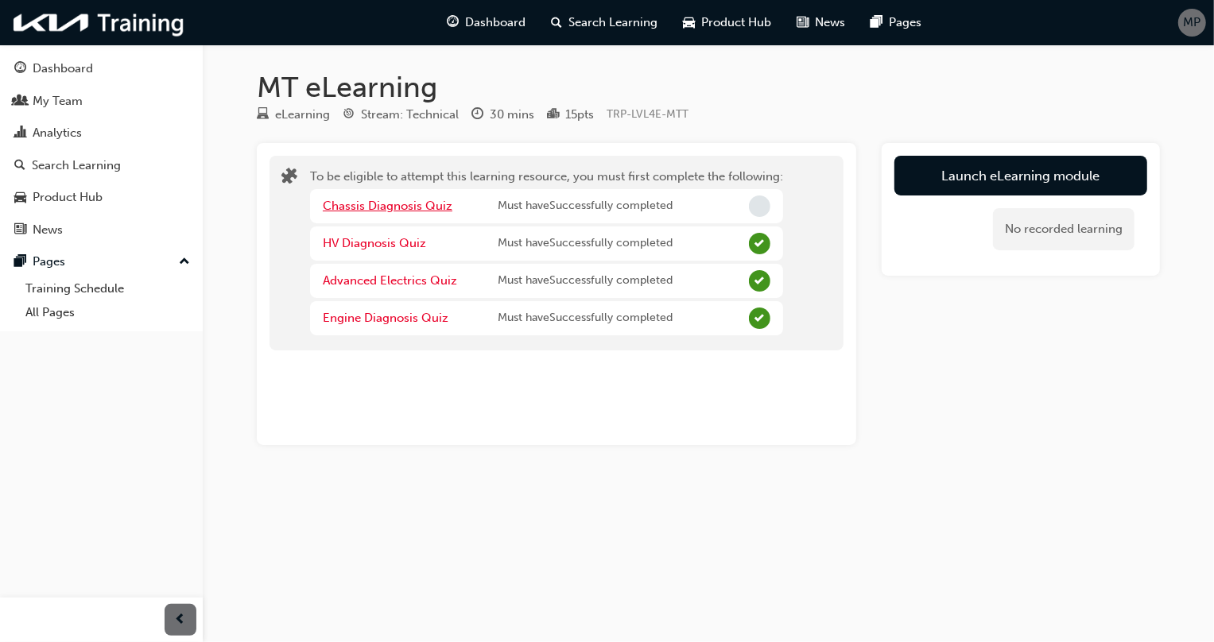
click at [429, 202] on link "Chassis Diagnosis Quiz" at bounding box center [388, 206] width 130 height 14
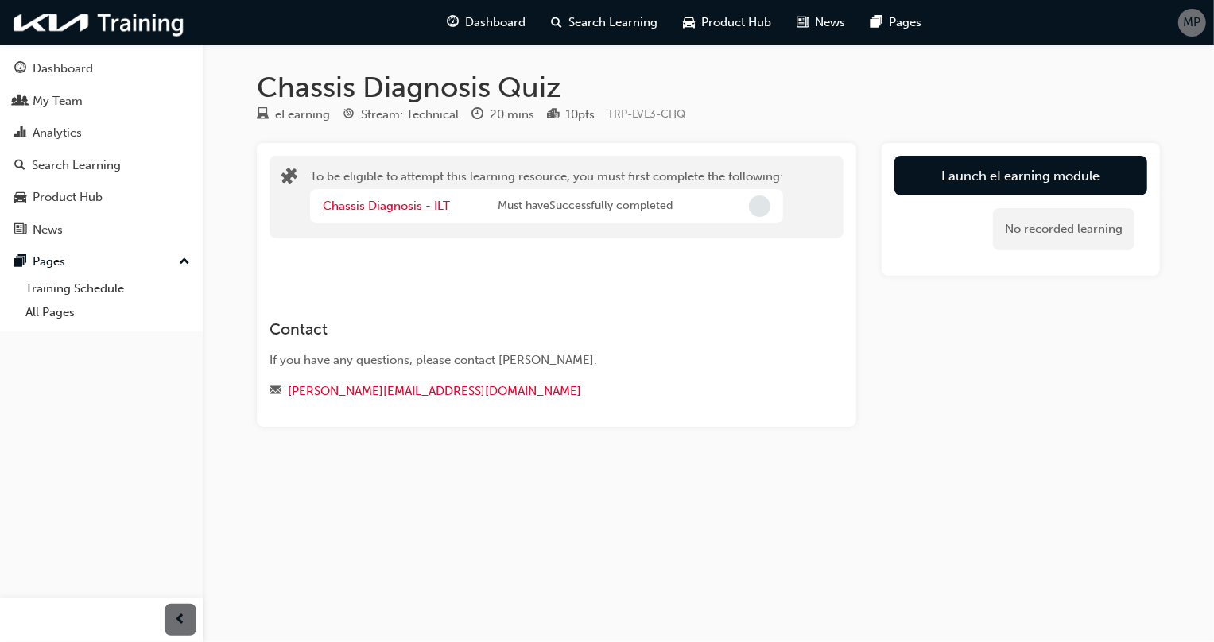
click at [428, 205] on link "Chassis Diagnosis - ILT" at bounding box center [386, 206] width 127 height 14
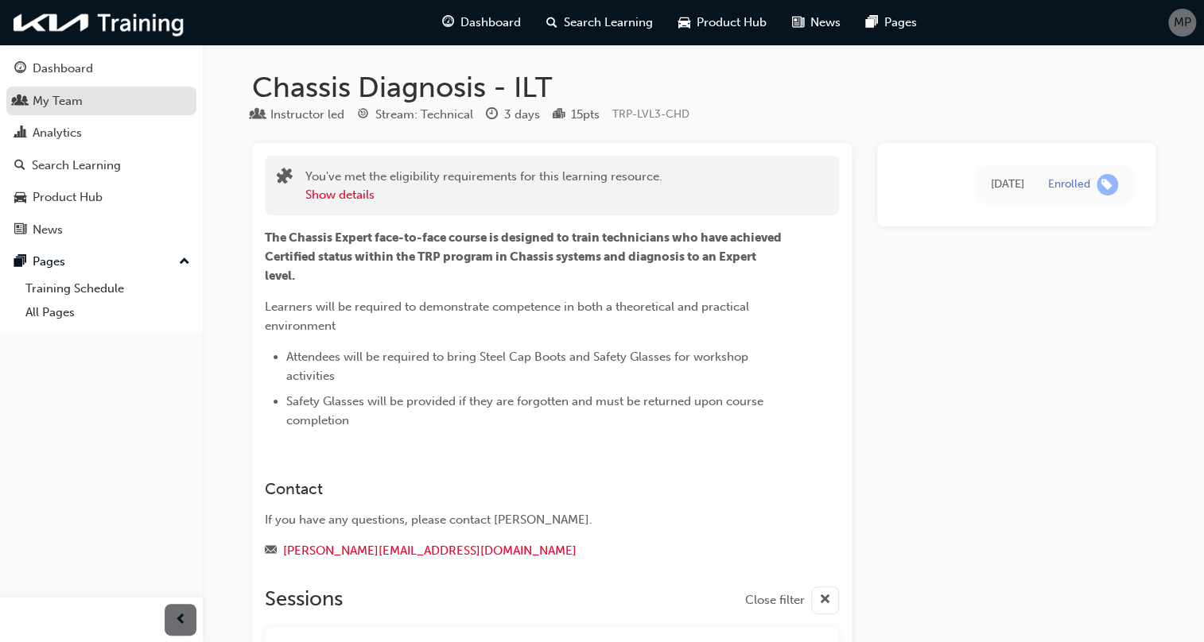
click at [126, 106] on div "My Team" at bounding box center [101, 101] width 174 height 20
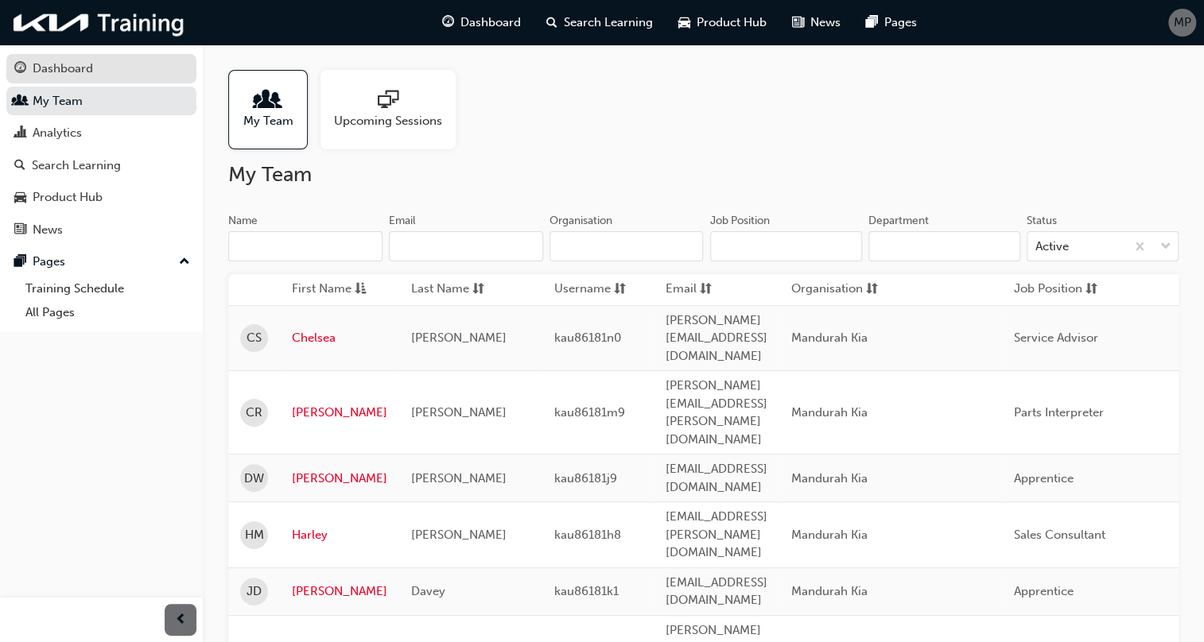
click at [123, 65] on div "Dashboard" at bounding box center [101, 69] width 174 height 20
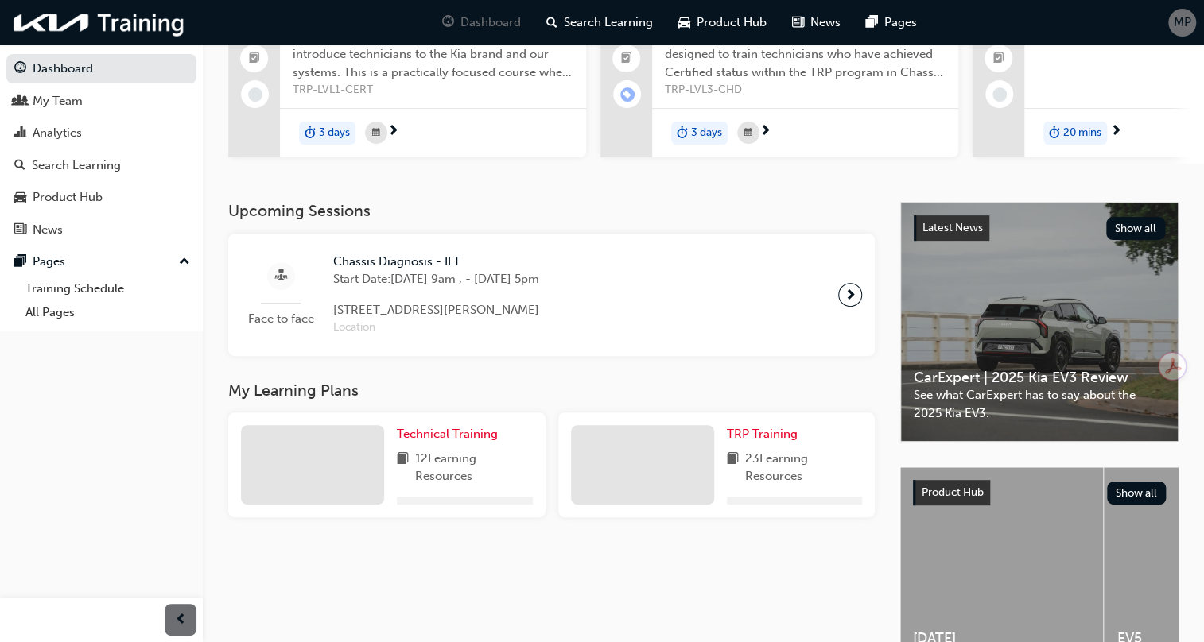
scroll to position [274, 0]
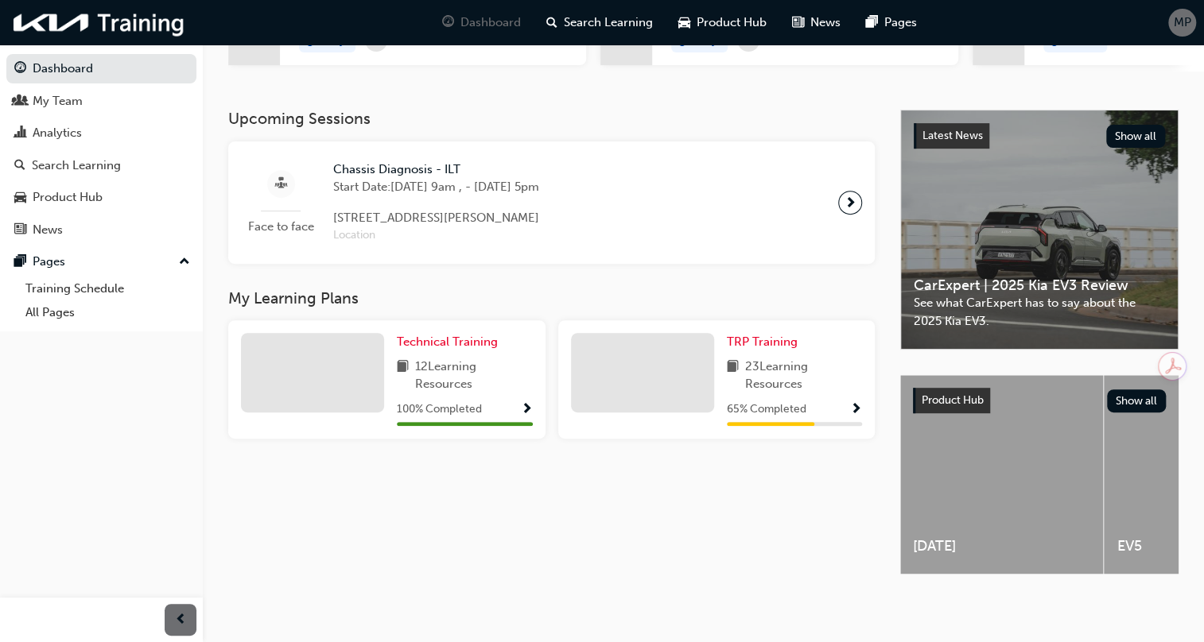
click at [521, 405] on span "Show Progress" at bounding box center [527, 410] width 12 height 14
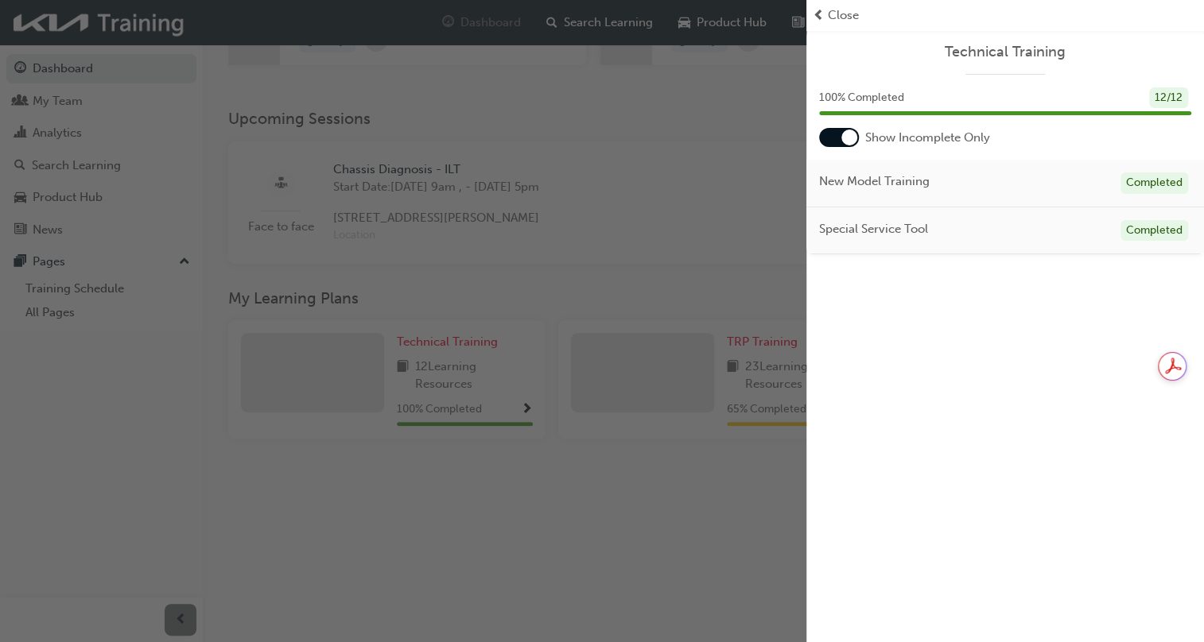
click at [866, 13] on div "Close" at bounding box center [1004, 15] width 385 height 18
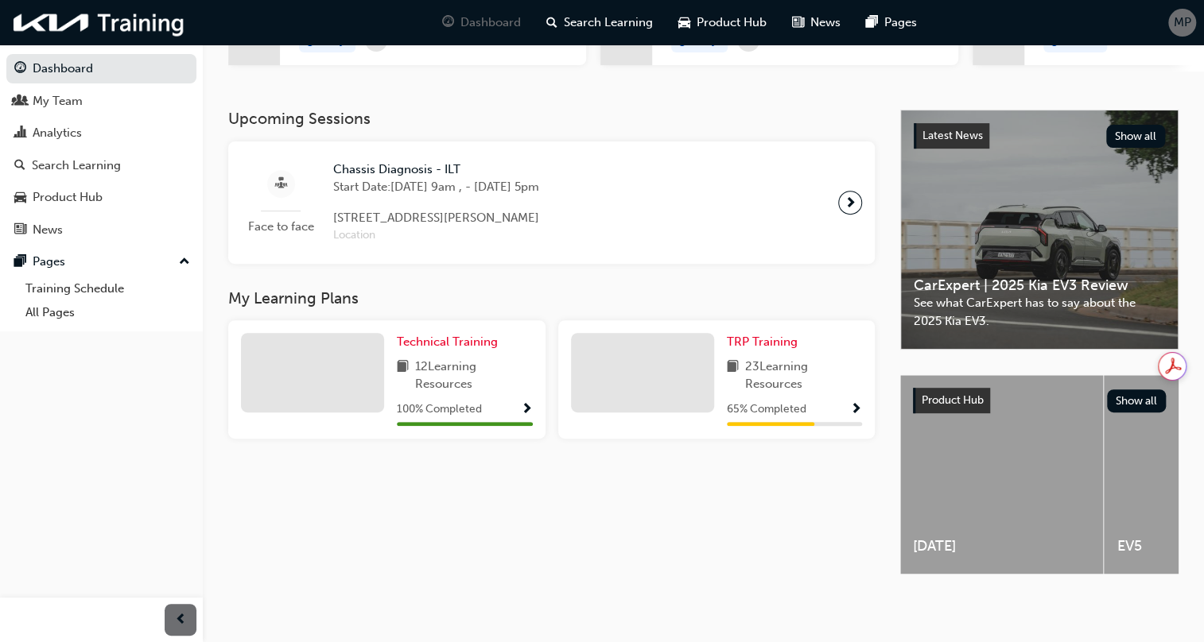
click at [839, 382] on span "23 Learning Resources" at bounding box center [804, 376] width 118 height 36
click at [831, 400] on div "65 % Completed" at bounding box center [795, 410] width 136 height 20
click at [856, 403] on span "Show Progress" at bounding box center [856, 410] width 12 height 14
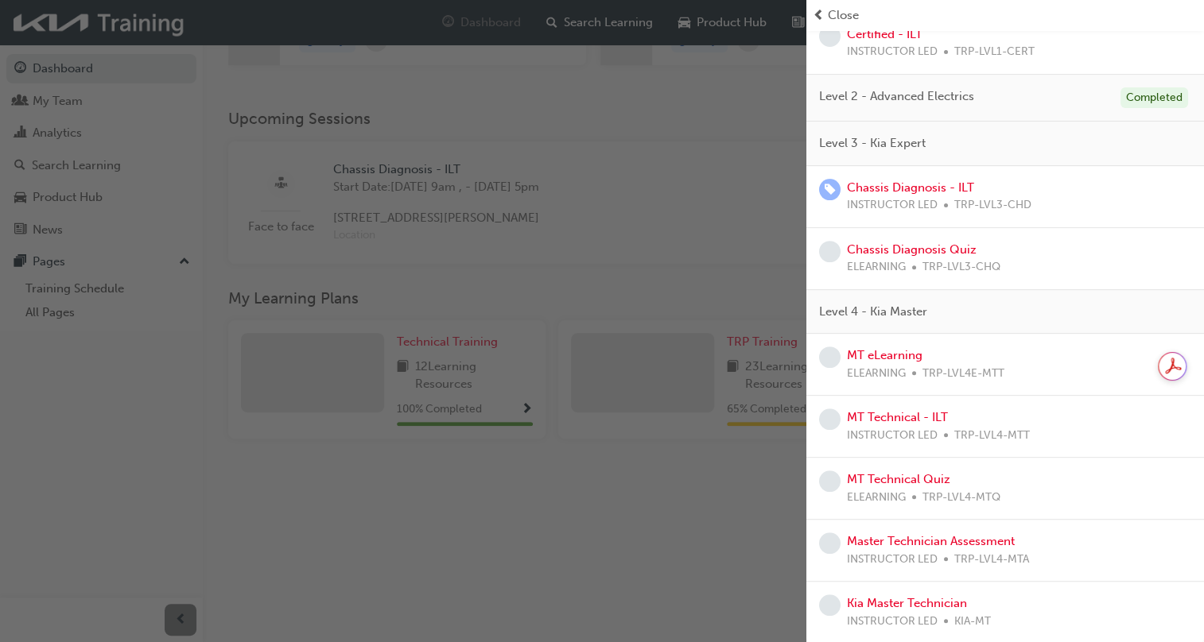
scroll to position [0, 0]
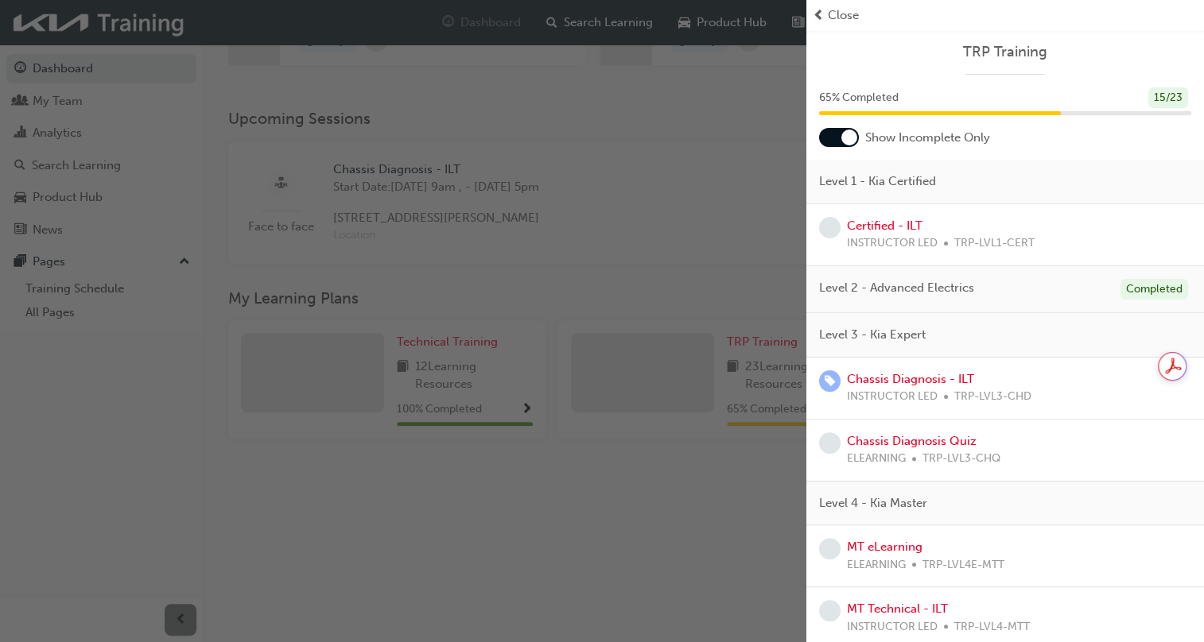
drag, startPoint x: 774, startPoint y: 231, endPoint x: 777, endPoint y: 254, distance: 23.2
click at [774, 231] on div "button" at bounding box center [403, 321] width 806 height 642
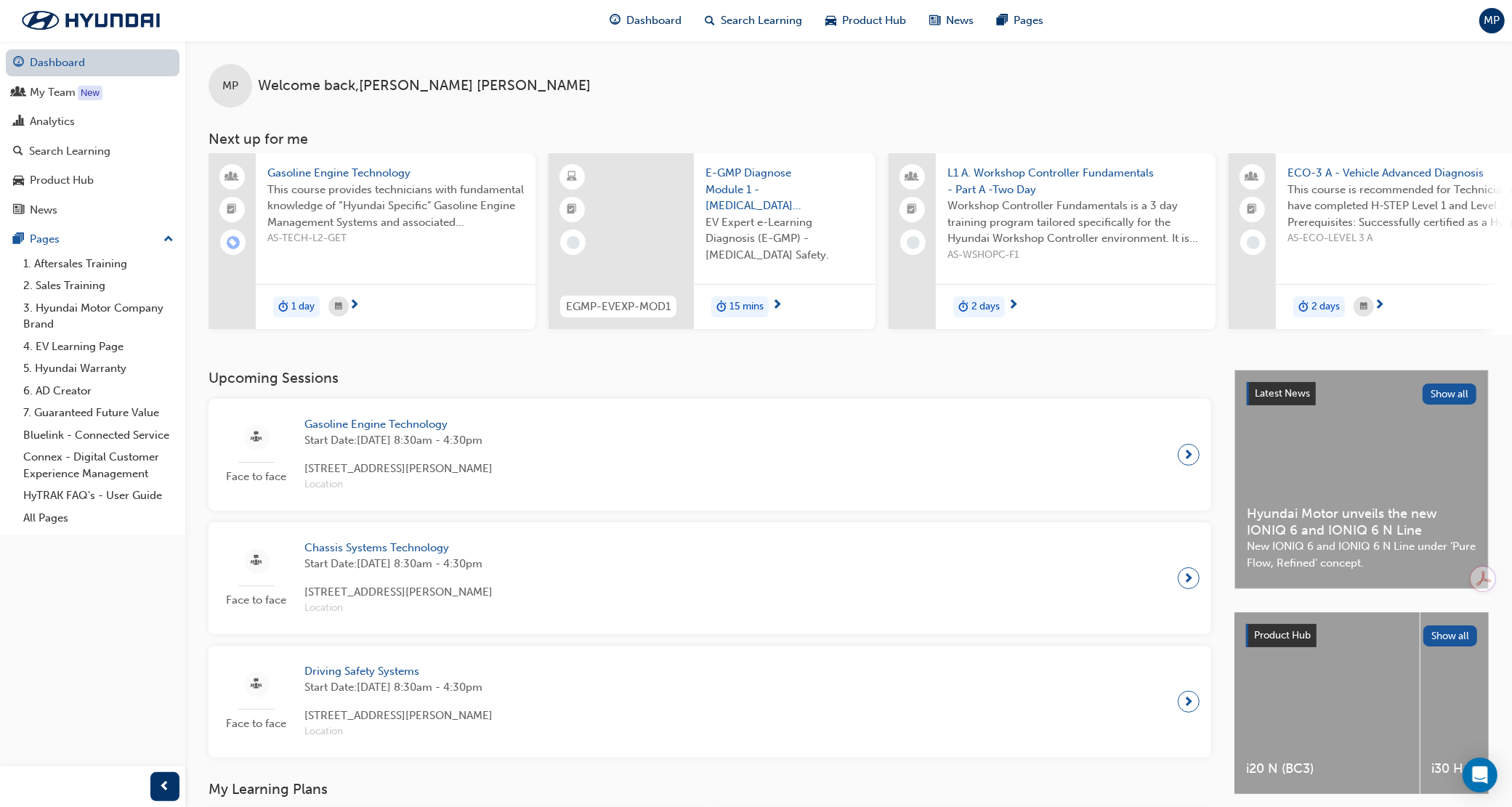
click at [123, 66] on link "Dashboard" at bounding box center [92, 62] width 174 height 27
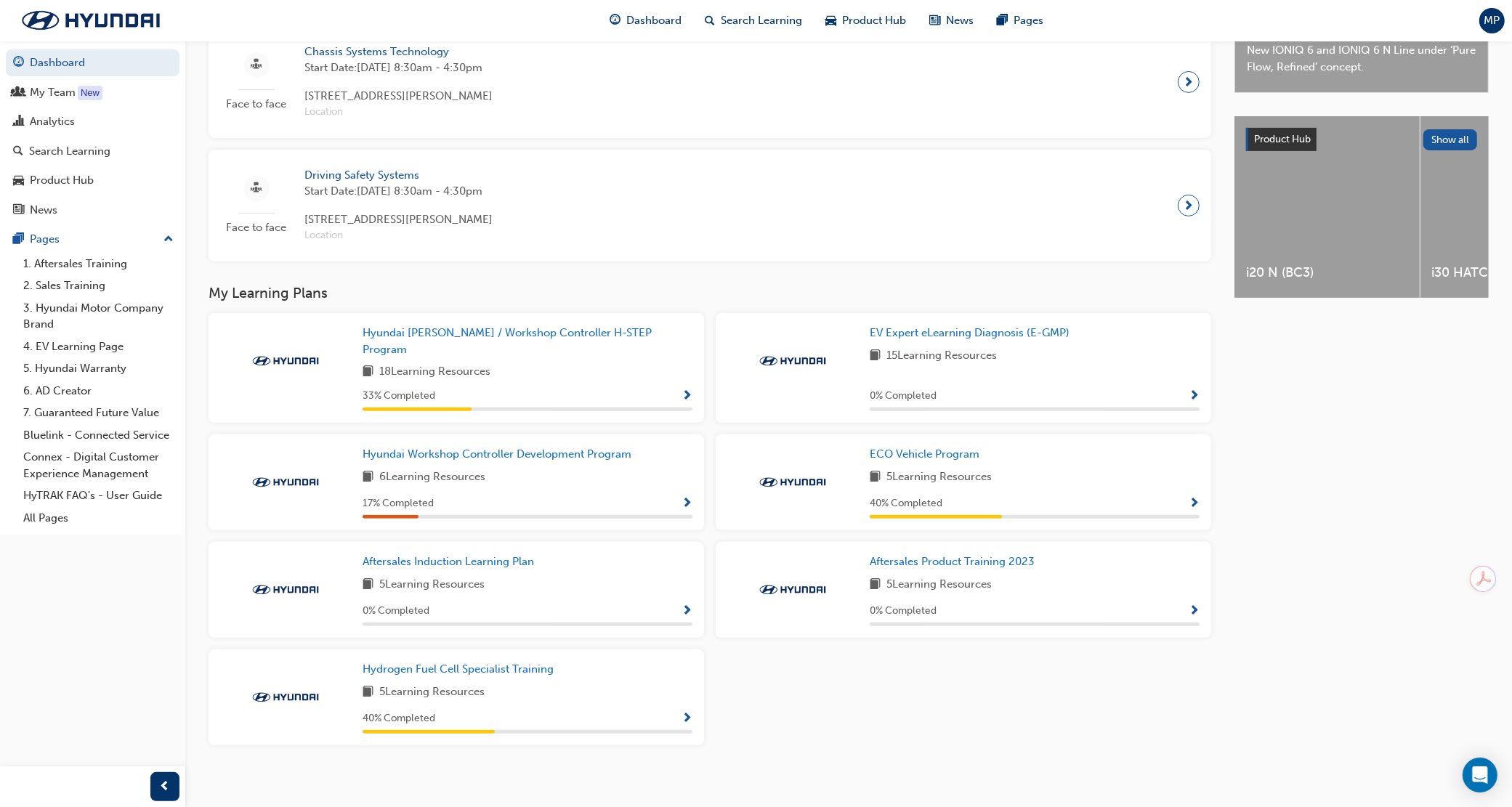
scroll to position [495, 0]
